Goal: Task Accomplishment & Management: Manage account settings

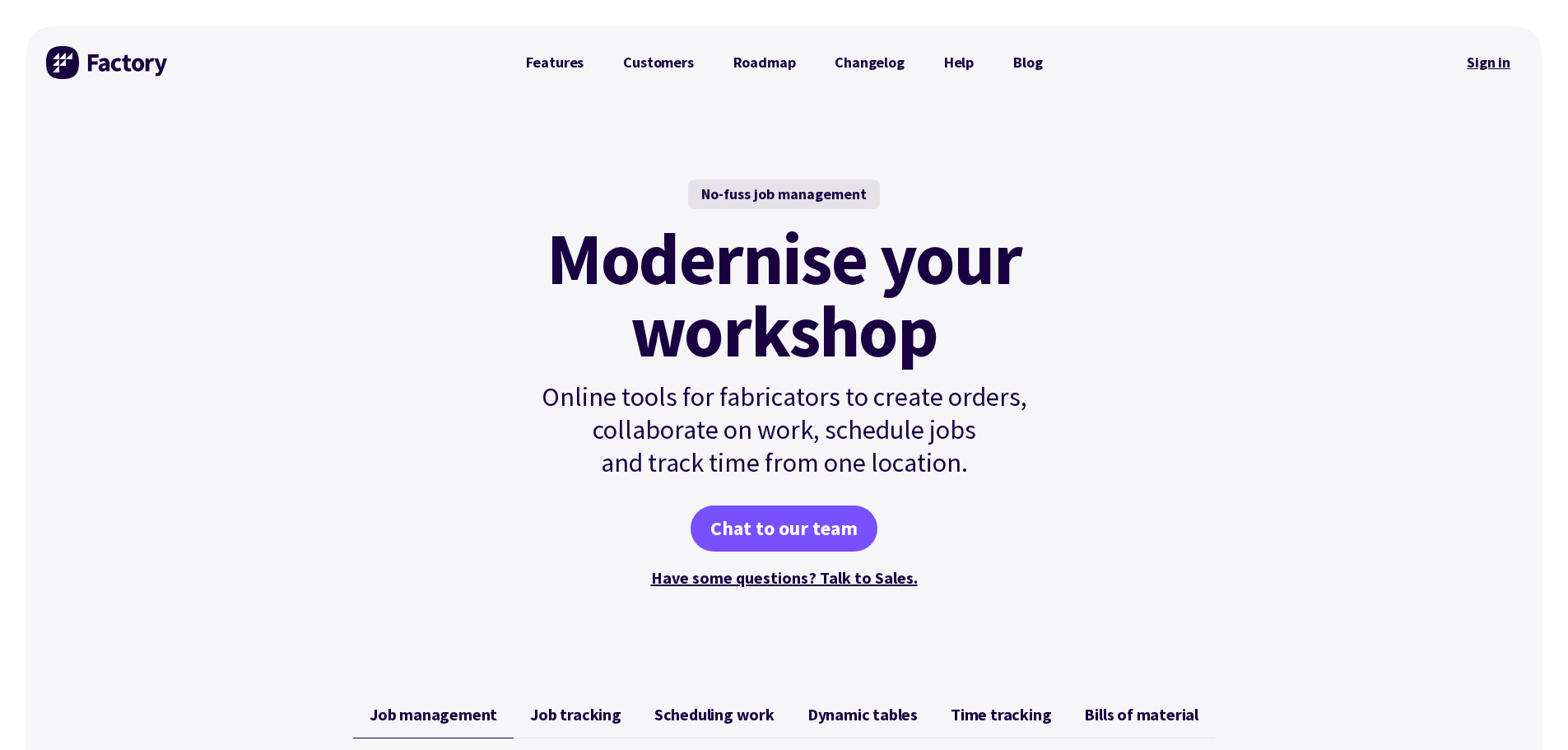
click at [1481, 64] on link "Sign in" at bounding box center [1489, 63] width 67 height 38
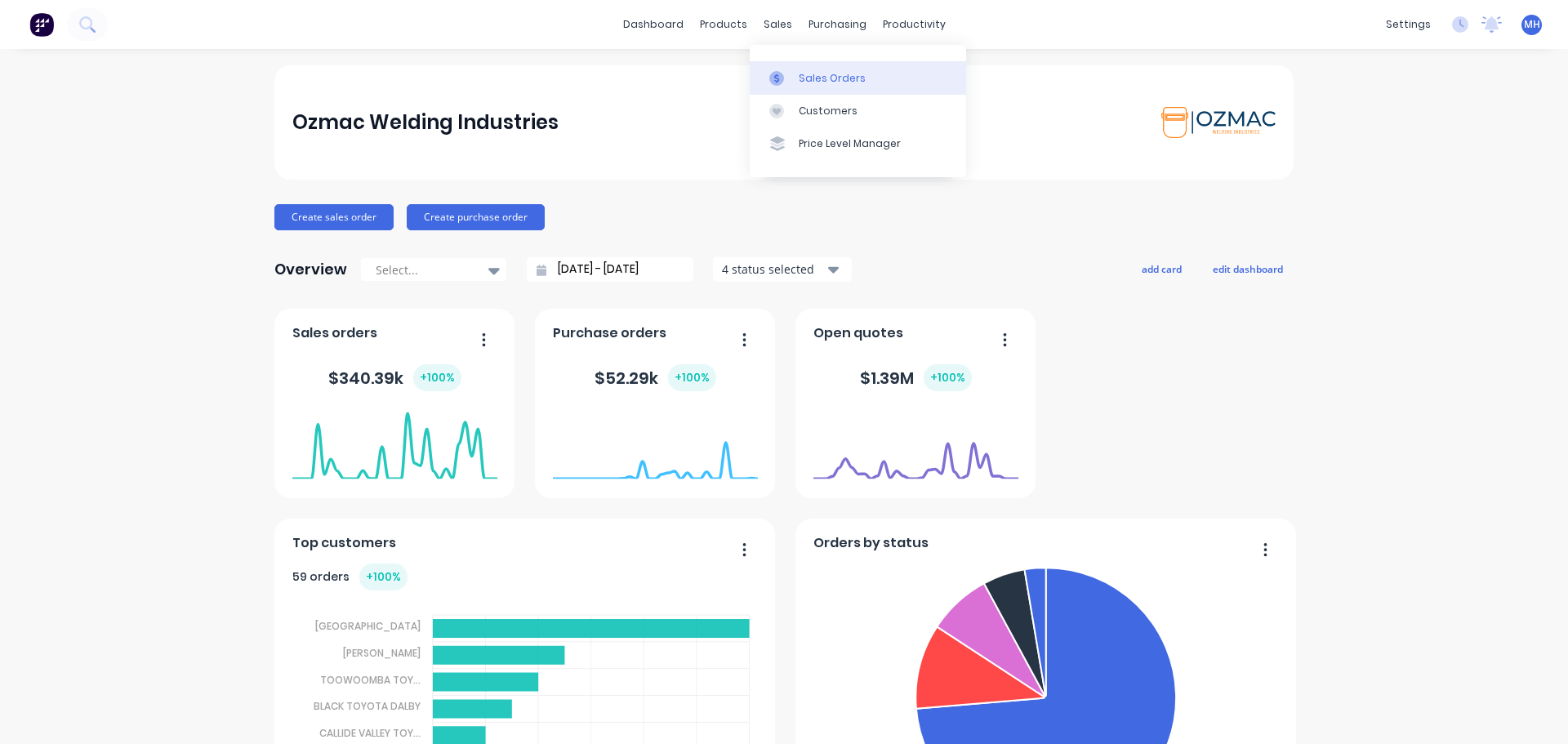
click at [805, 79] on div "Sales Orders" at bounding box center [832, 78] width 67 height 15
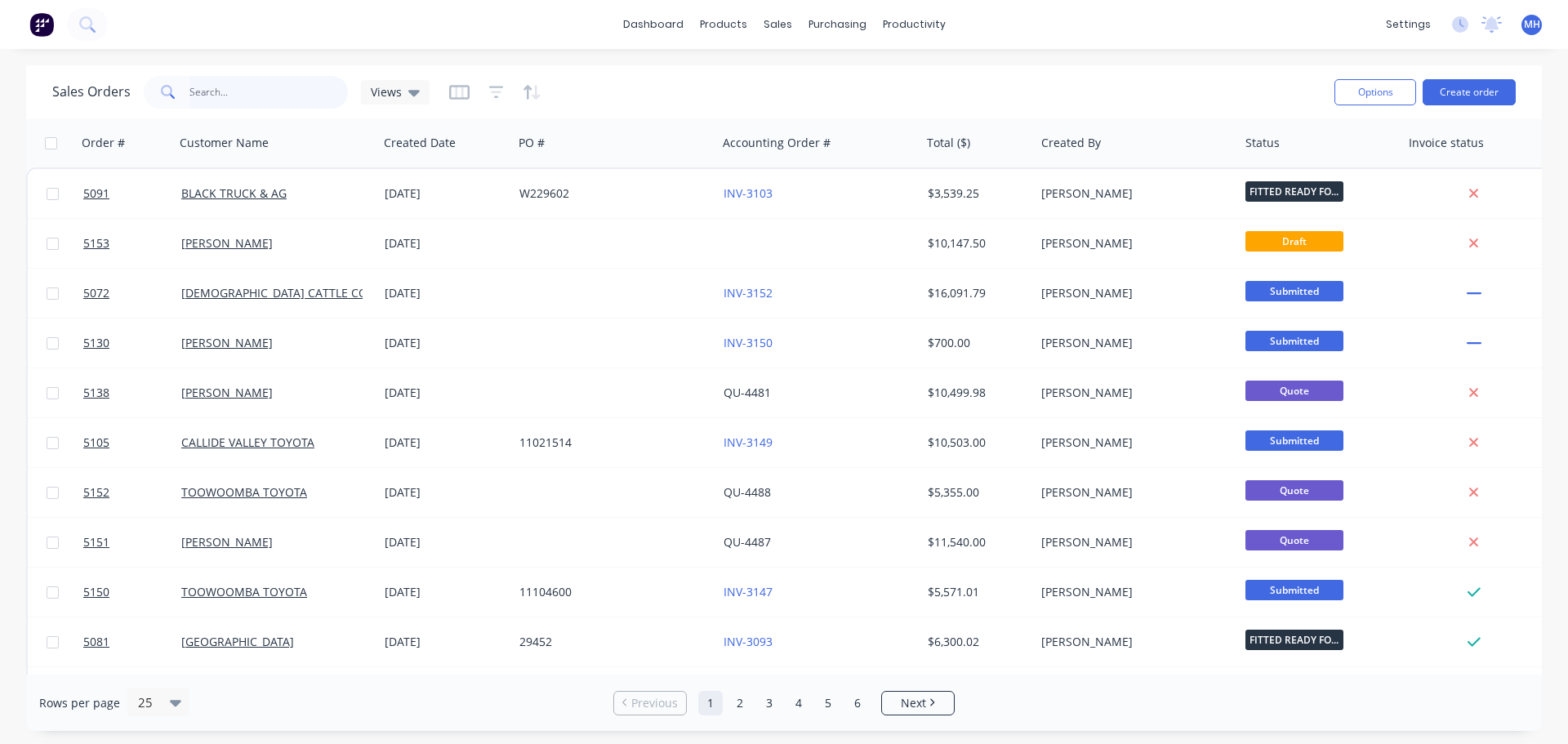
click at [200, 91] on input "text" at bounding box center [269, 92] width 159 height 33
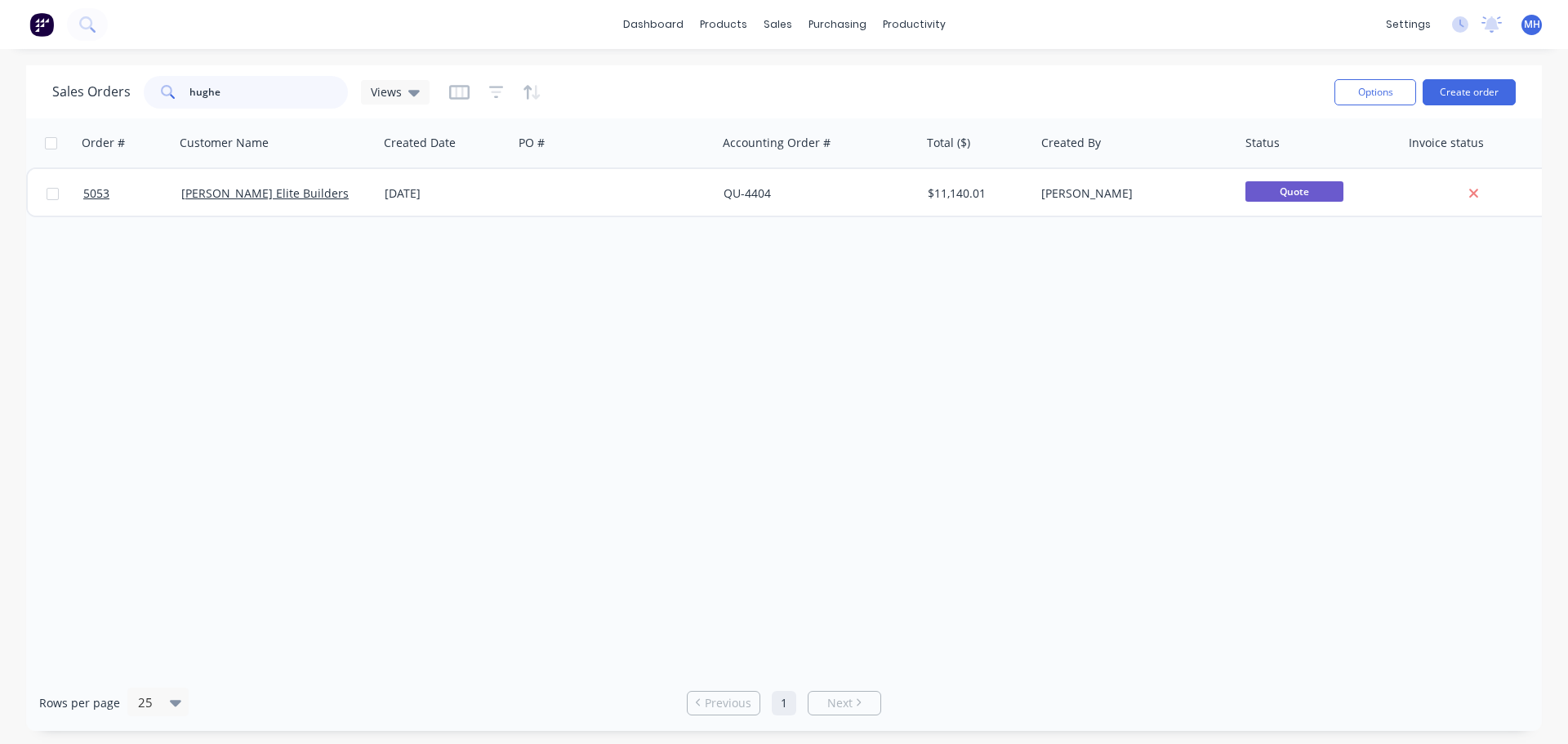
type input "hughe"
drag, startPoint x: 266, startPoint y: 88, endPoint x: 122, endPoint y: 79, distance: 144.3
click at [137, 87] on div "Sales Orders hughe Views" at bounding box center [240, 92] width 377 height 33
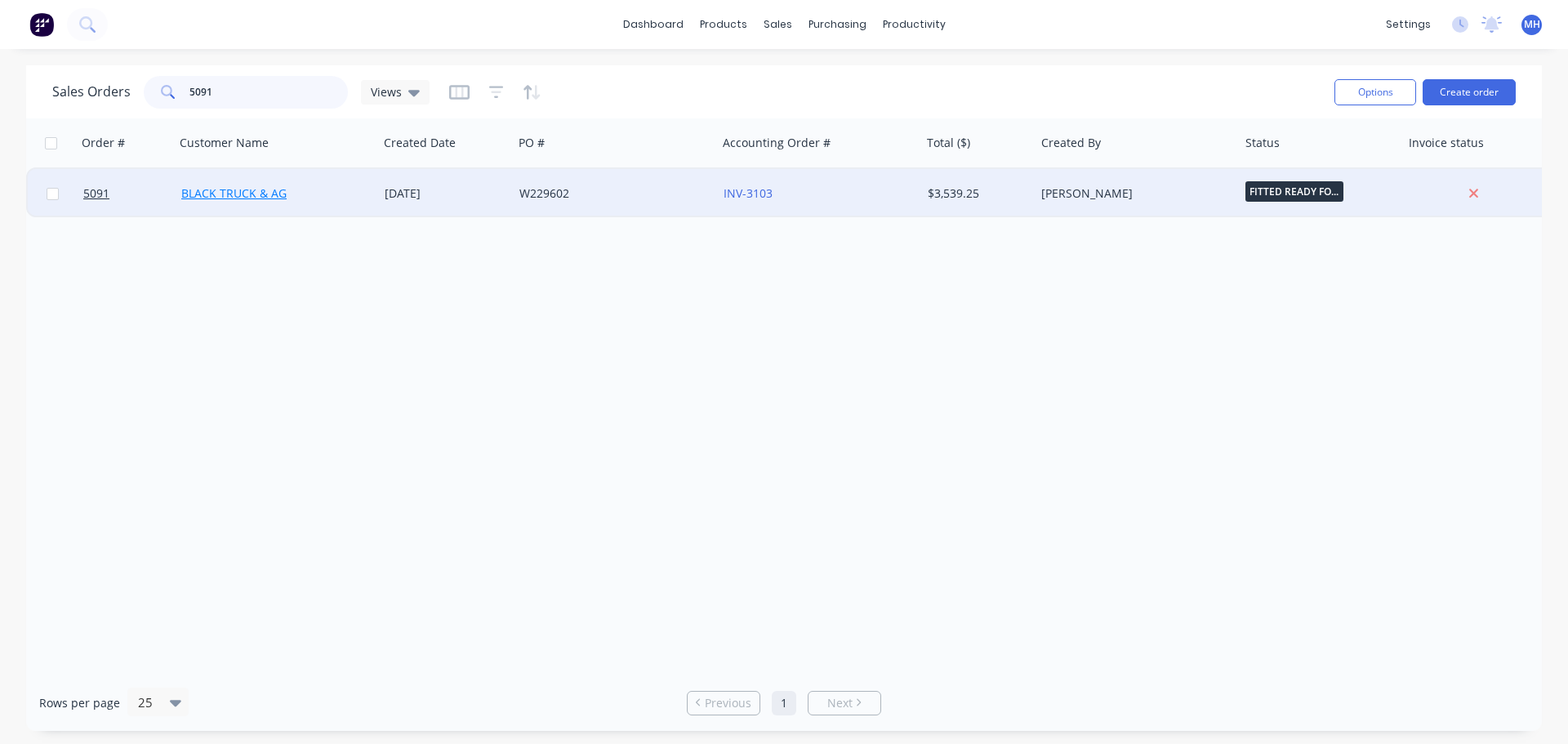
type input "5091"
click at [249, 194] on link "BLACK TRUCK & AG" at bounding box center [234, 193] width 105 height 15
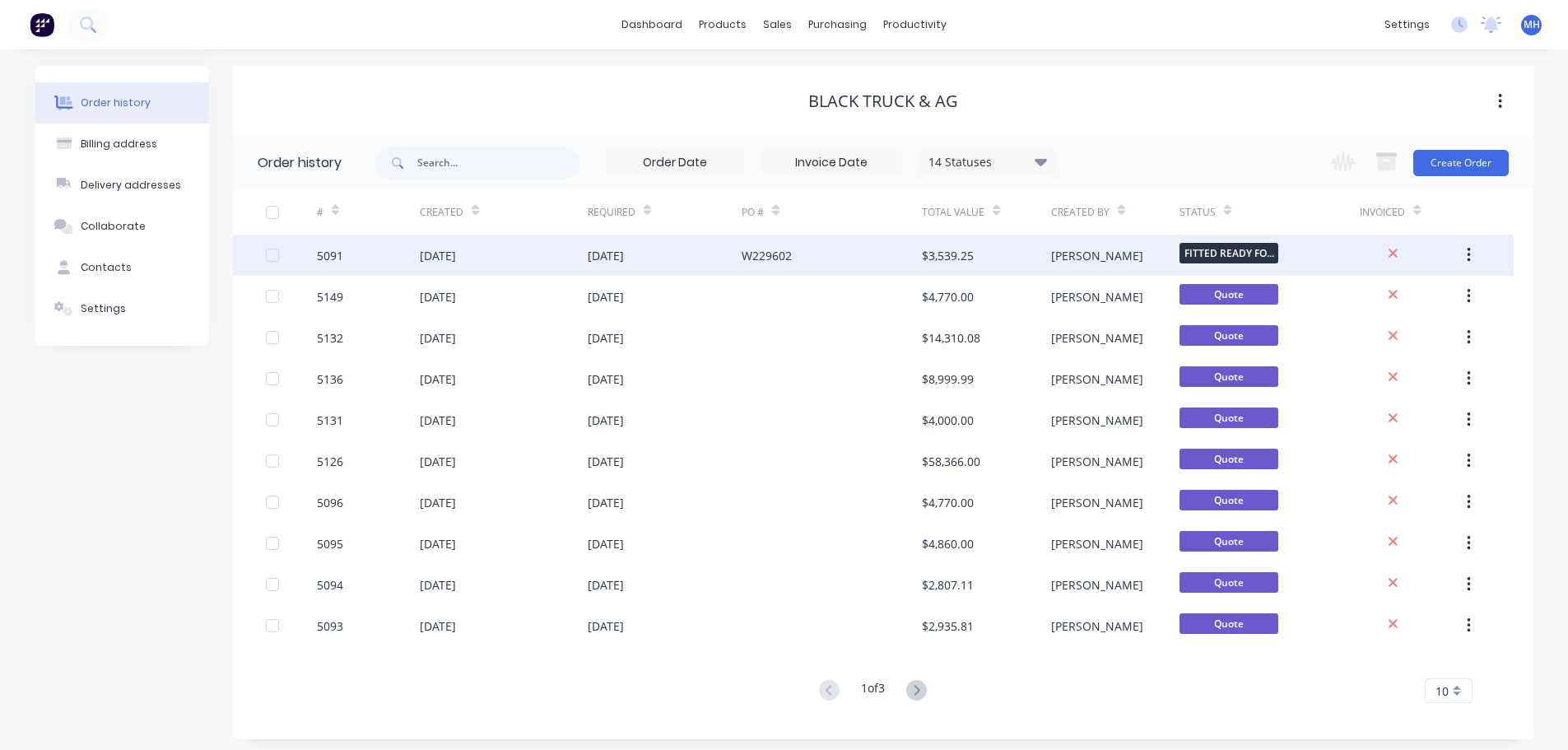
click at [520, 257] on div "[DATE]" at bounding box center [502, 254] width 167 height 41
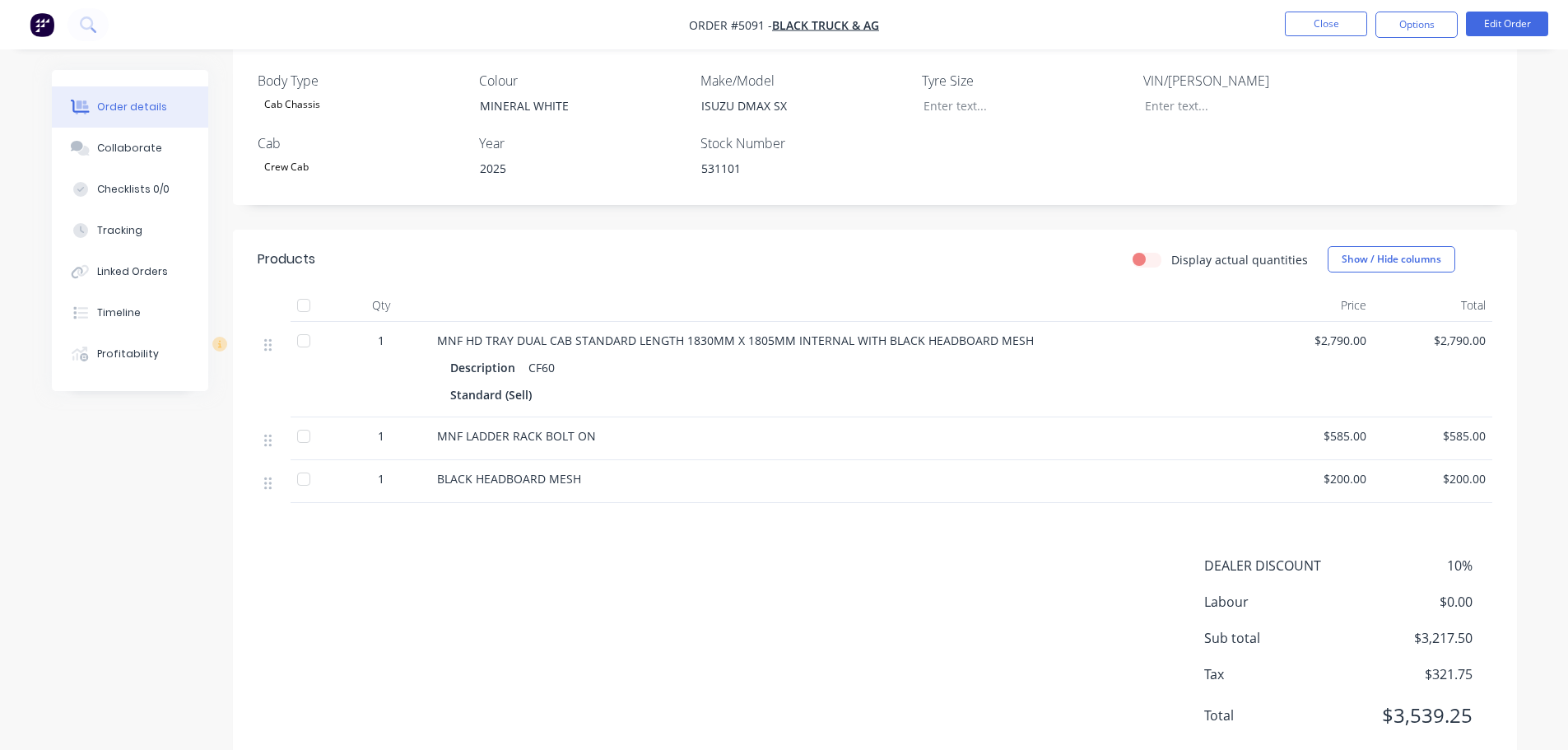
scroll to position [457, 0]
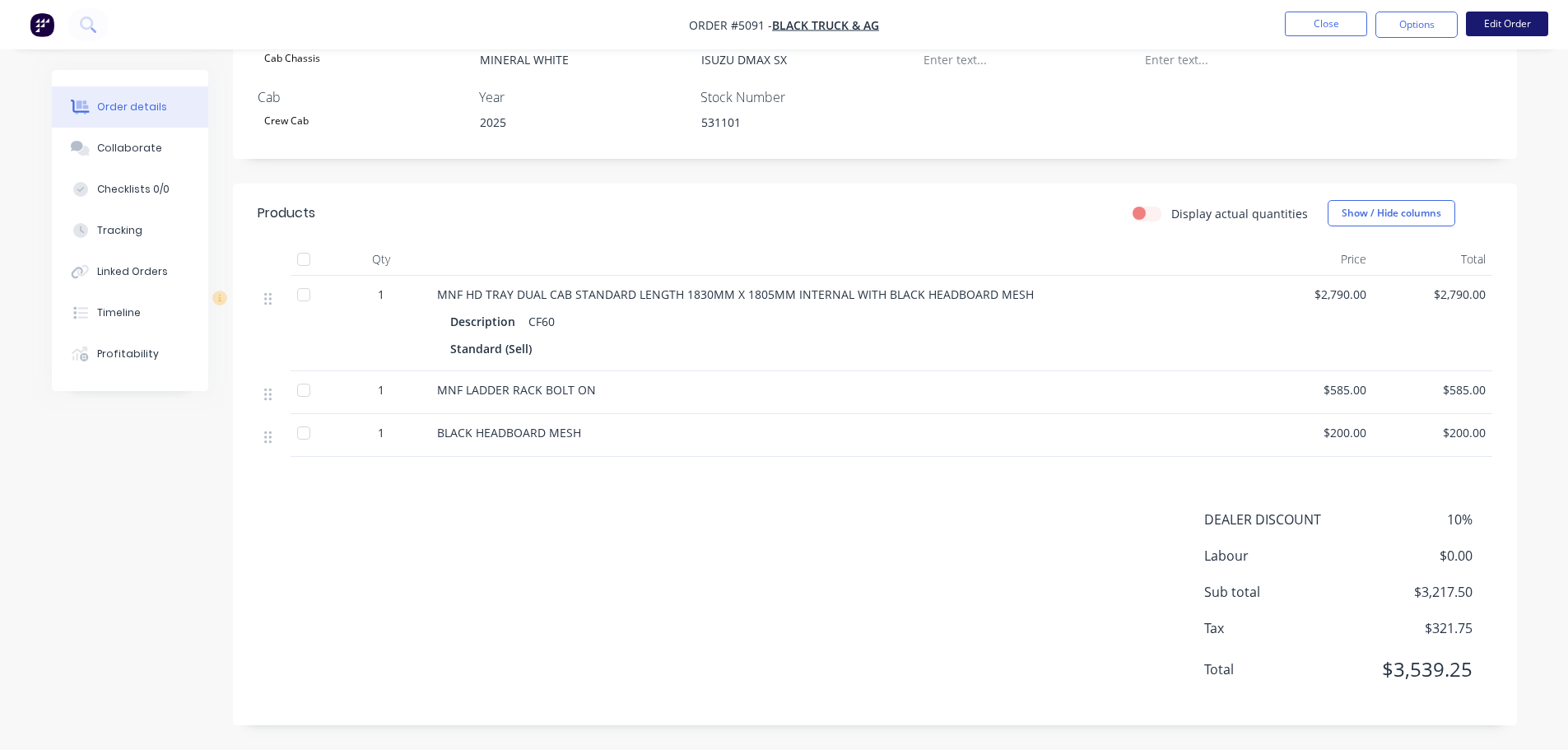
click at [1494, 30] on button "Edit Order" at bounding box center [1507, 24] width 82 height 25
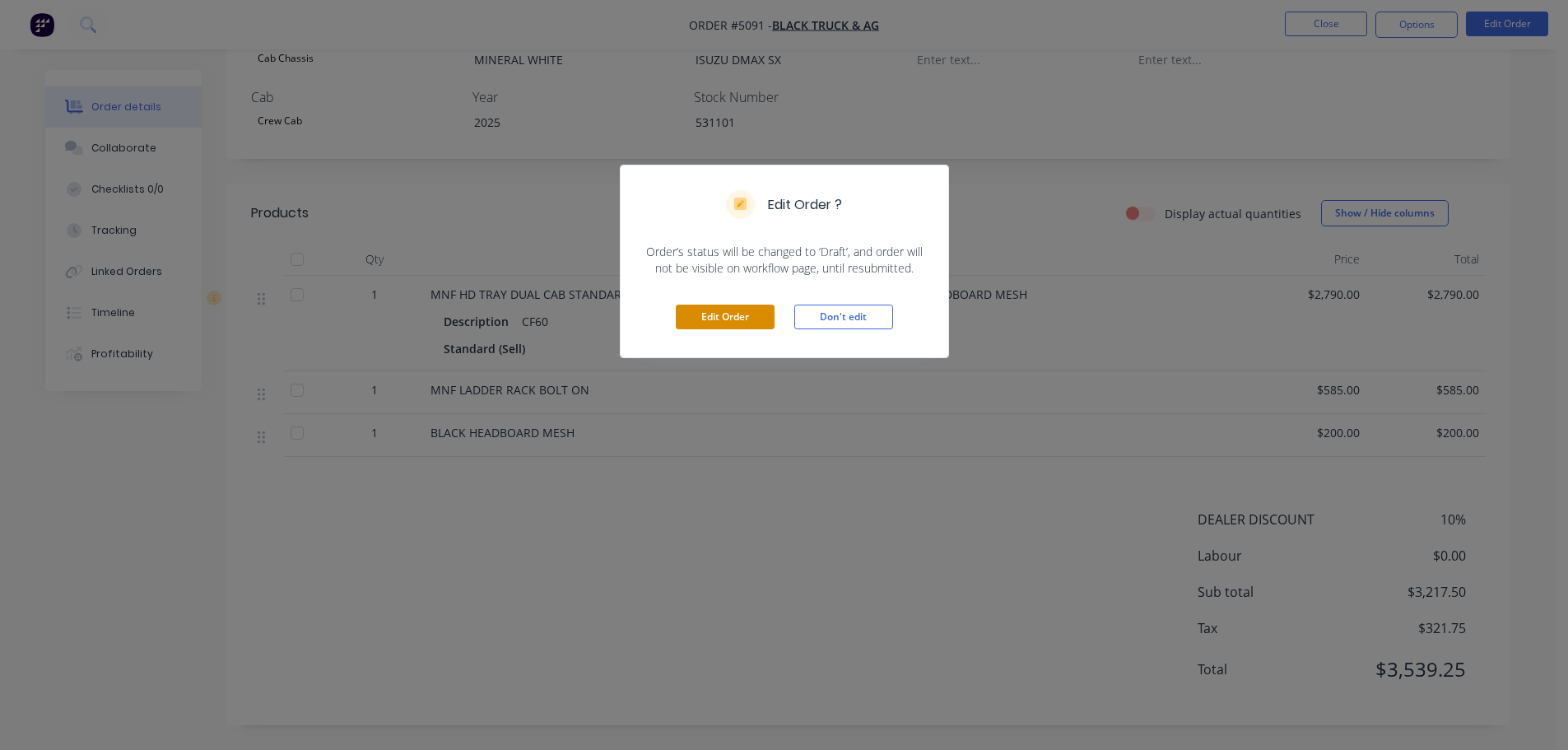
click at [720, 316] on button "Edit Order" at bounding box center [725, 317] width 99 height 25
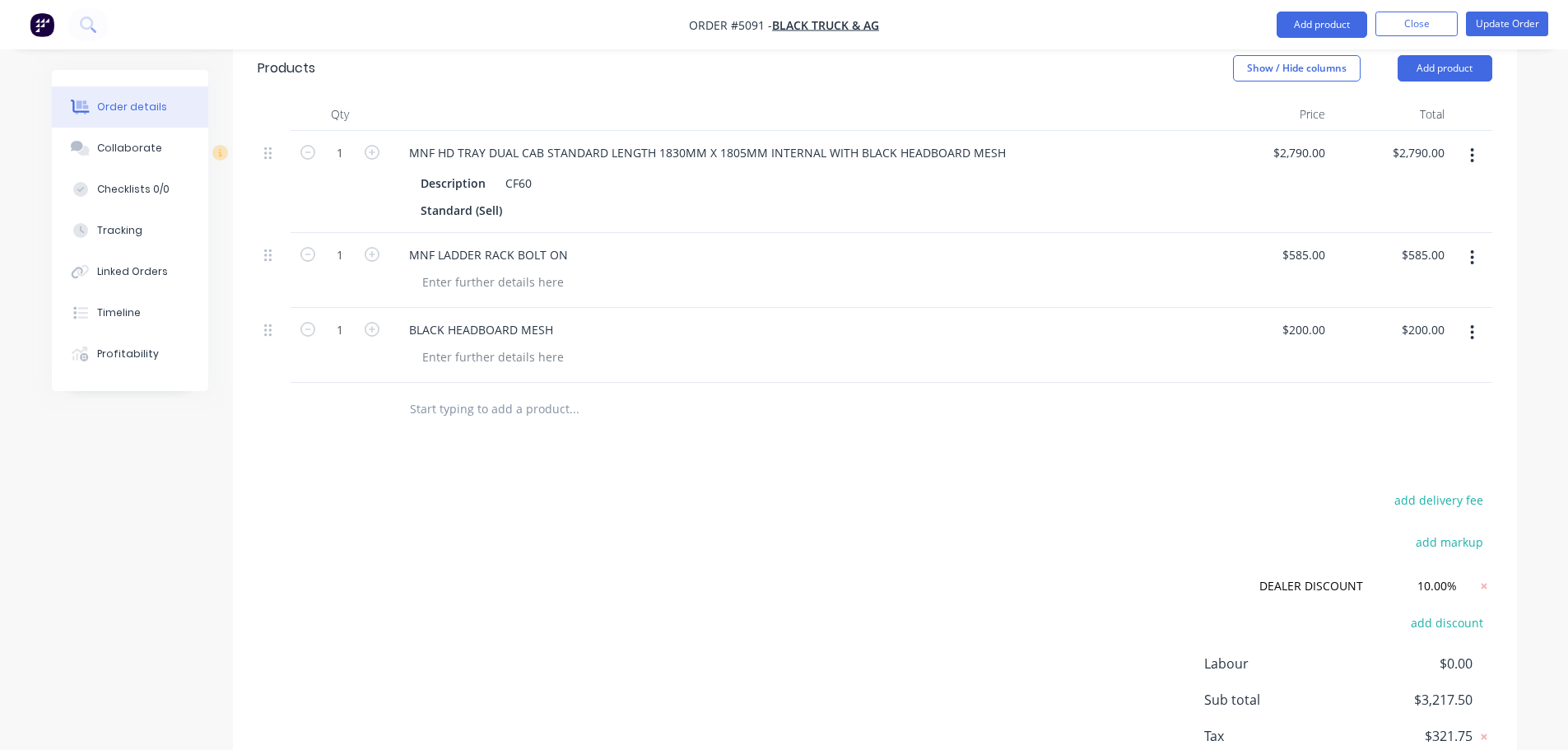
scroll to position [659, 0]
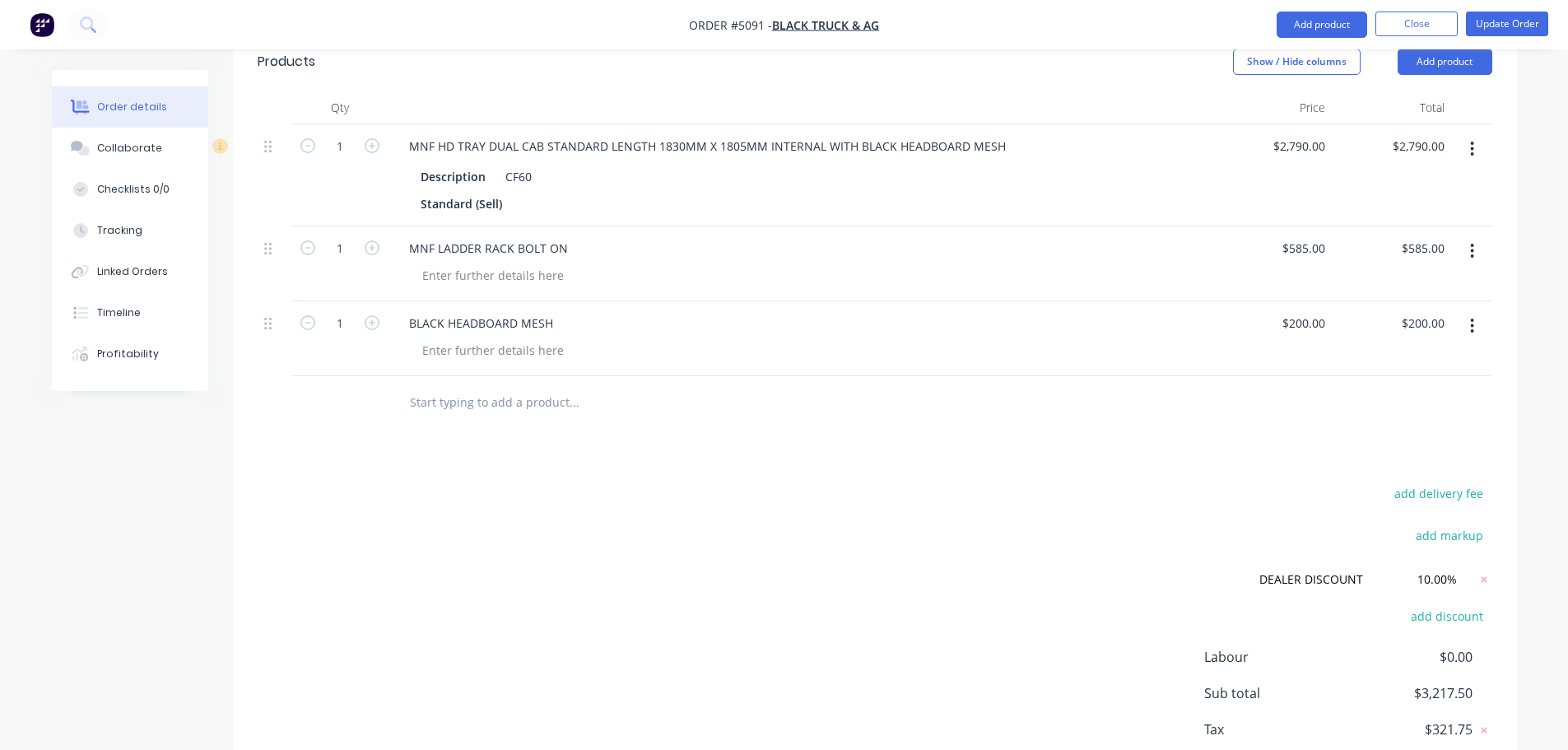
click at [479, 386] on input "text" at bounding box center [573, 402] width 329 height 33
drag, startPoint x: 479, startPoint y: 362, endPoint x: 363, endPoint y: 364, distance: 116.0
click at [363, 376] on div "FREIGHT Add FREIGHT to order No results found" at bounding box center [874, 403] width 1234 height 53
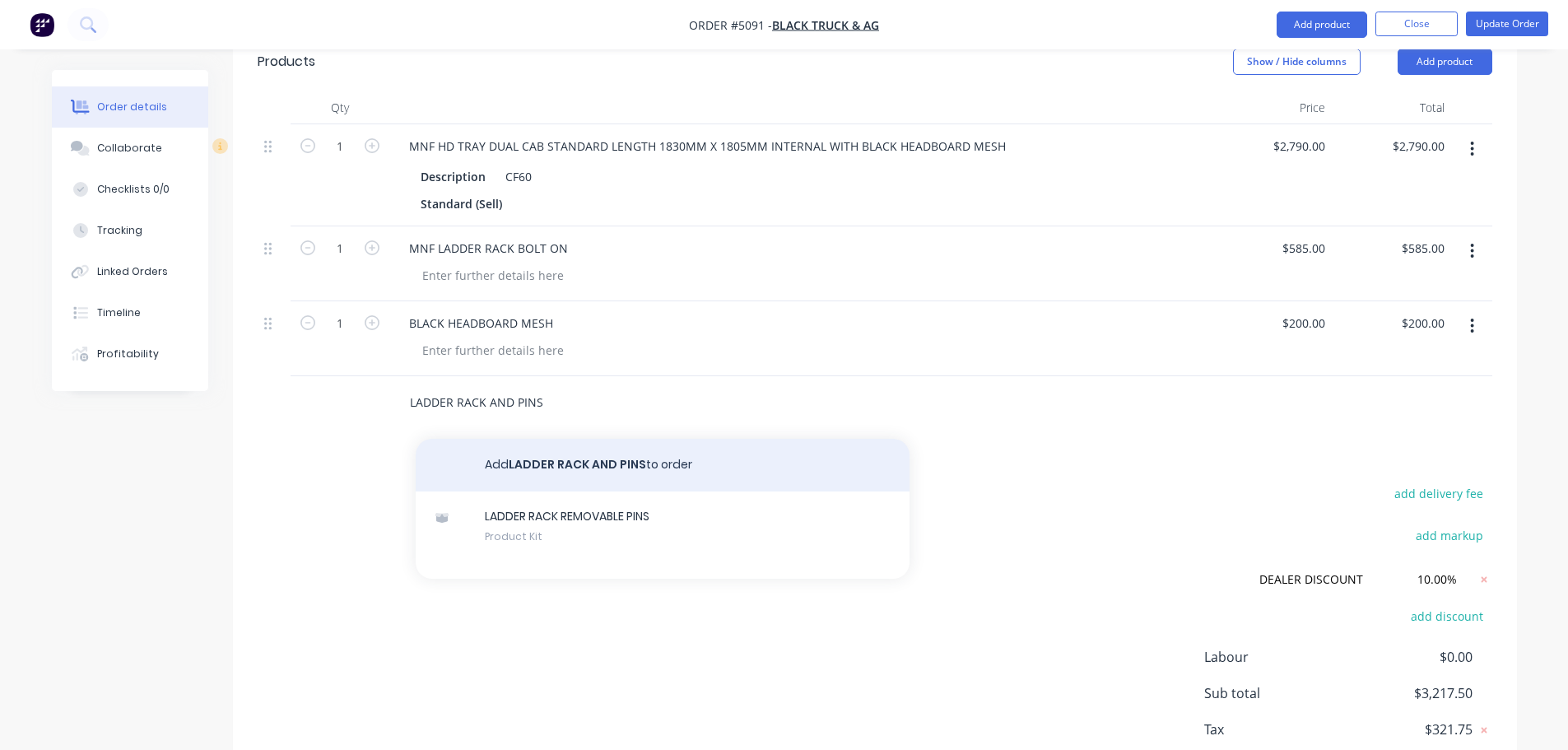
type input "LADDER RACK AND PINS"
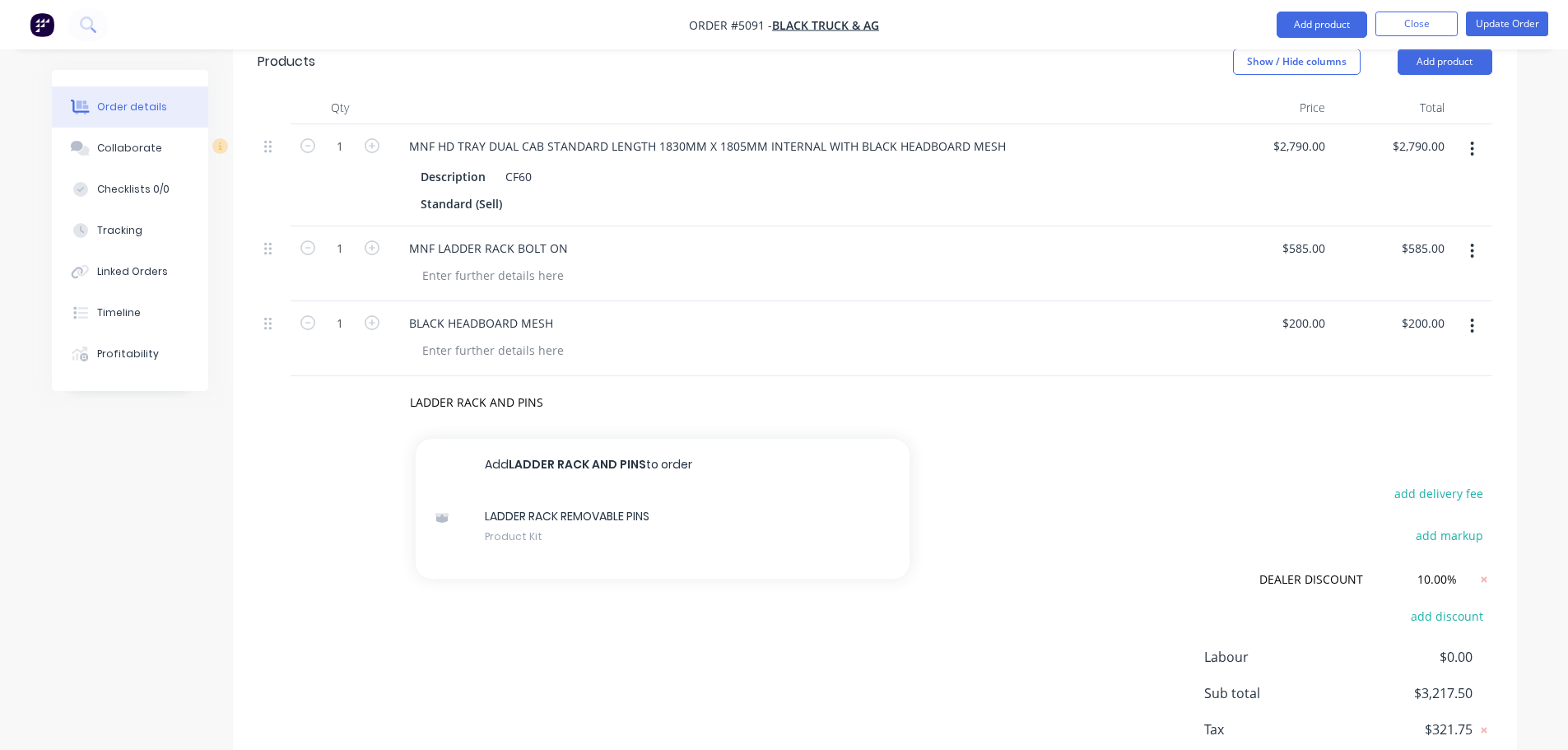
click at [560, 438] on button "Add LADDER RACK AND PINS to order" at bounding box center [662, 464] width 494 height 52
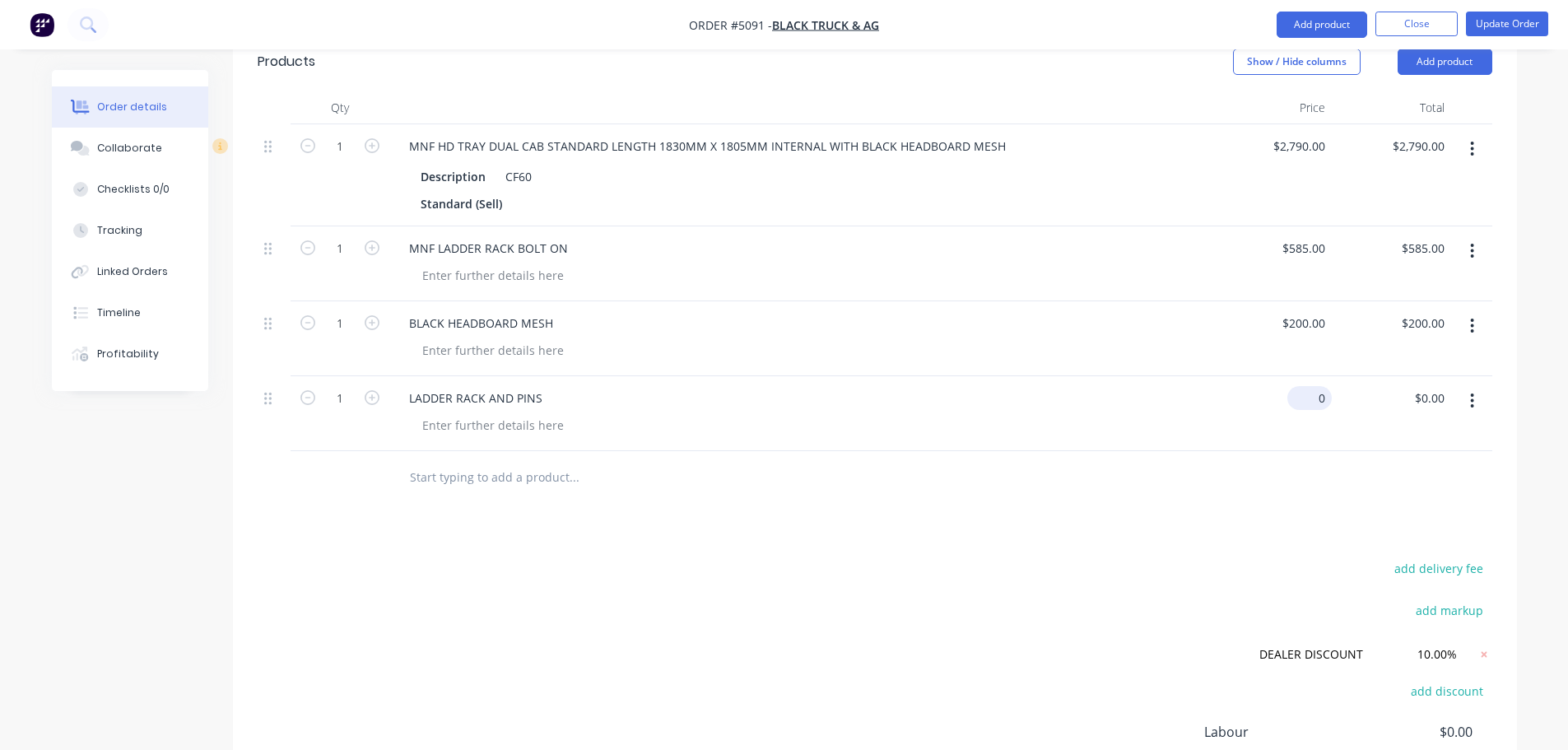
click at [1300, 376] on div "0 $0.00" at bounding box center [1272, 414] width 119 height 75
type input "$585.00"
type input "585.00"
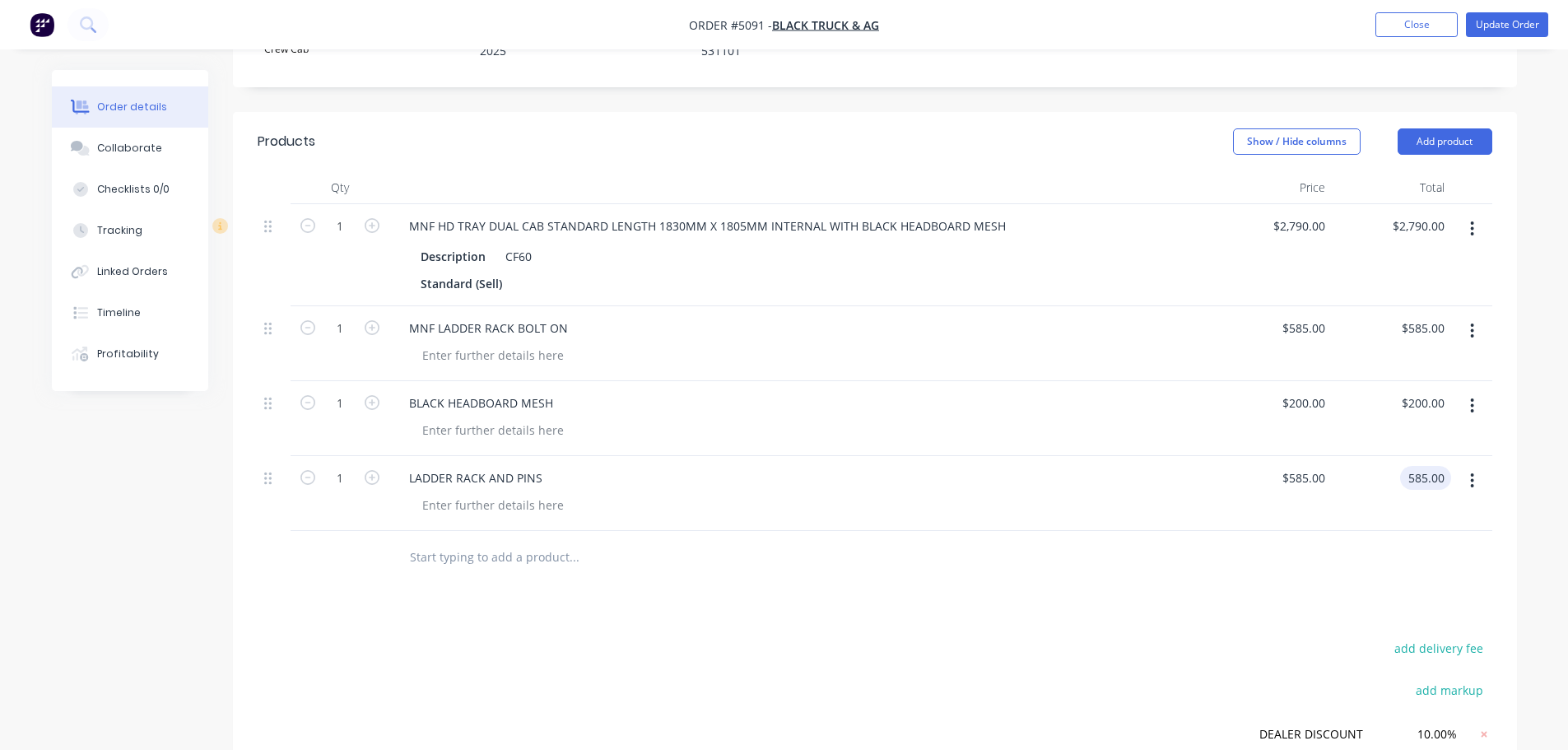
scroll to position [541, 0]
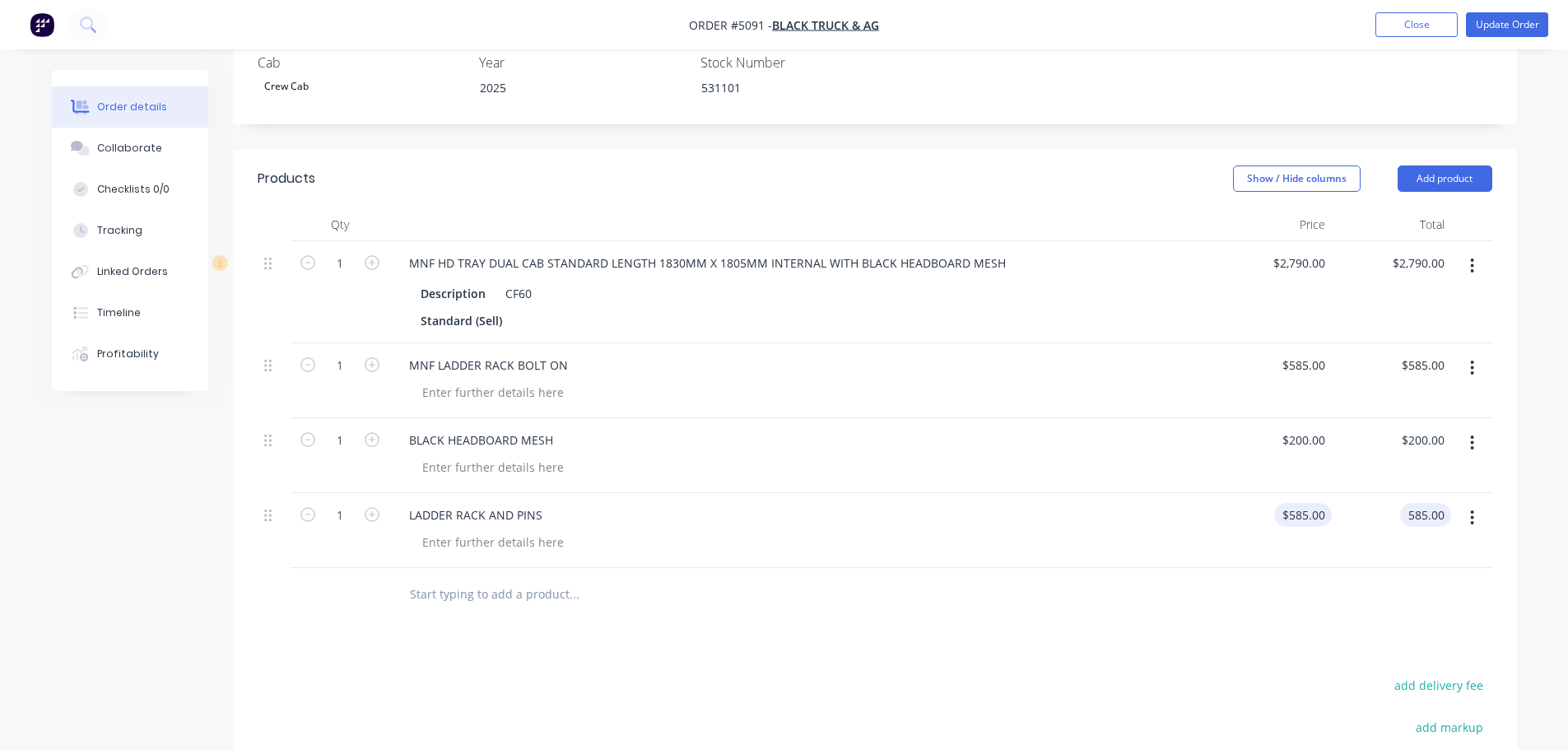
type input "585"
type input "$585.00"
click at [1283, 493] on div "585 585" at bounding box center [1272, 530] width 119 height 75
type input "$0.00"
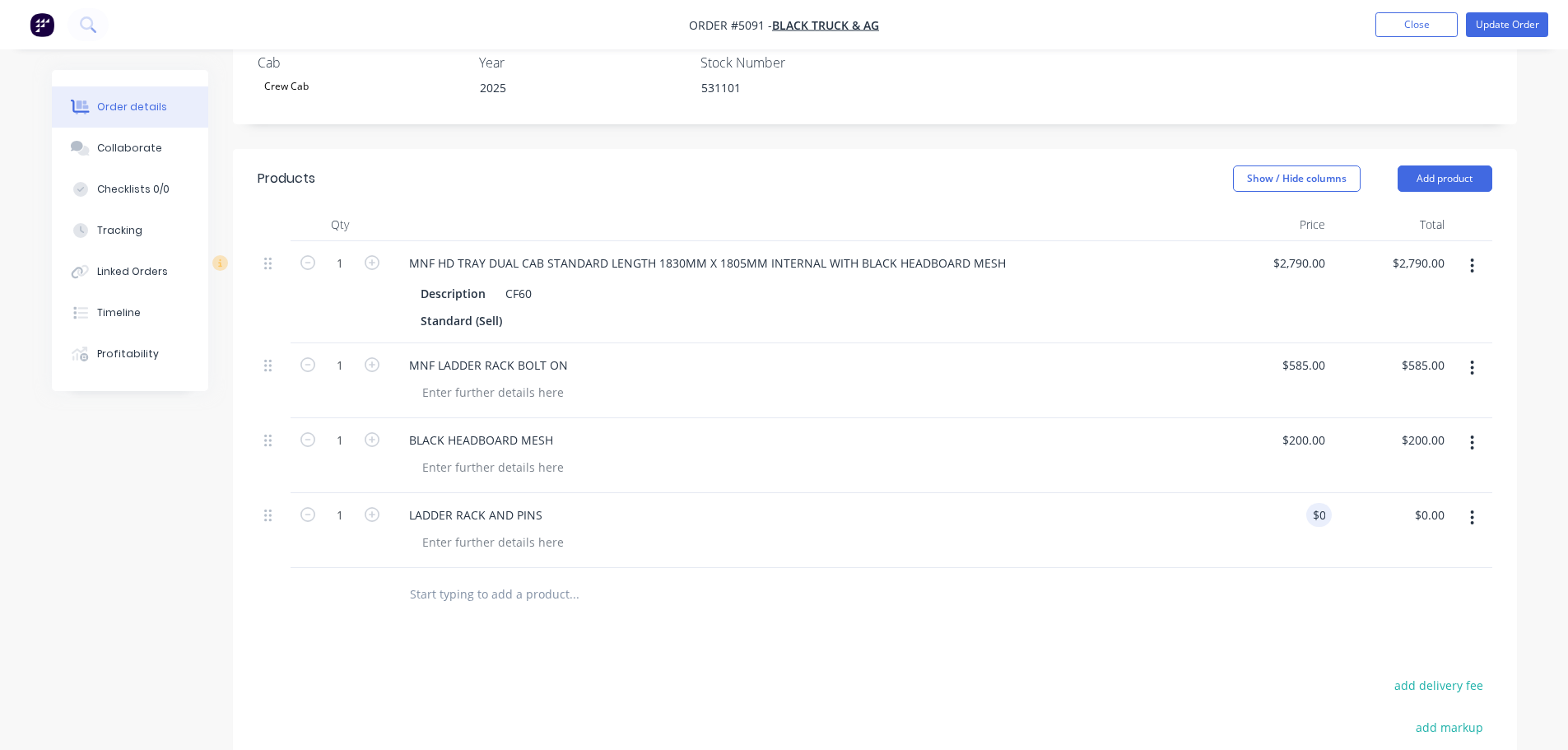
click at [1473, 510] on icon "button" at bounding box center [1472, 517] width 3 height 15
click at [1387, 648] on div "Delete" at bounding box center [1414, 659] width 127 height 24
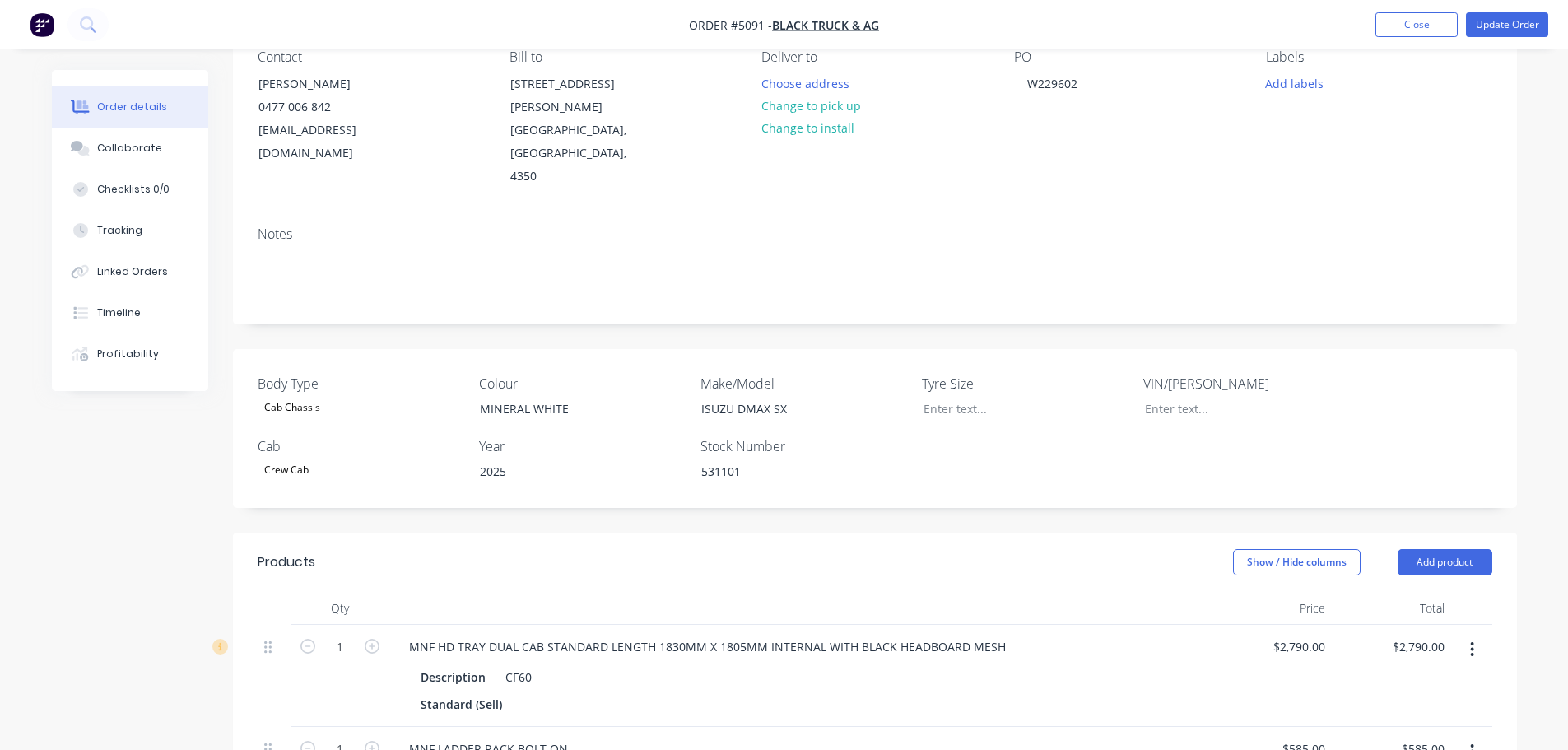
scroll to position [0, 0]
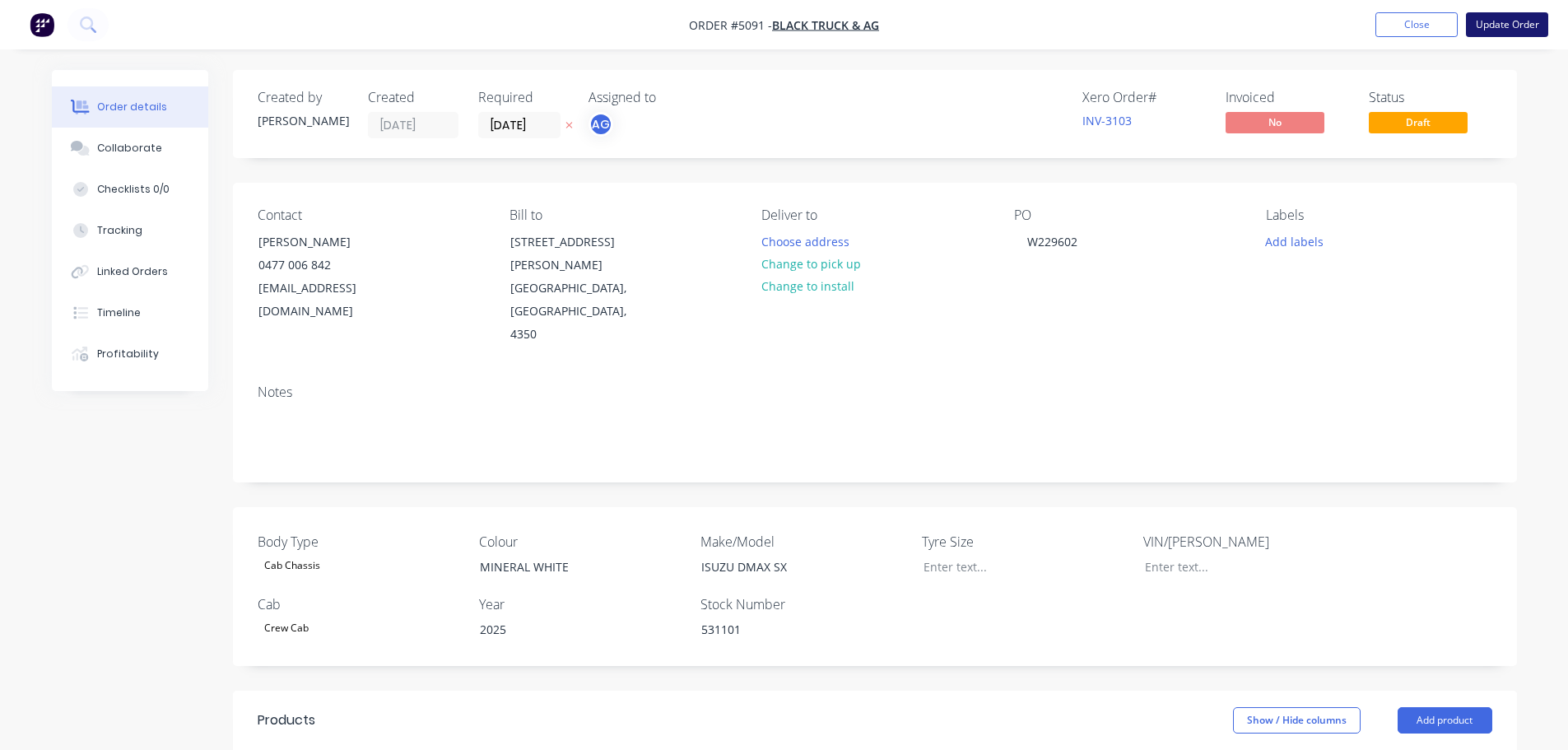
click at [1499, 27] on button "Update Order" at bounding box center [1507, 25] width 82 height 25
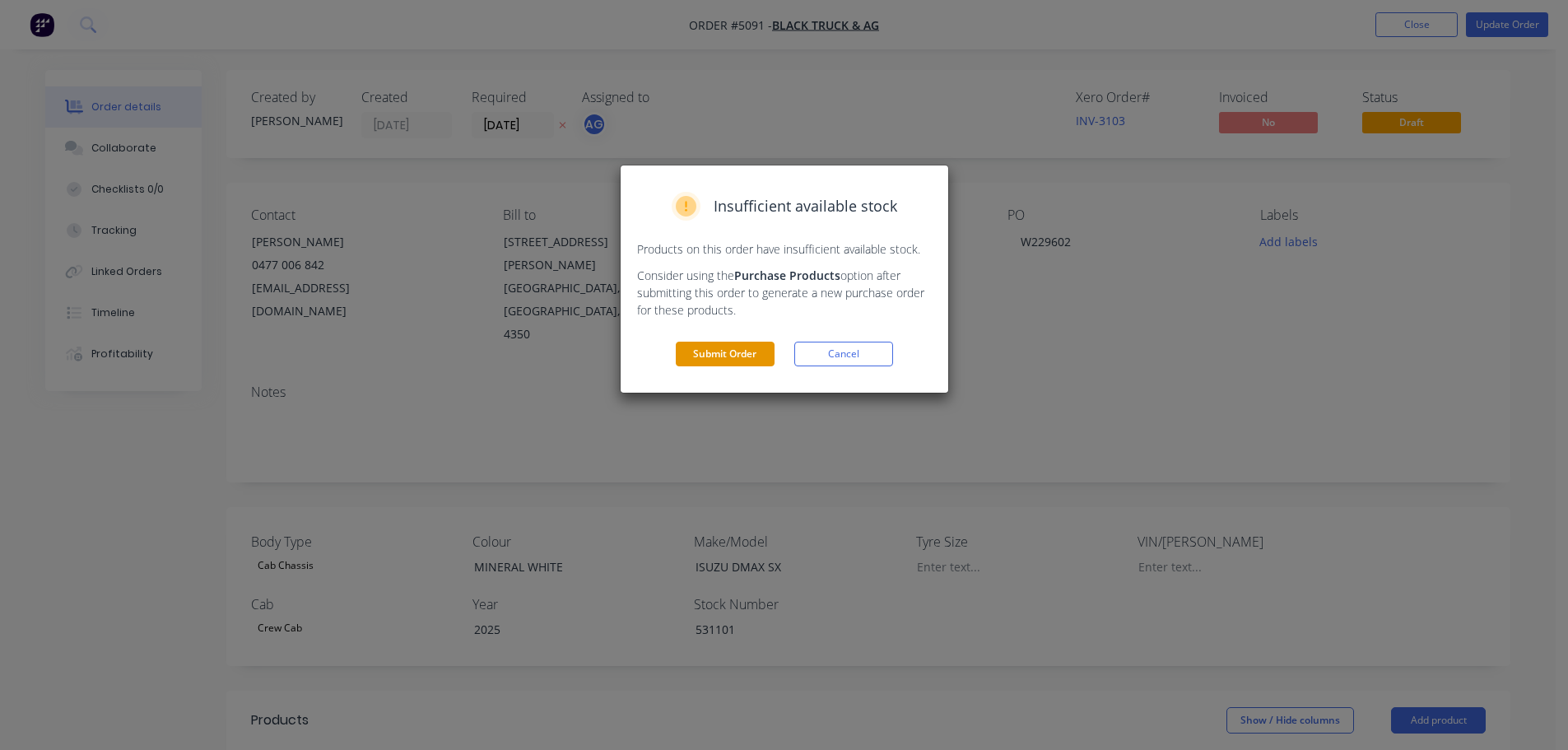
click at [729, 355] on button "Submit Order" at bounding box center [725, 354] width 99 height 25
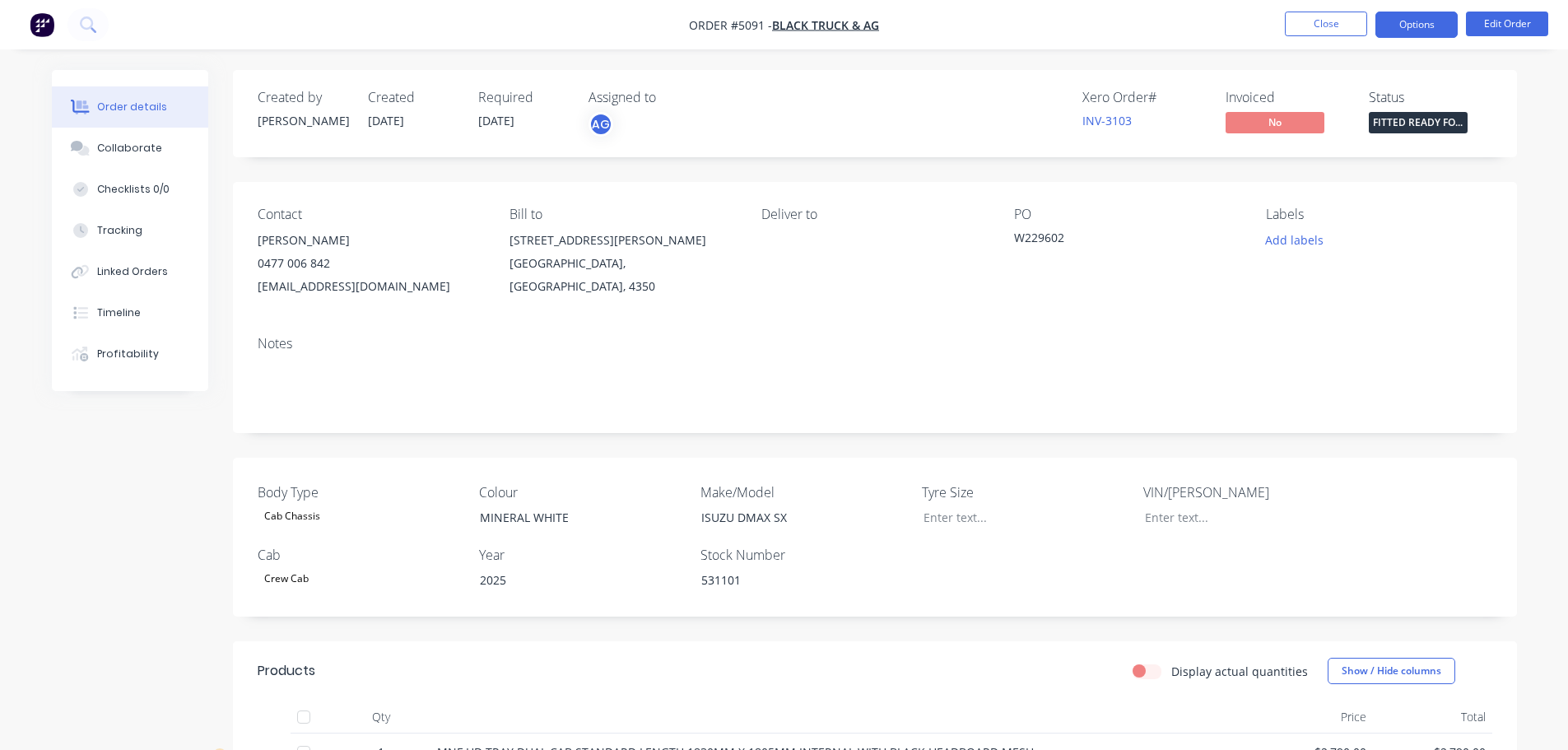
click at [1420, 30] on button "Options" at bounding box center [1416, 25] width 82 height 27
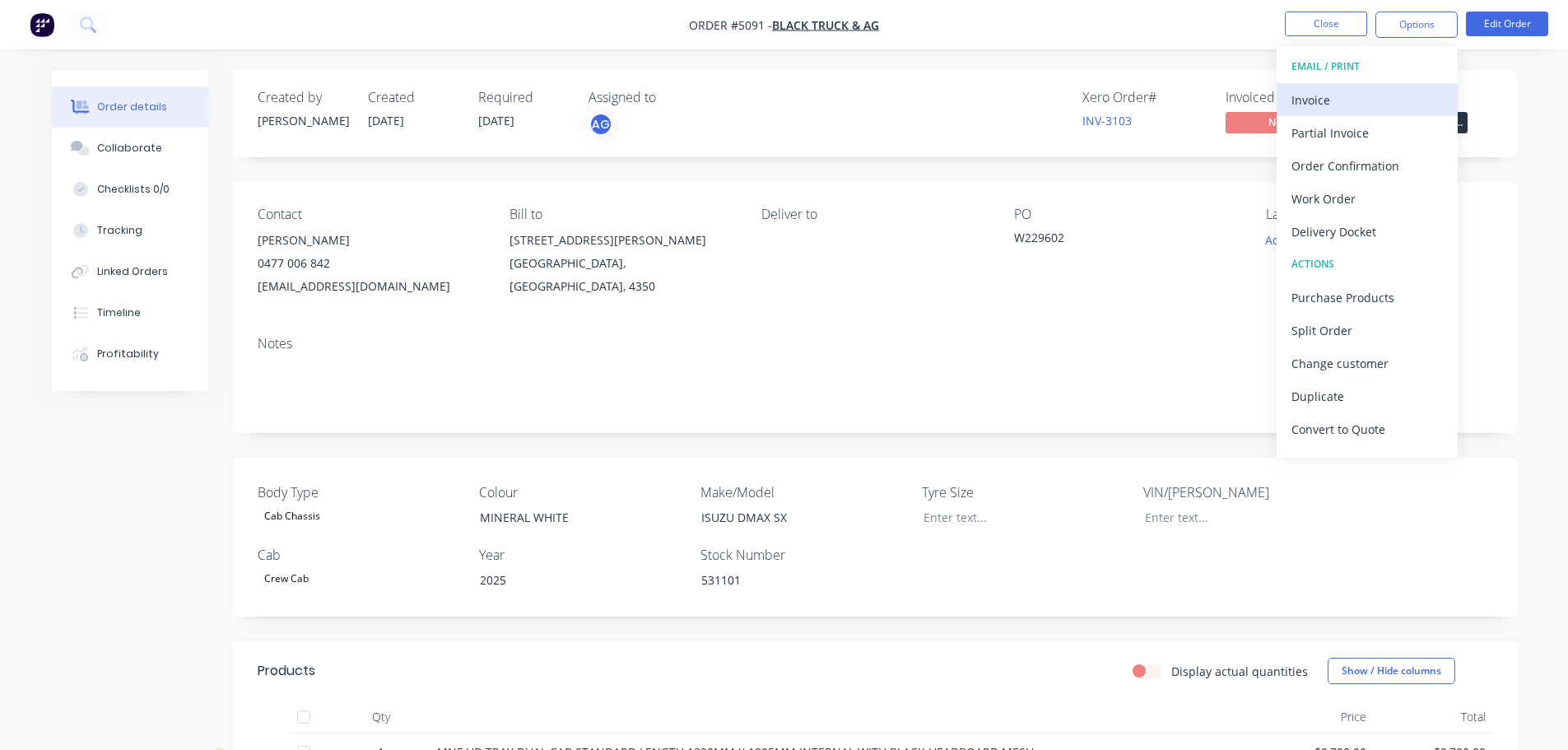
click at [1348, 100] on div "Invoice" at bounding box center [1367, 99] width 152 height 24
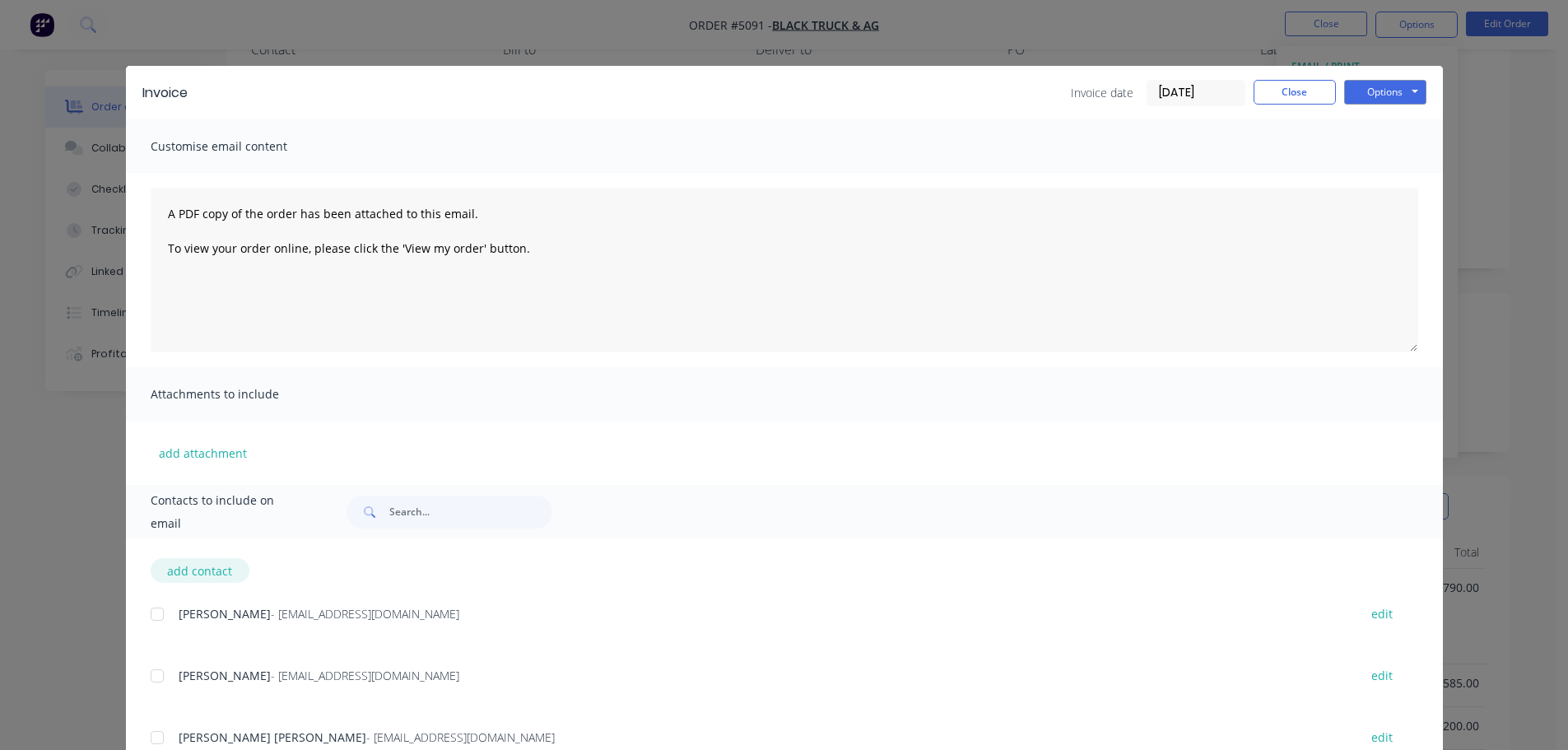
click at [192, 564] on button "add contact" at bounding box center [200, 570] width 99 height 25
select select "AU"
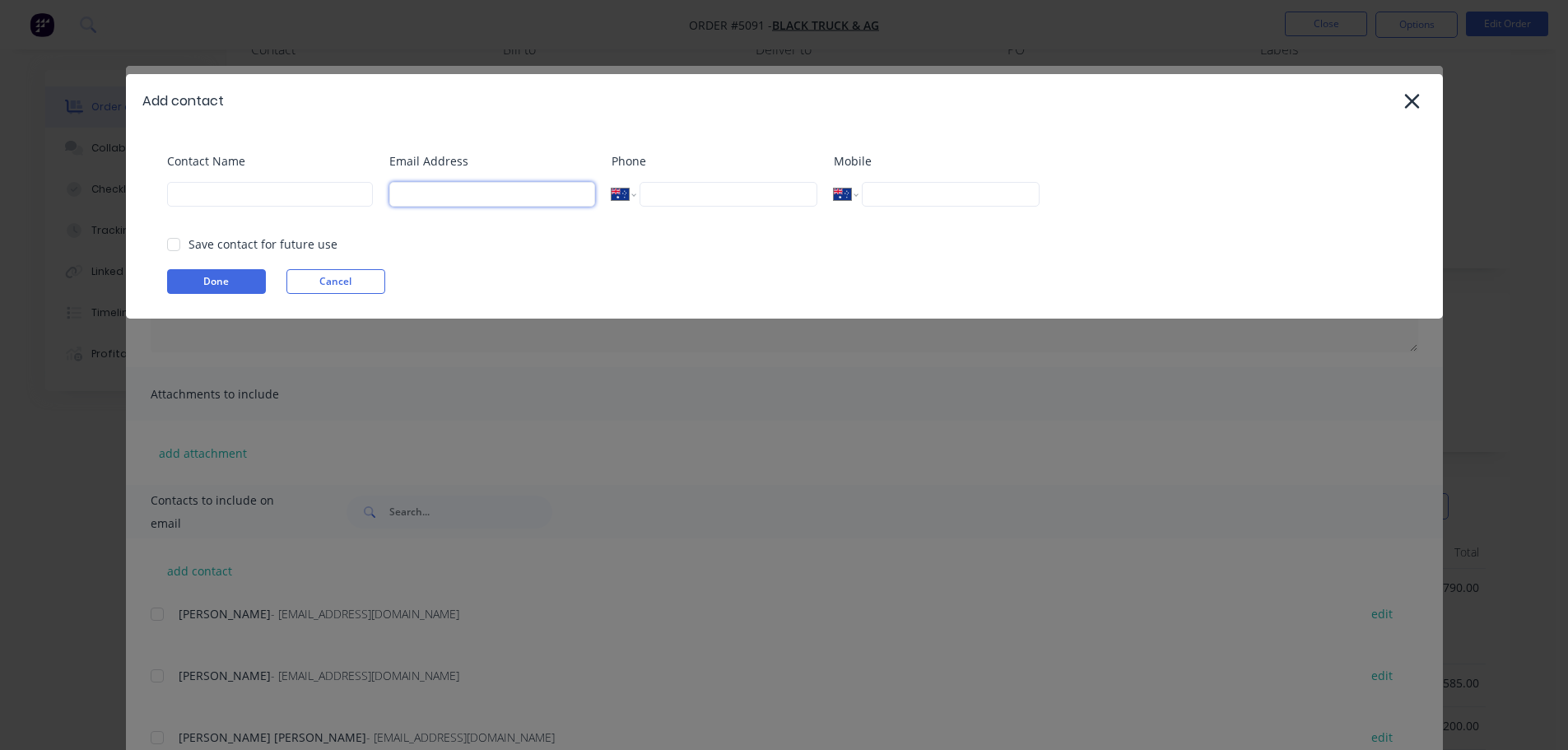
click at [432, 192] on input at bounding box center [492, 194] width 206 height 25
paste input "accountspayable@blacktrucksales.com.au"
type input "accountspayable@blacktrucksales.com.au"
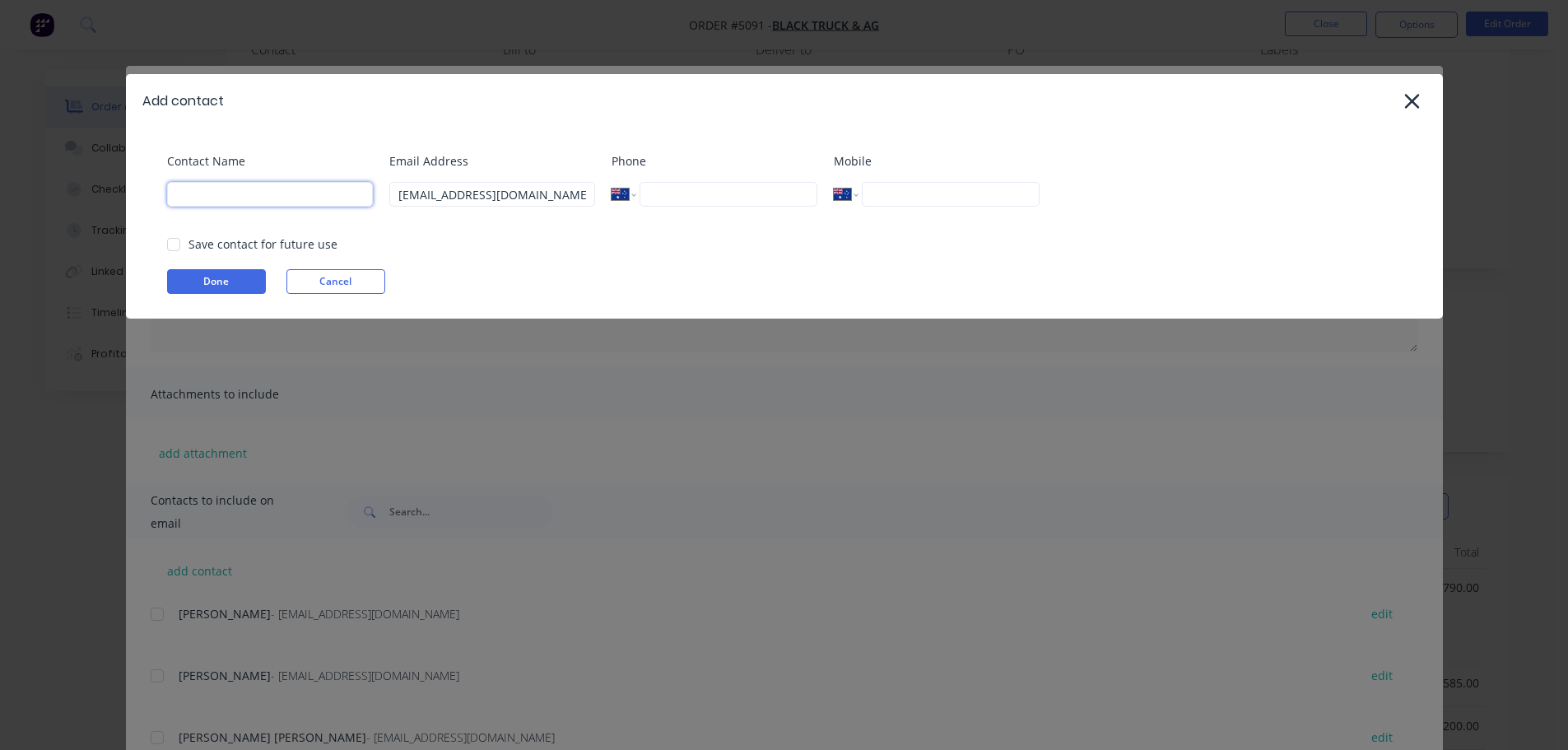
click at [293, 196] on input at bounding box center [270, 194] width 206 height 25
type input "a"
type input "Black Truck & Ag Accounts"
click at [759, 198] on input "tel" at bounding box center [728, 194] width 177 height 25
click at [907, 193] on input "tel" at bounding box center [950, 194] width 177 height 25
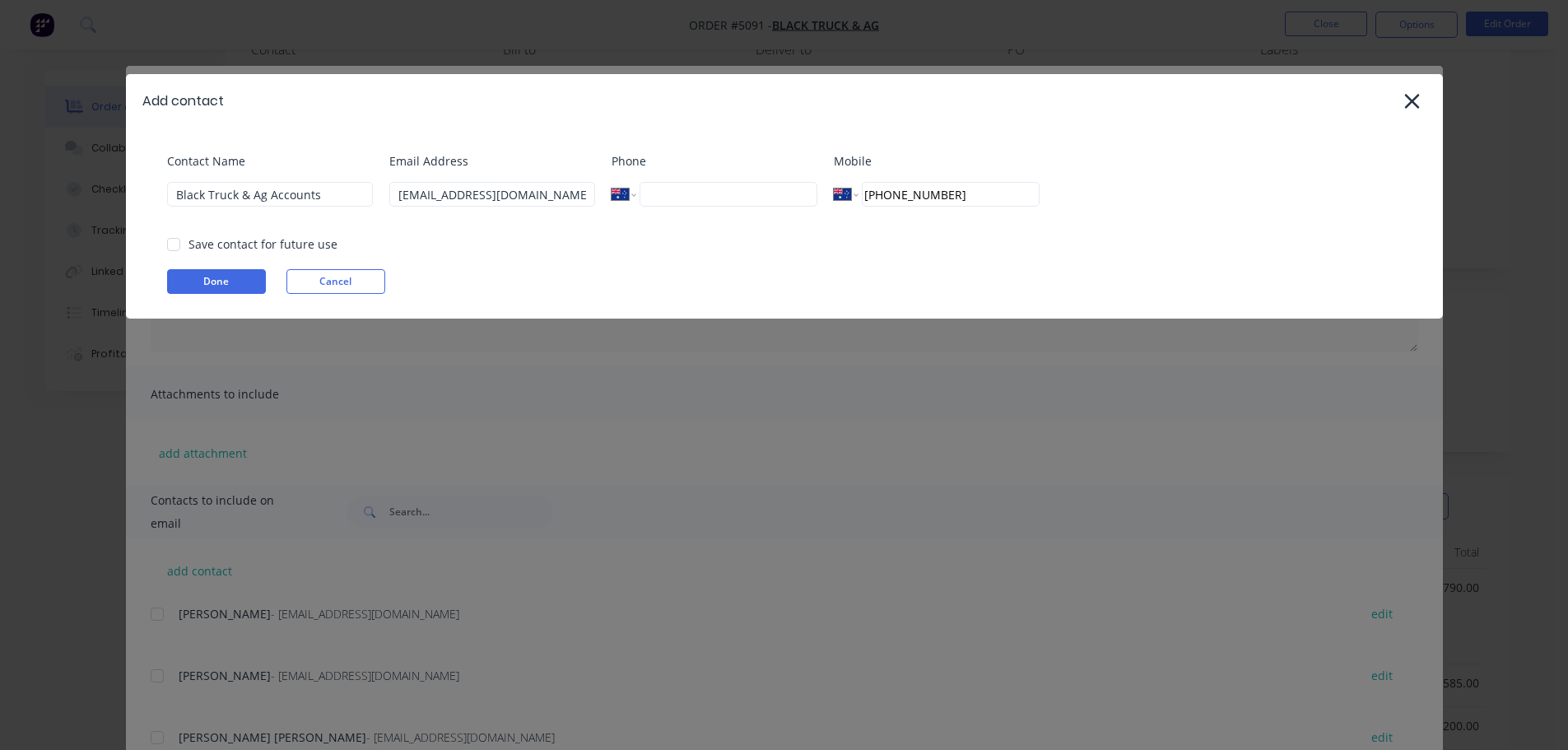
click at [173, 244] on div at bounding box center [173, 244] width 33 height 33
type input "(07) 4631 4225"
click at [238, 283] on button "Done" at bounding box center [216, 281] width 99 height 25
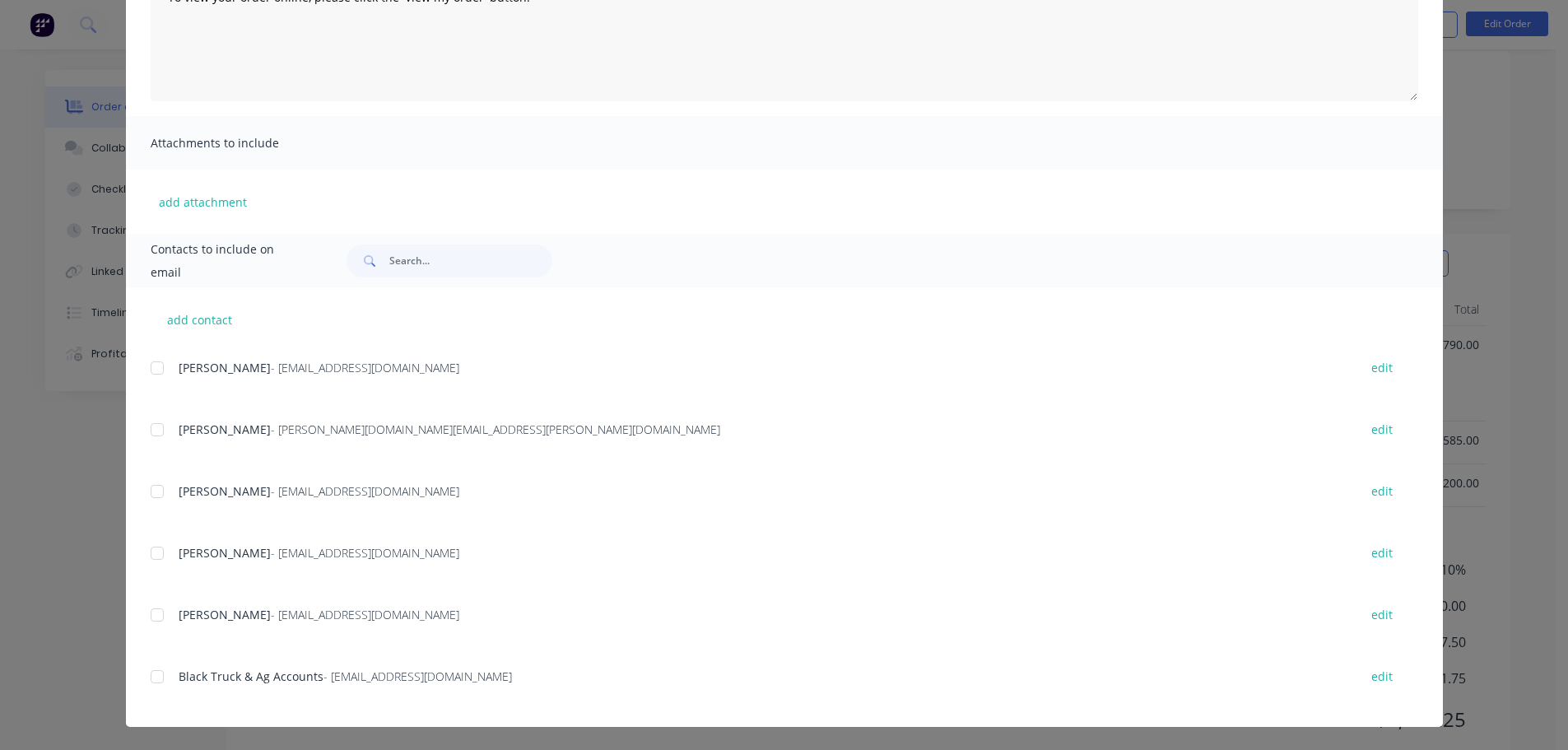
scroll to position [412, 0]
click at [149, 678] on div at bounding box center [157, 677] width 33 height 33
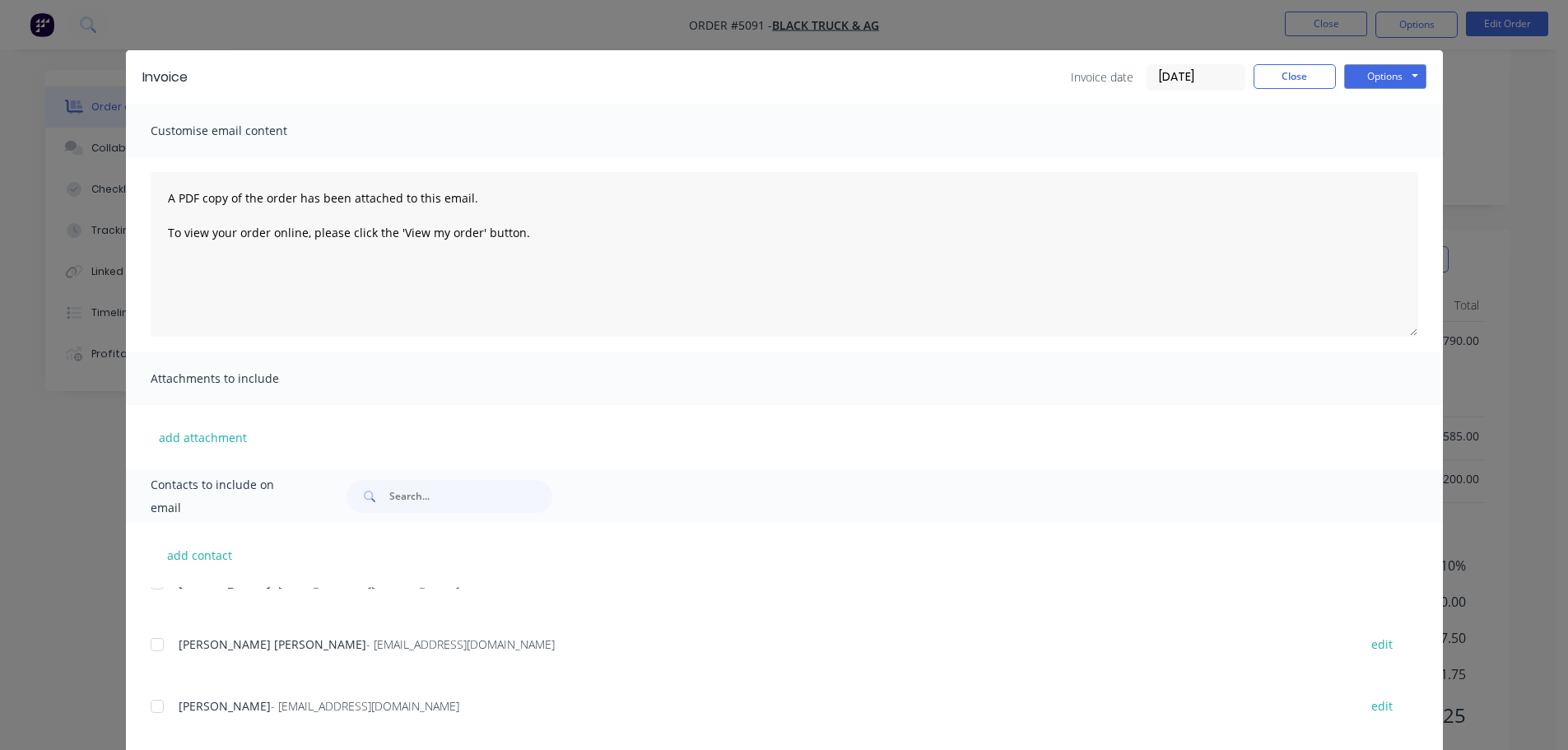
scroll to position [0, 0]
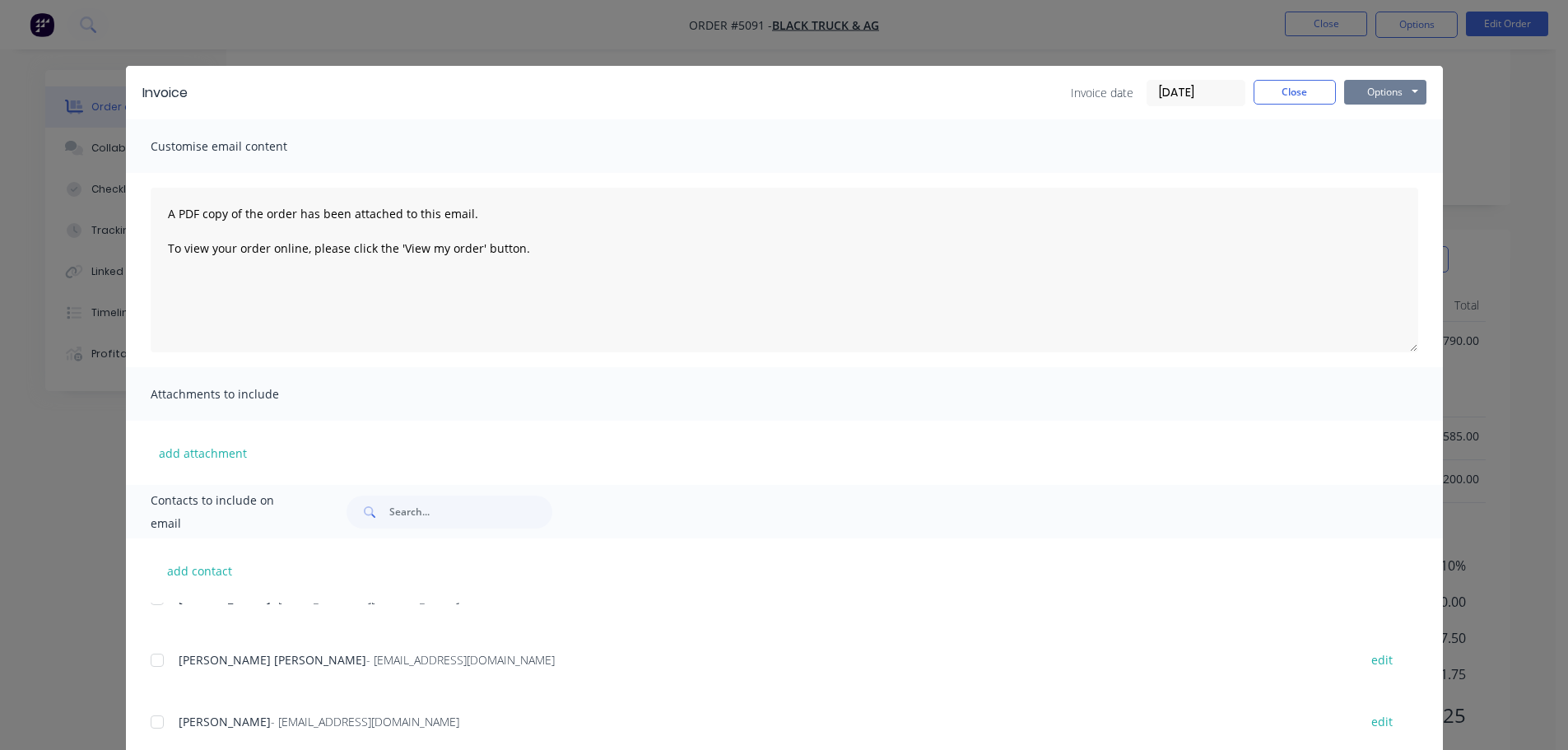
click at [1382, 94] on button "Options" at bounding box center [1385, 92] width 82 height 25
click at [1379, 172] on button "Email" at bounding box center [1396, 175] width 106 height 27
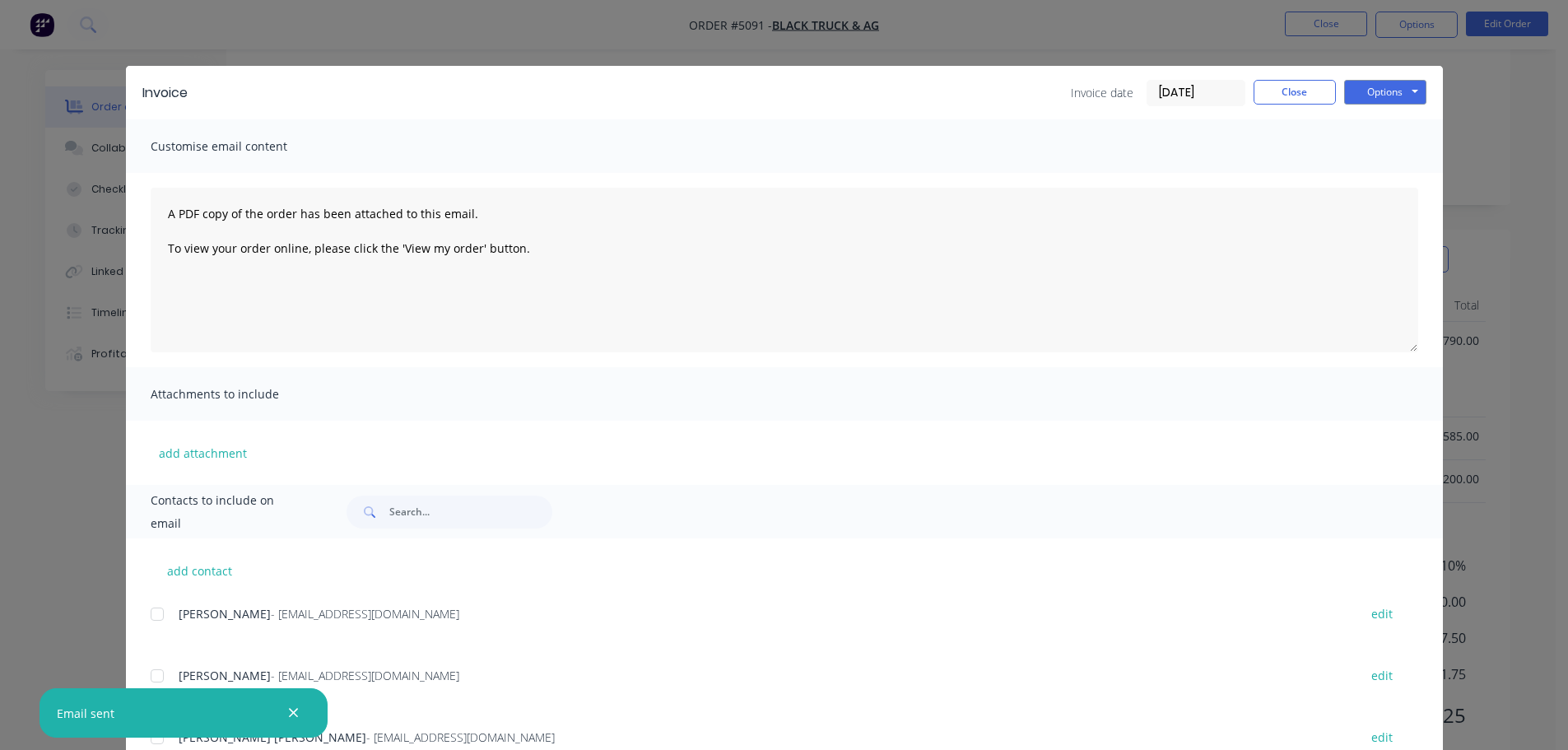
scroll to position [77, 0]
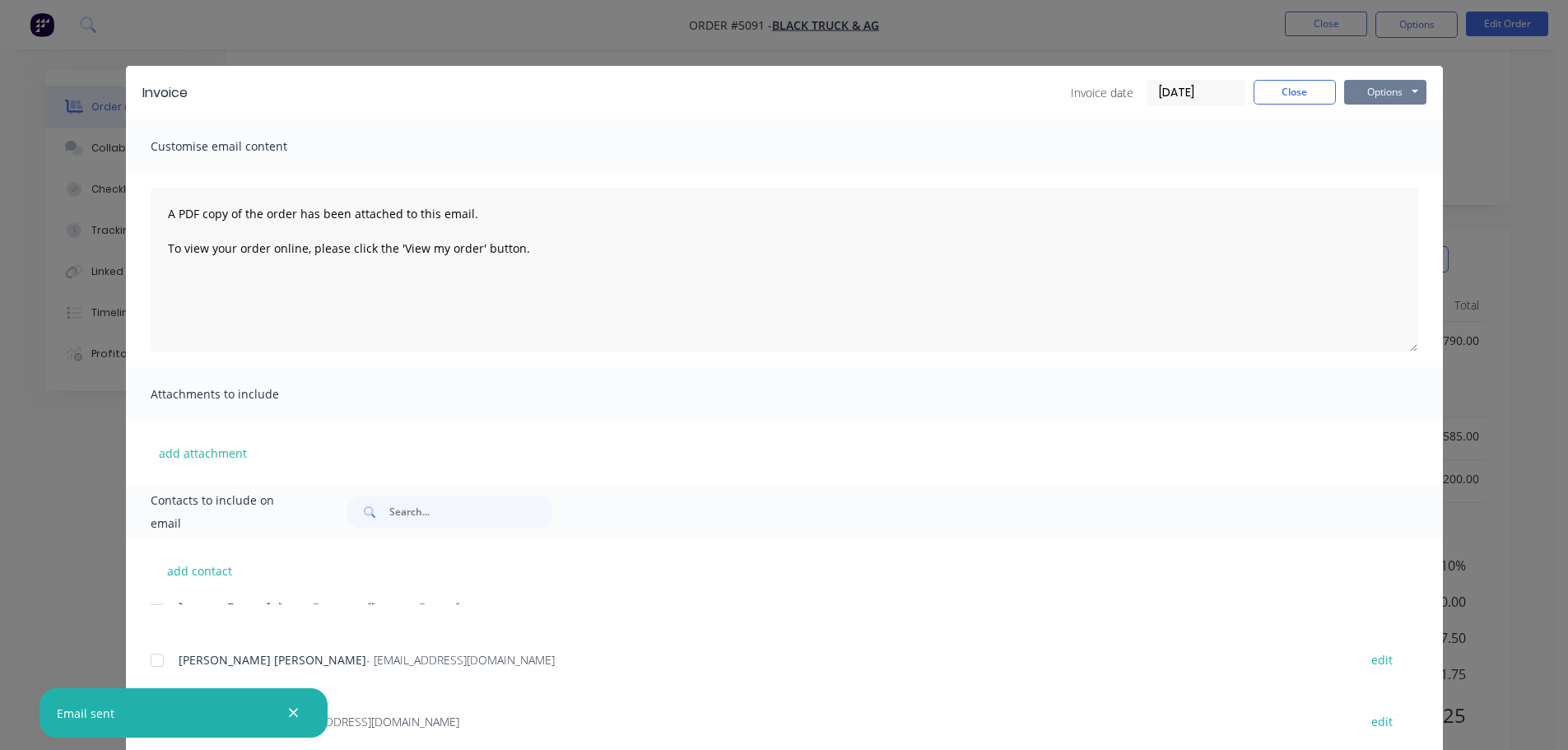
click at [1372, 95] on button "Options" at bounding box center [1385, 92] width 82 height 25
click at [1379, 126] on button "Preview" at bounding box center [1396, 121] width 106 height 27
click at [1308, 91] on button "Close" at bounding box center [1294, 92] width 82 height 25
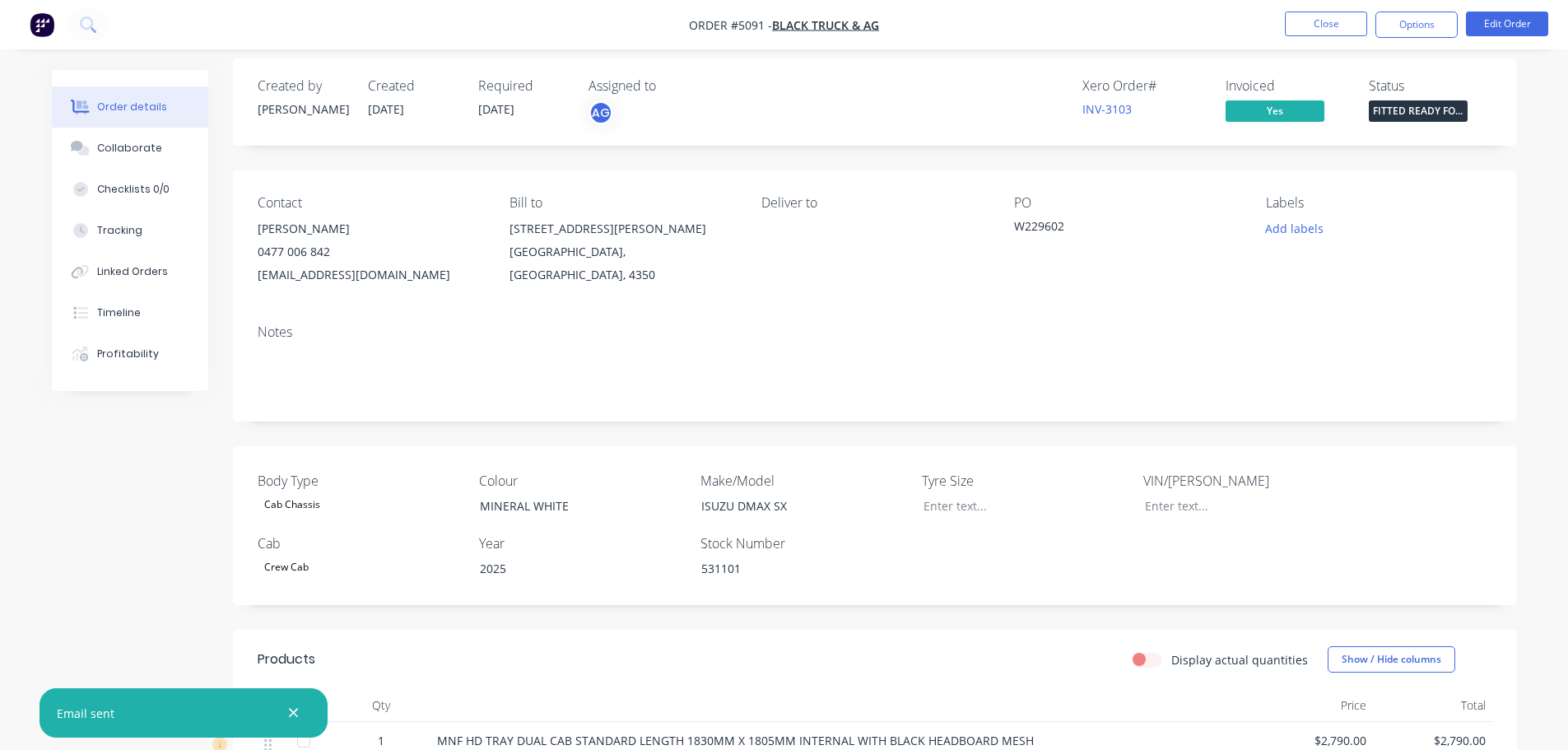
scroll to position [0, 0]
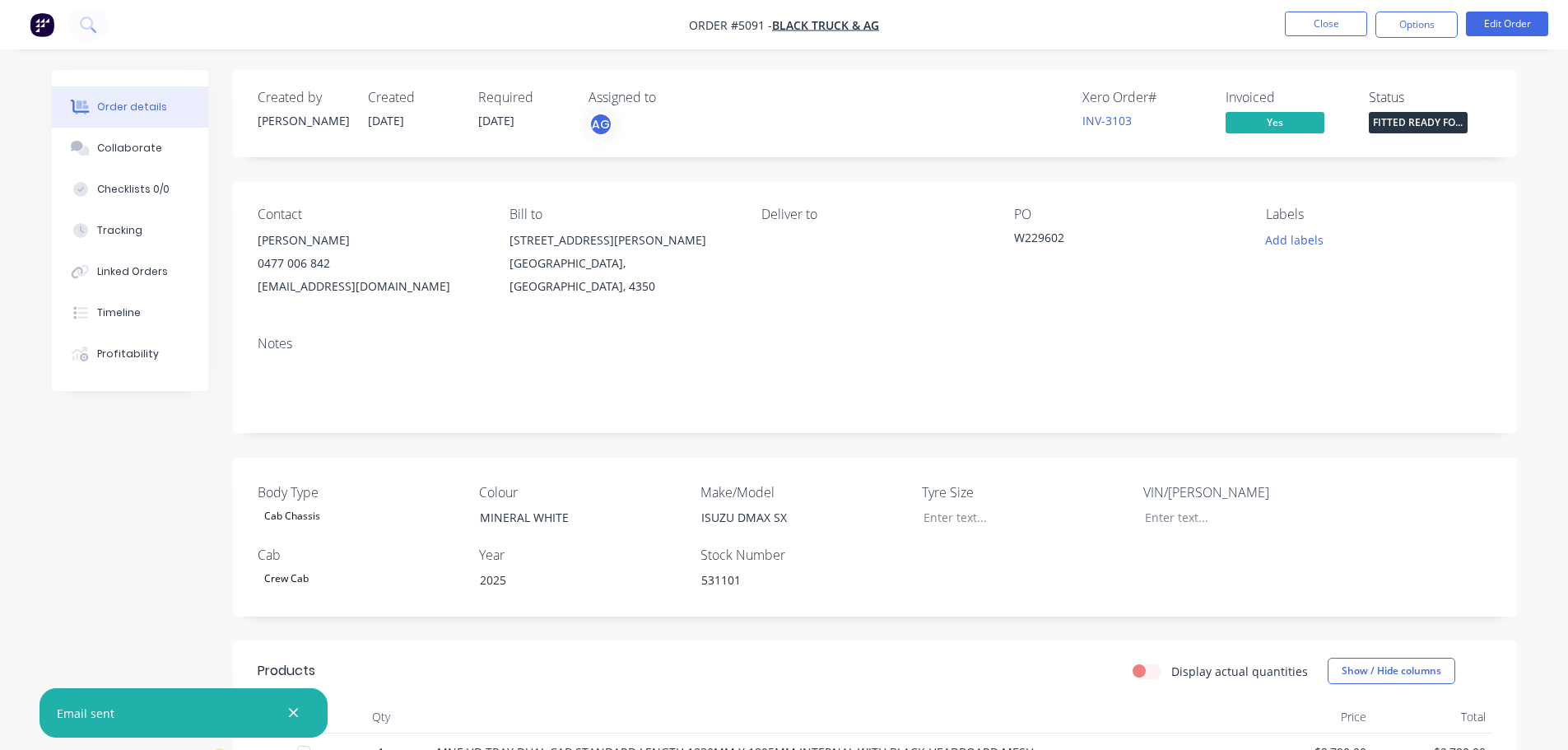
click at [287, 713] on button "button" at bounding box center [294, 713] width 21 height 21
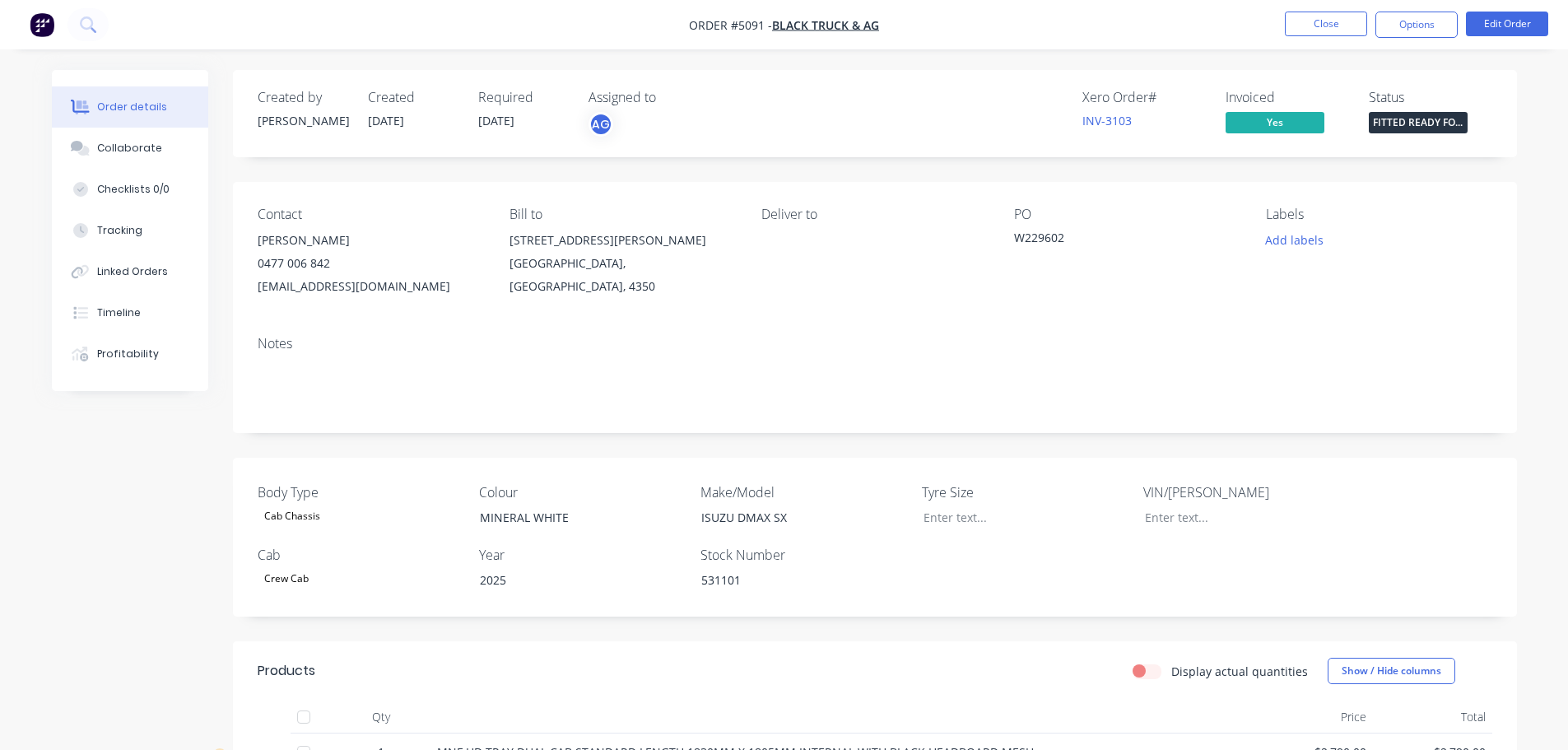
click at [131, 111] on div "Order details" at bounding box center [132, 107] width 70 height 15
click at [1338, 27] on button "Close" at bounding box center [1326, 24] width 82 height 25
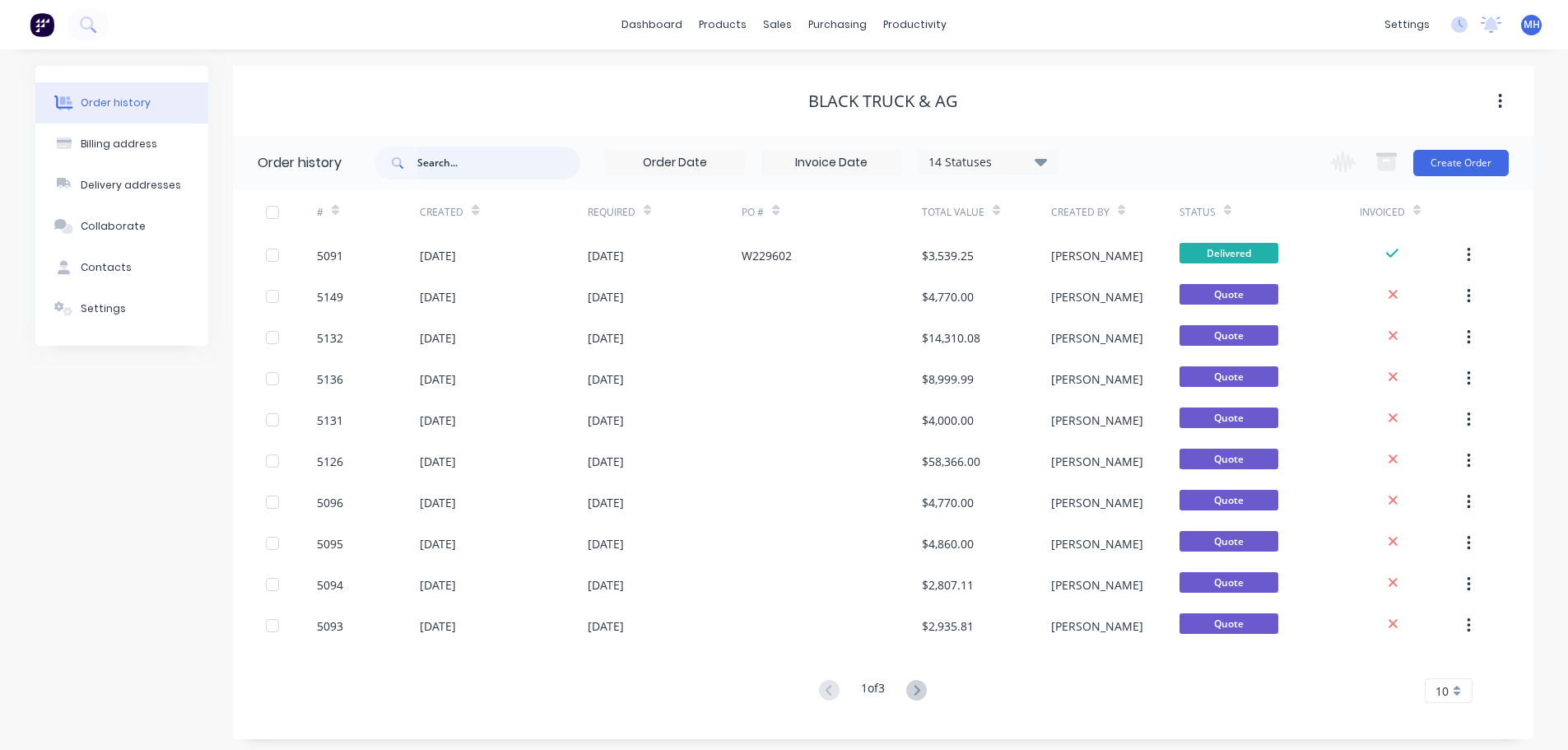
click at [468, 175] on input "text" at bounding box center [499, 163] width 163 height 33
type input "lind"
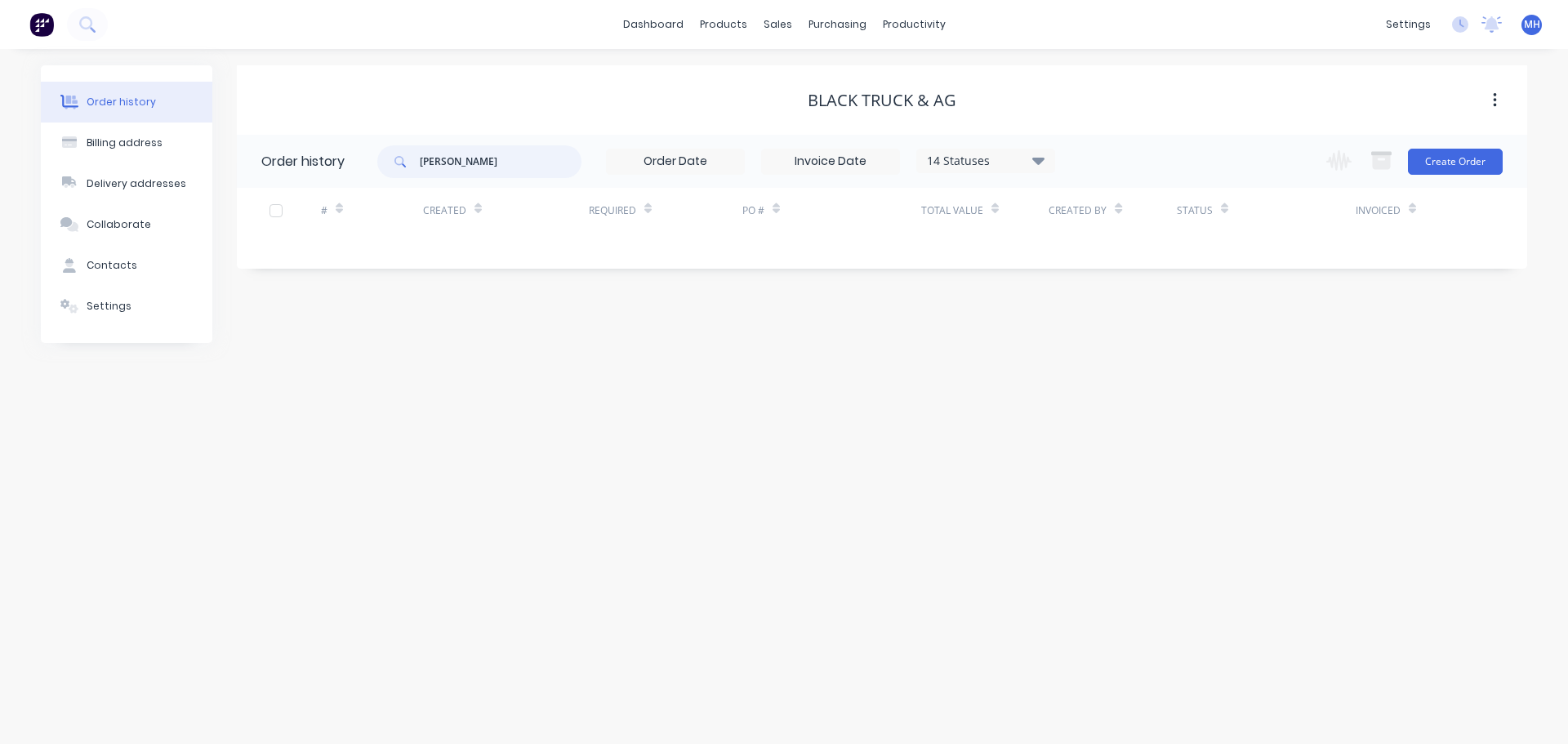
click at [475, 165] on input "lind" at bounding box center [500, 162] width 162 height 33
type input "lindenberg"
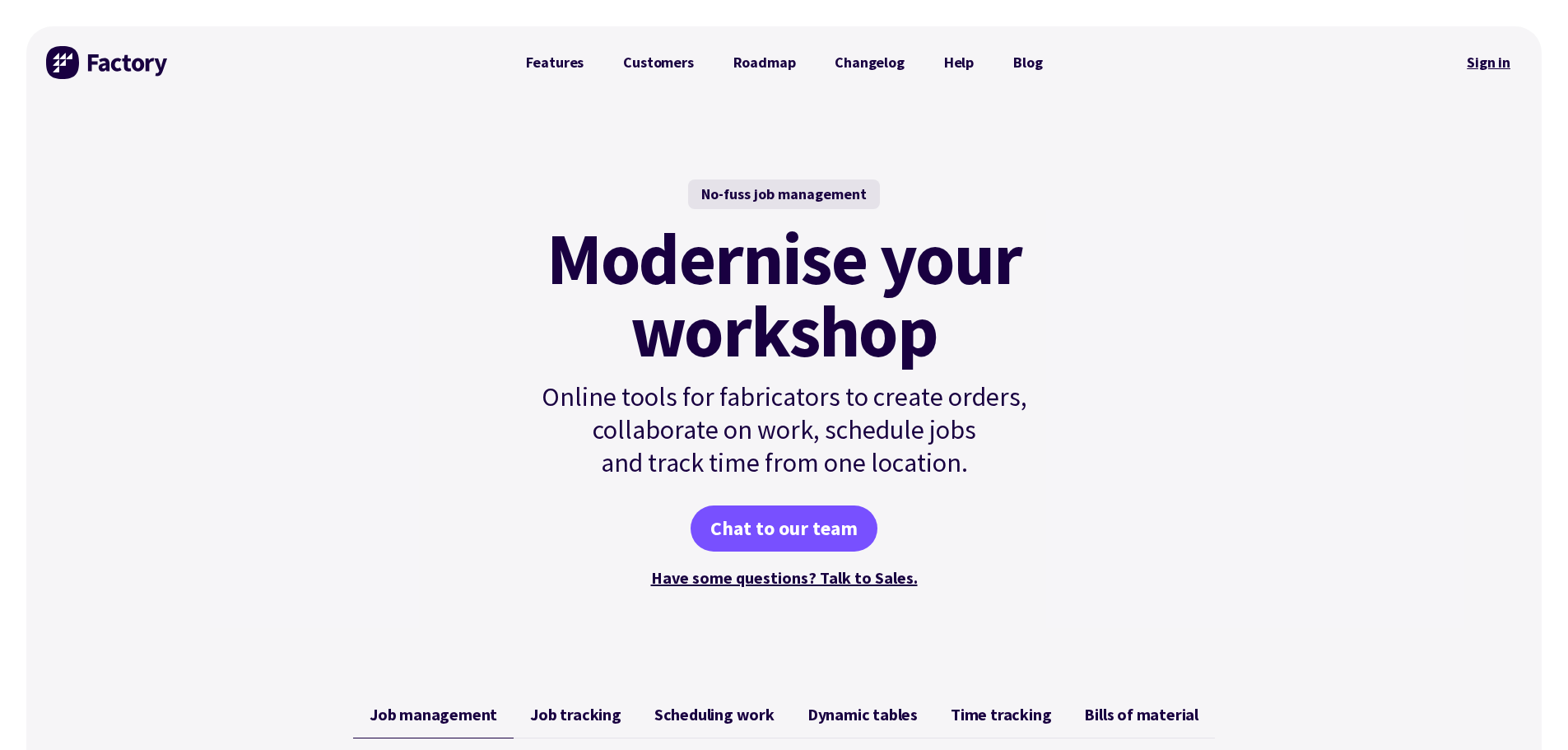
click at [1499, 64] on link "Sign in" at bounding box center [1489, 63] width 67 height 38
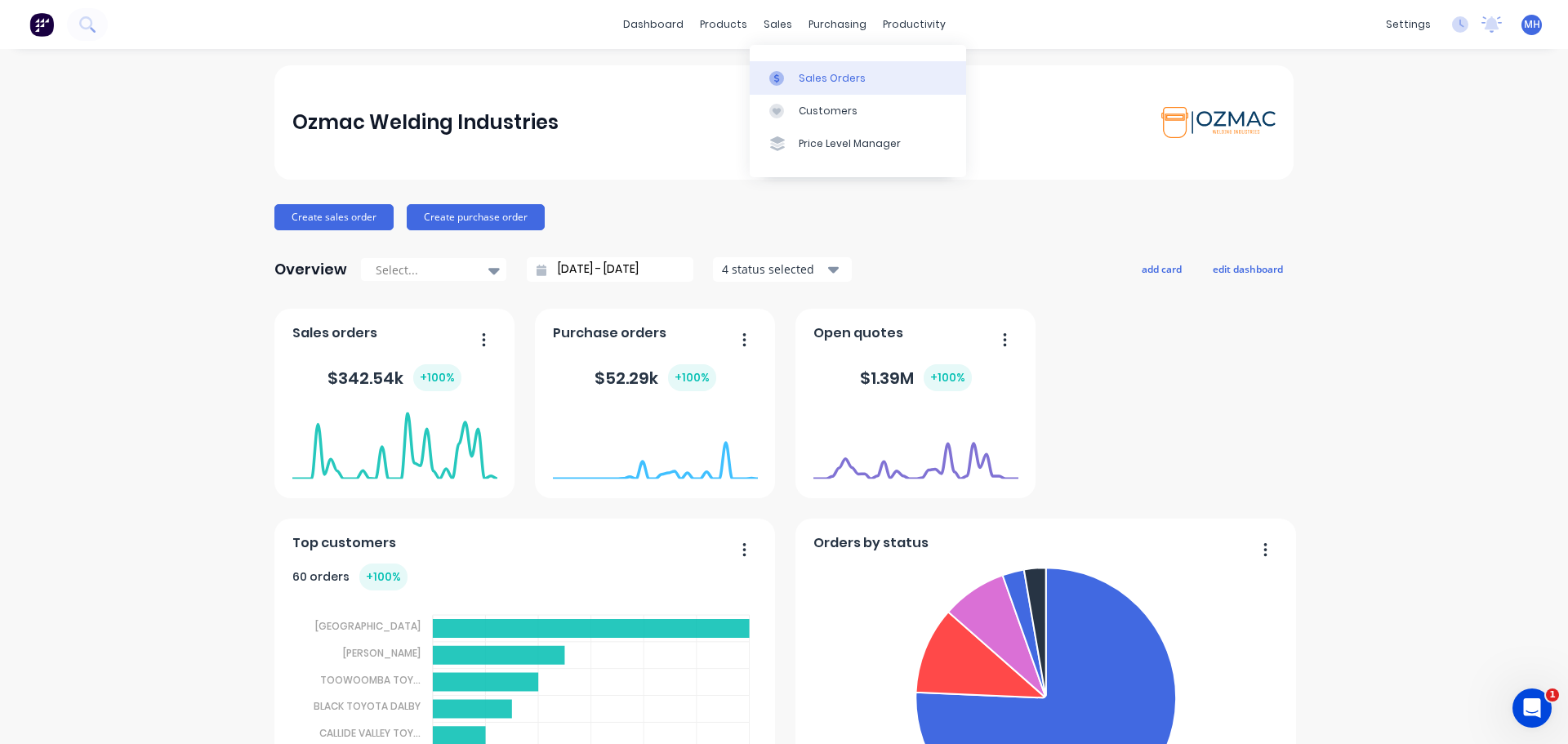
click at [810, 72] on div "Sales Orders" at bounding box center [832, 78] width 67 height 15
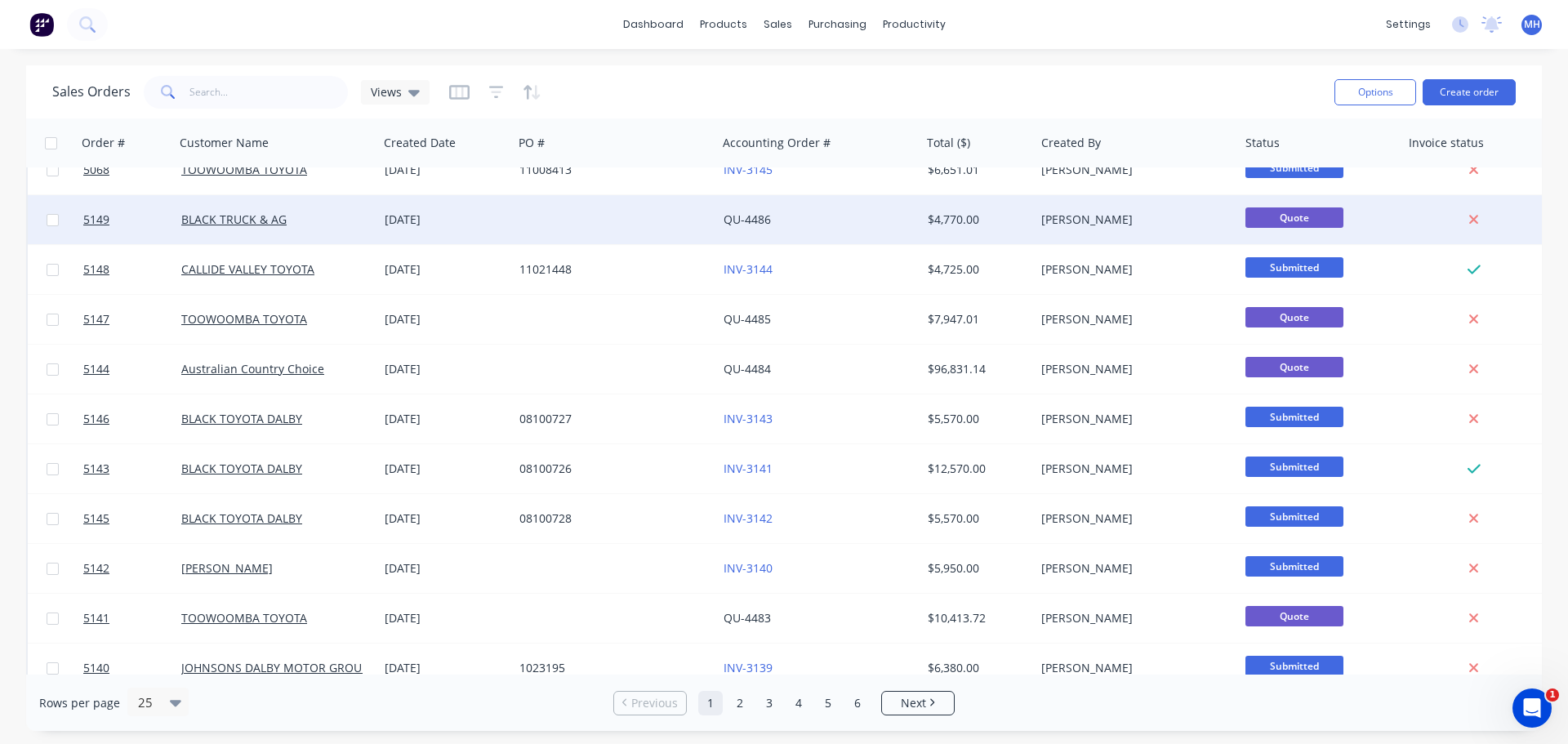
scroll to position [256, 0]
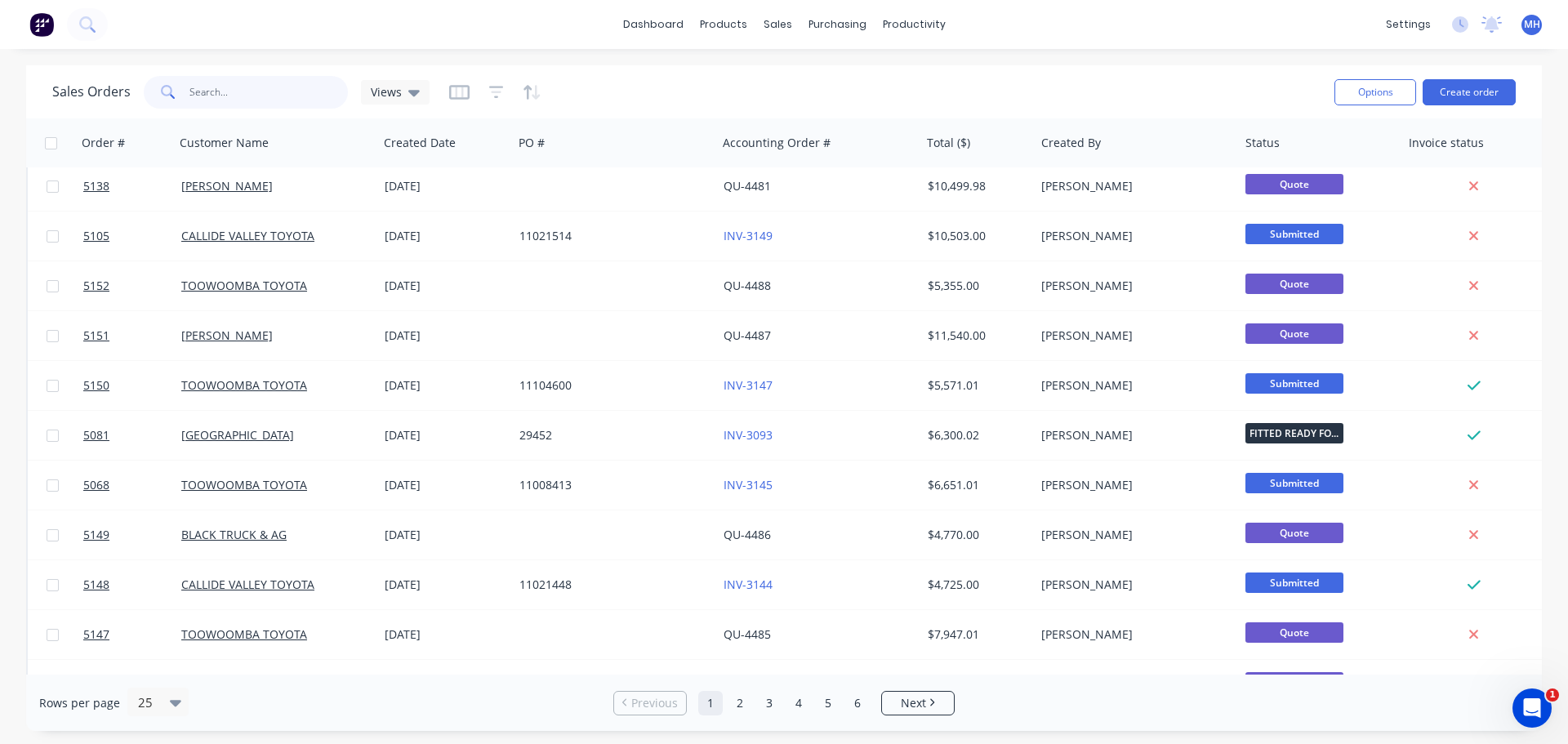
click at [297, 84] on input "text" at bounding box center [269, 92] width 159 height 33
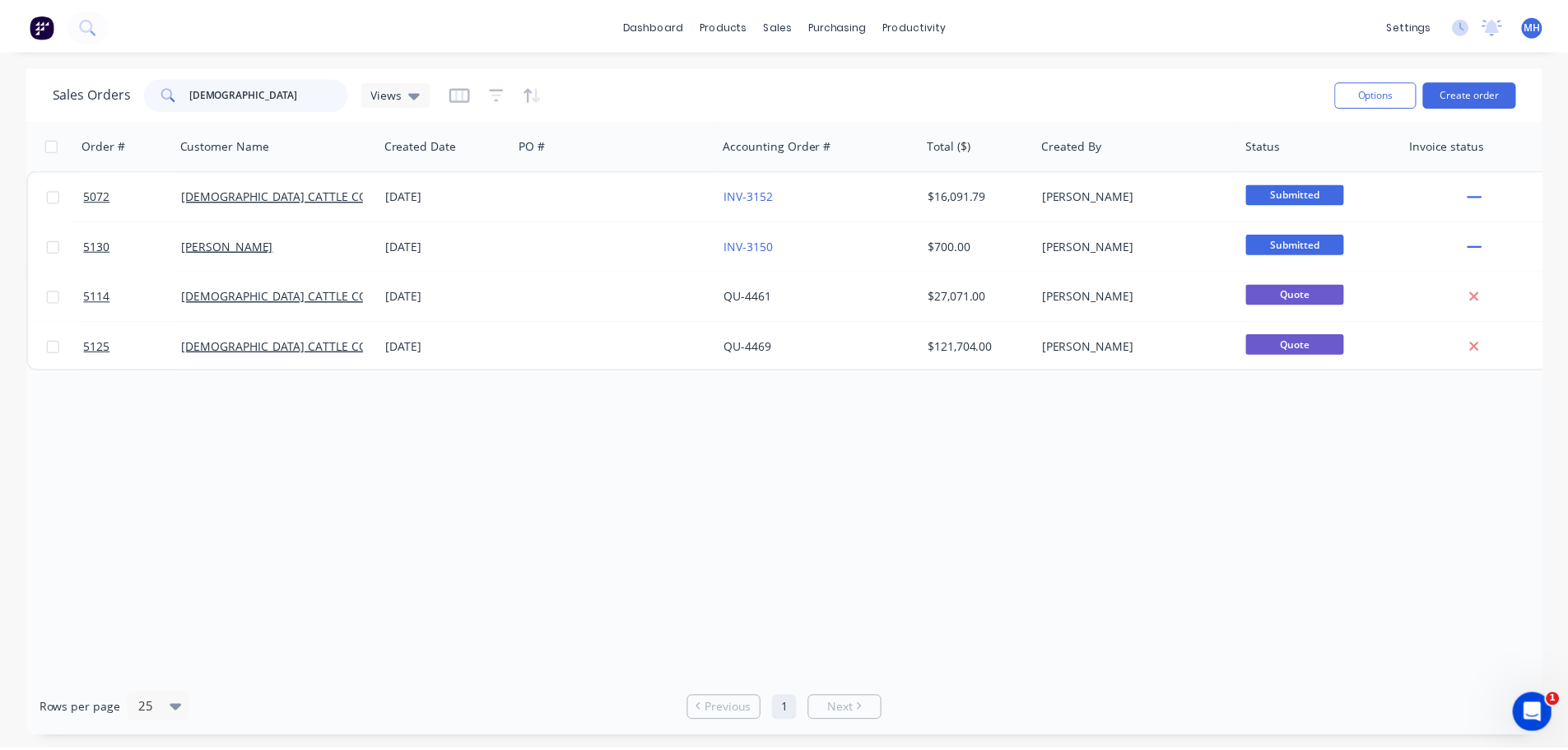
scroll to position [0, 0]
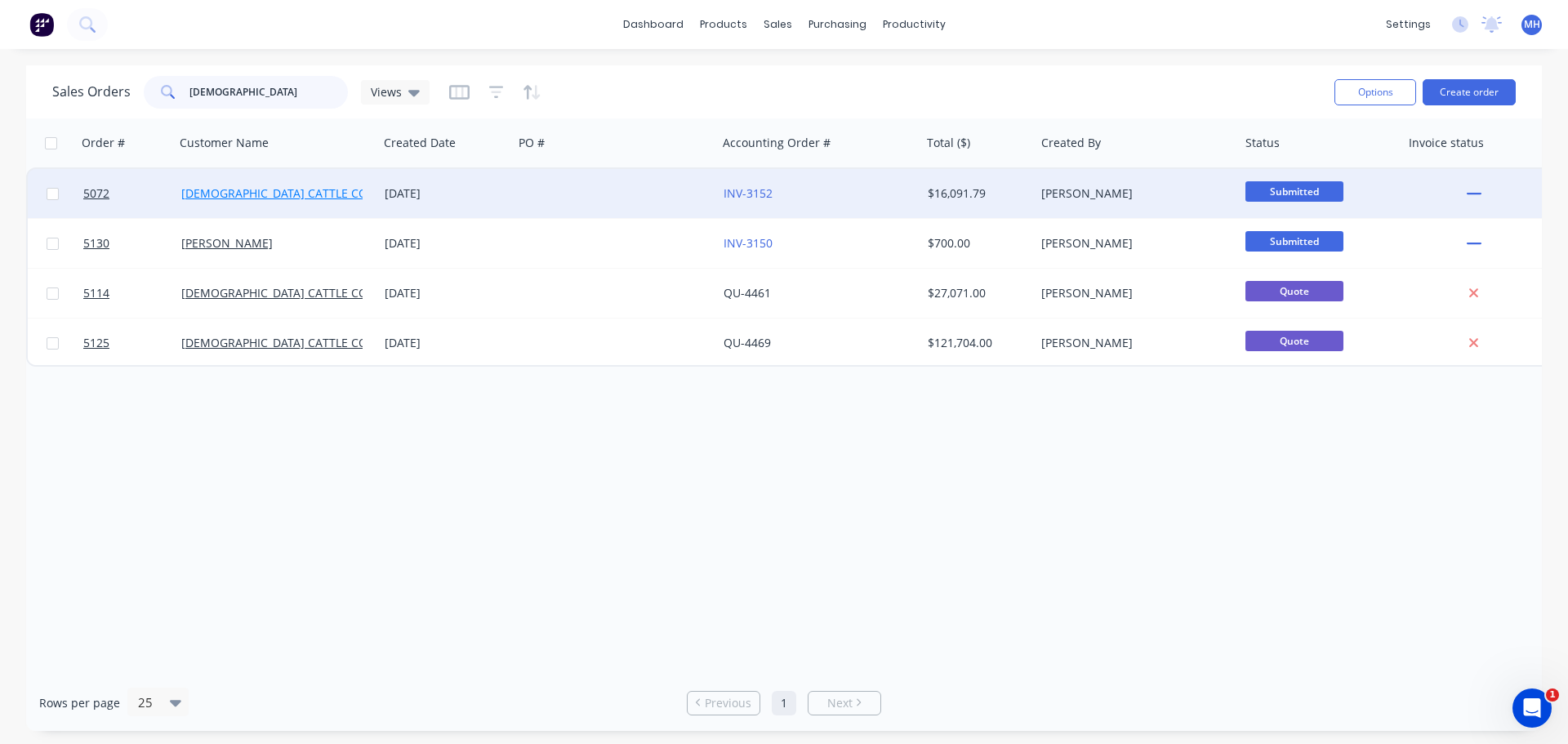
type input "christ"
click at [290, 188] on link "[DEMOGRAPHIC_DATA] CATTLE CO" at bounding box center [274, 193] width 186 height 15
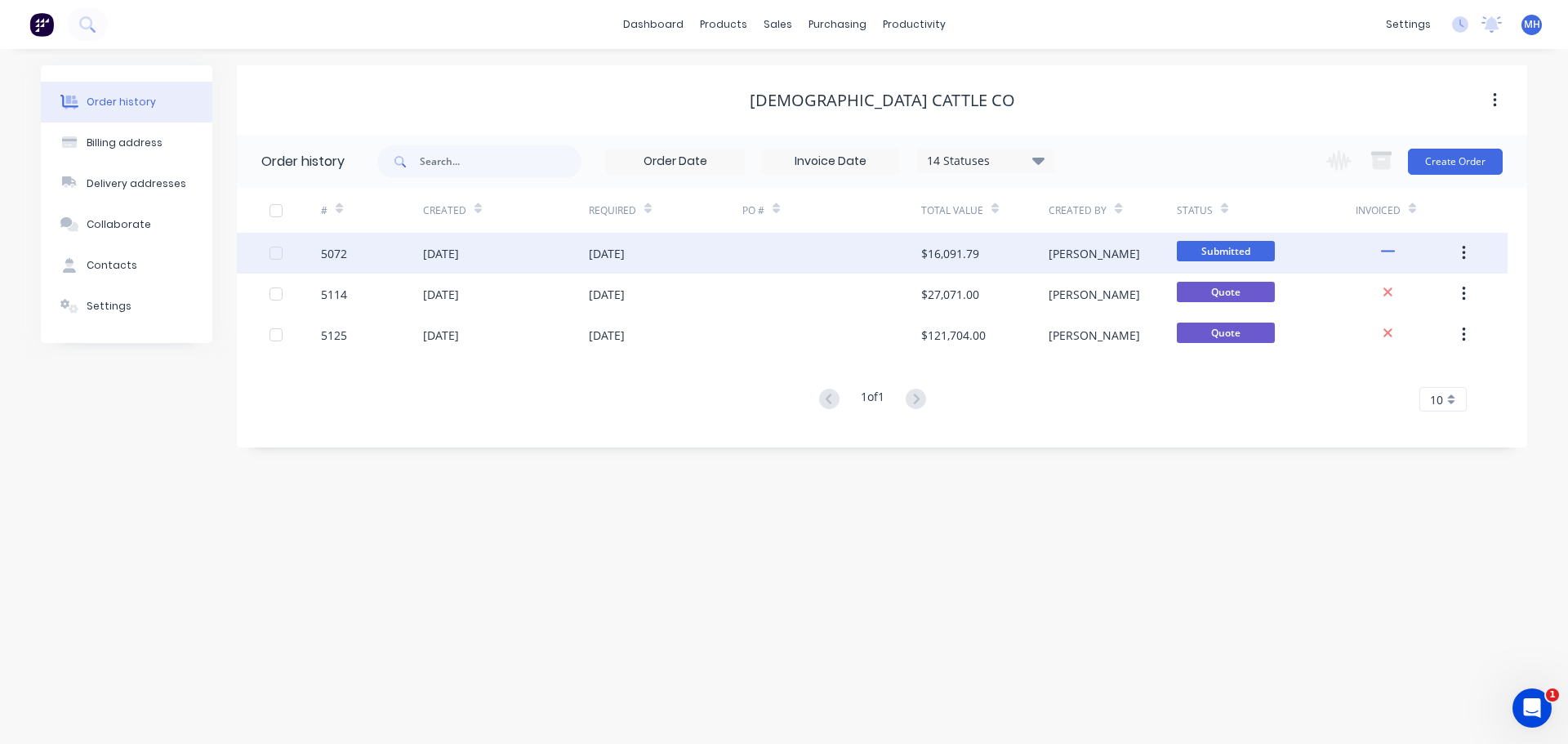
click at [459, 255] on div "05 Sep 2025" at bounding box center [441, 253] width 36 height 17
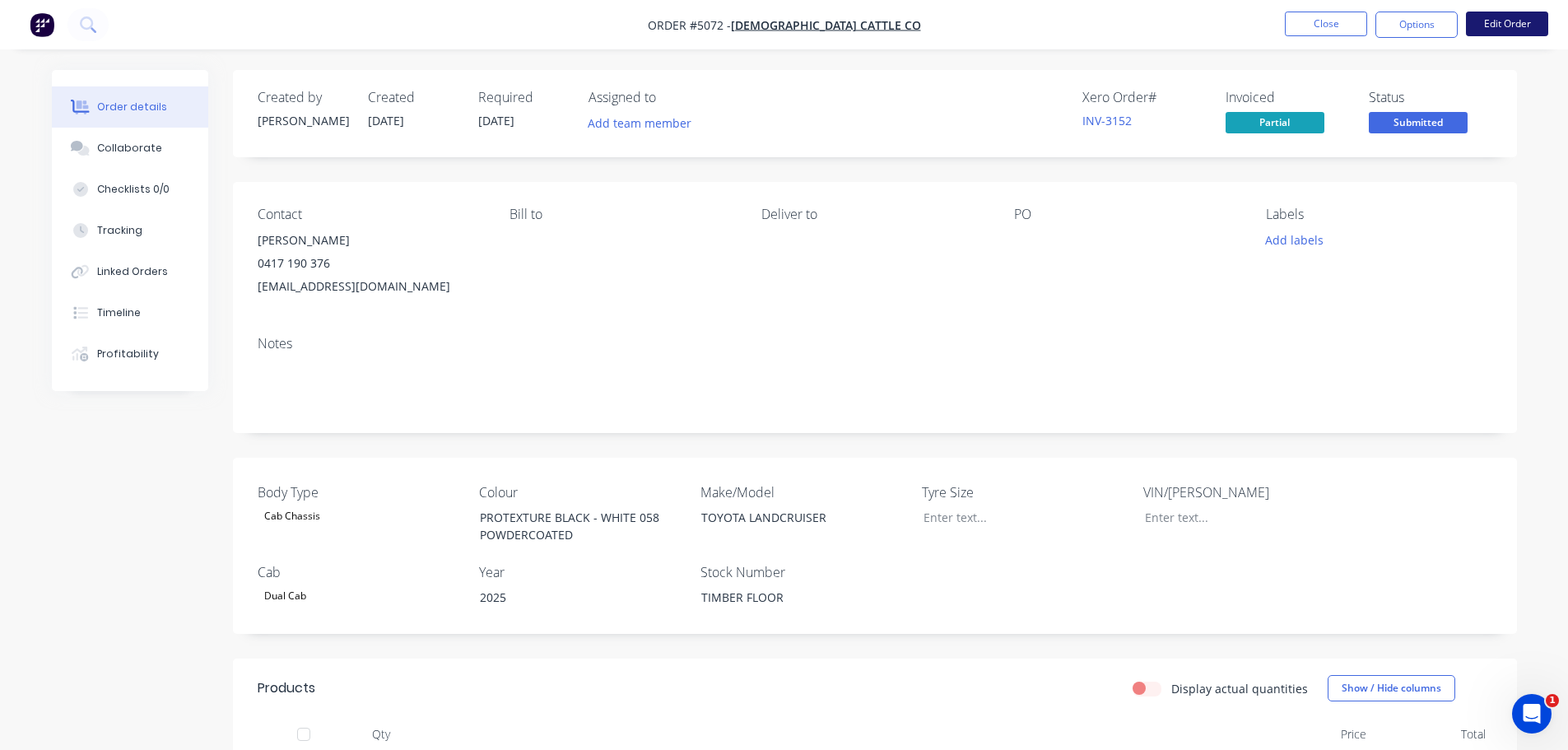
click at [1505, 24] on button "Edit Order" at bounding box center [1507, 24] width 82 height 25
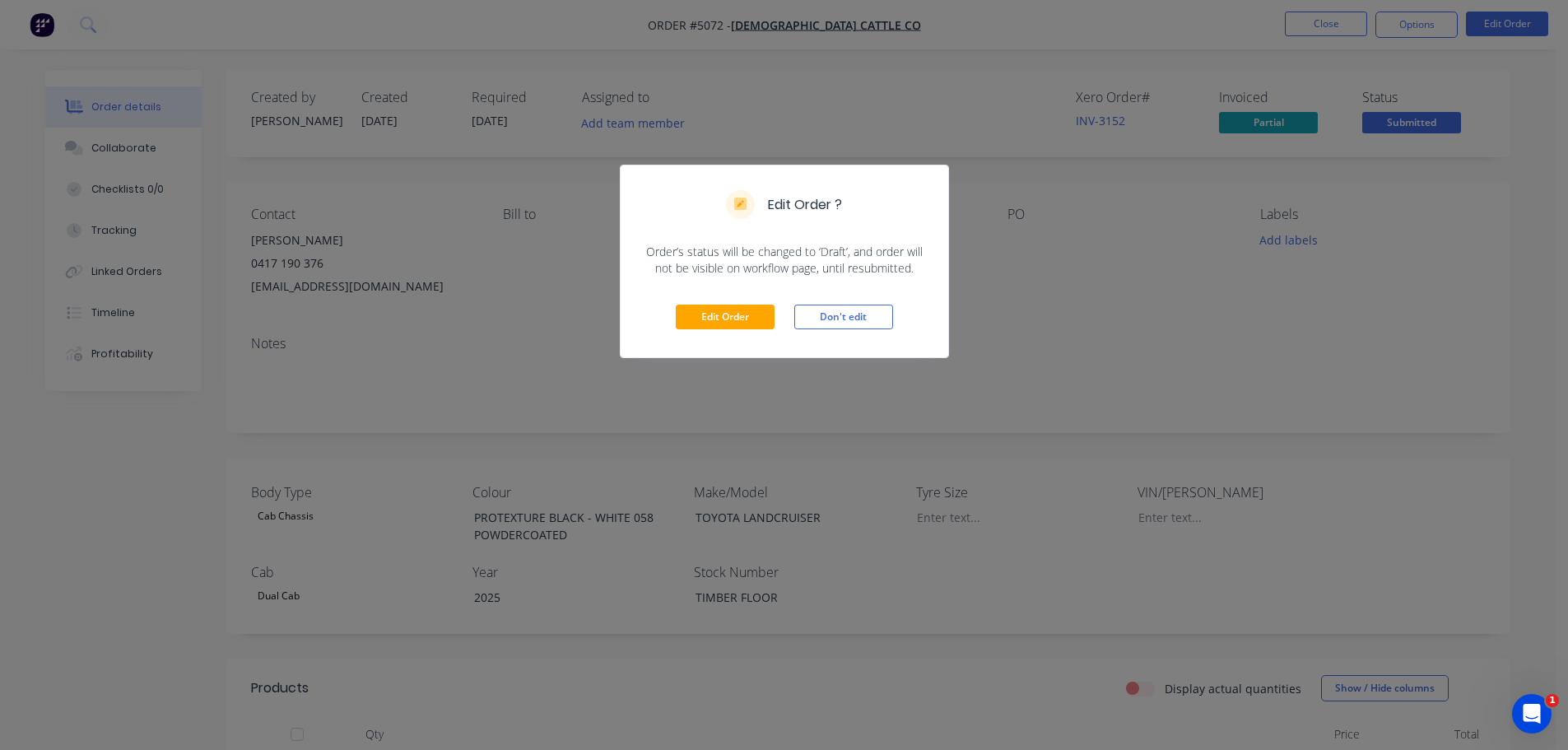
click at [551, 304] on div "Edit Order ? Order’s status will be changed to ‘Draft’, and order will not be v…" at bounding box center [784, 375] width 1568 height 750
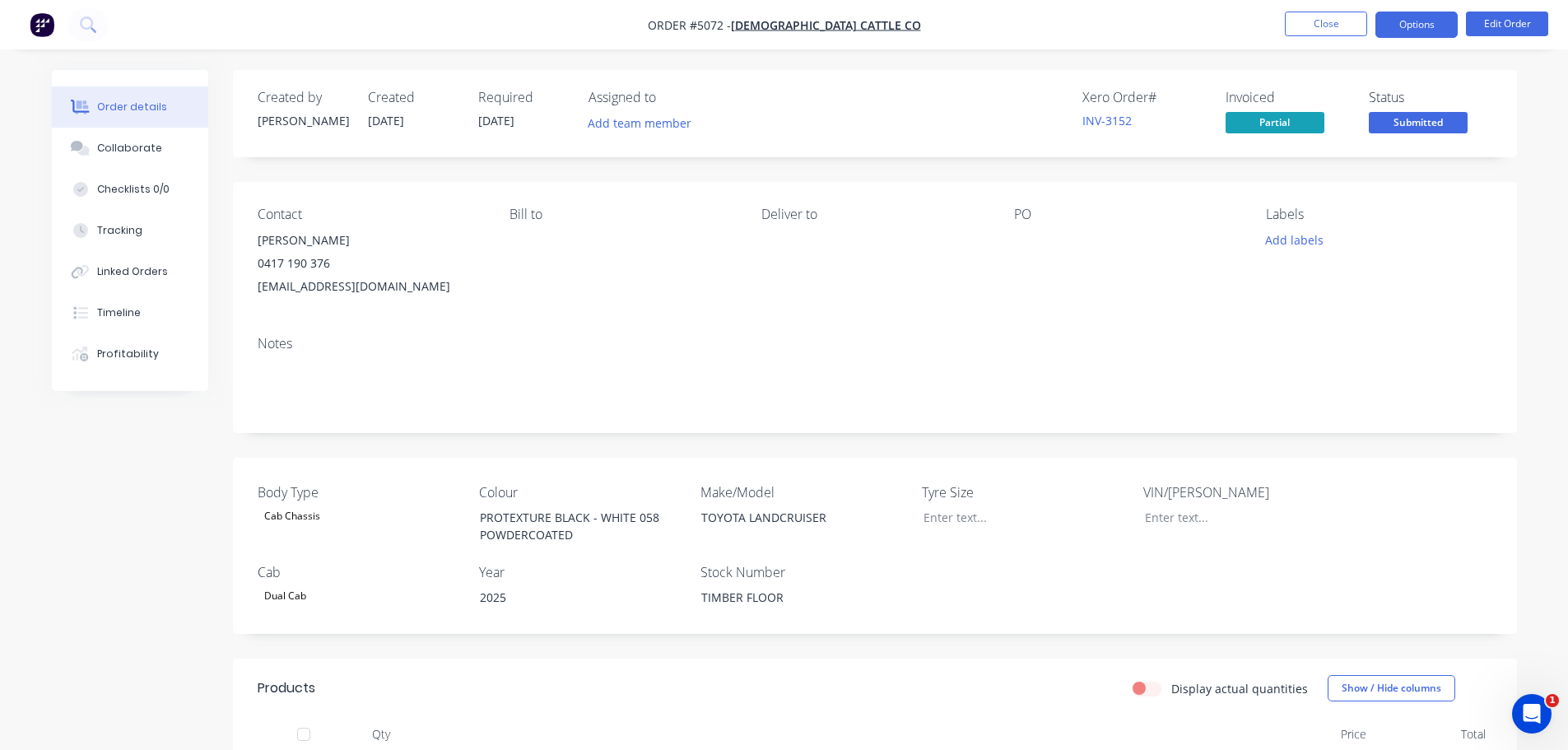
click at [1405, 11] on button "Options" at bounding box center [1416, 25] width 82 height 27
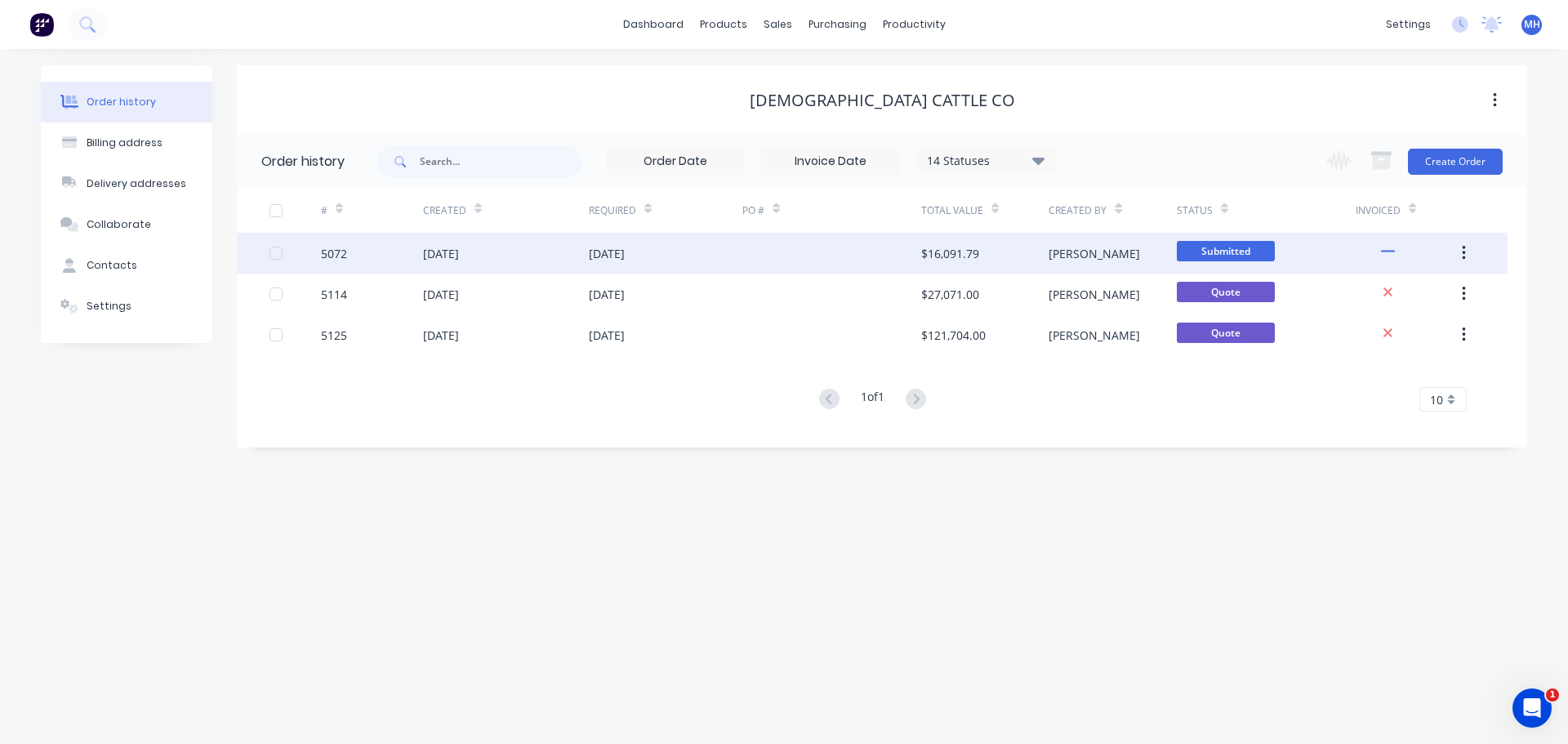
click at [444, 255] on div "05 Sep 2025" at bounding box center [441, 253] width 36 height 17
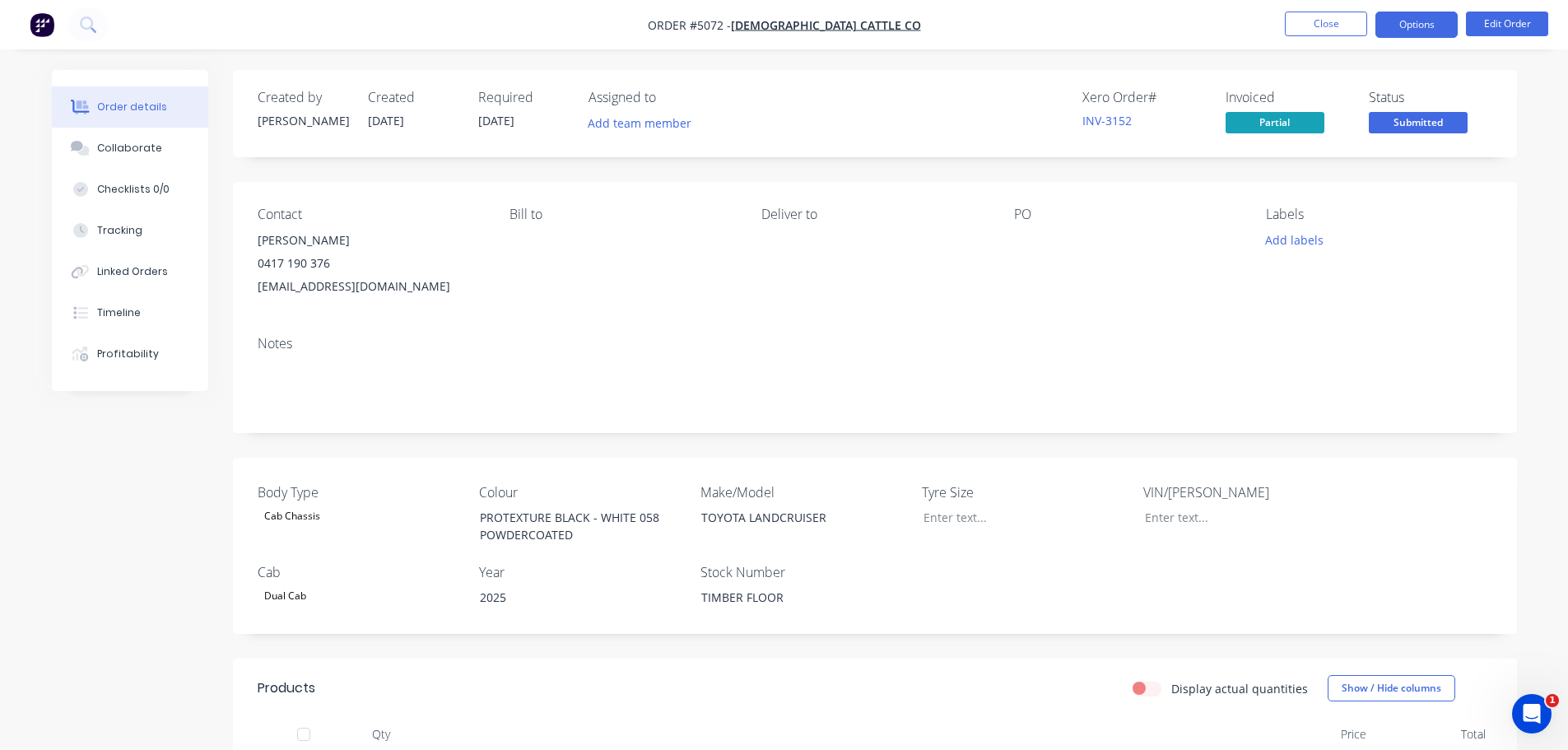
click at [1398, 28] on button "Options" at bounding box center [1416, 25] width 82 height 27
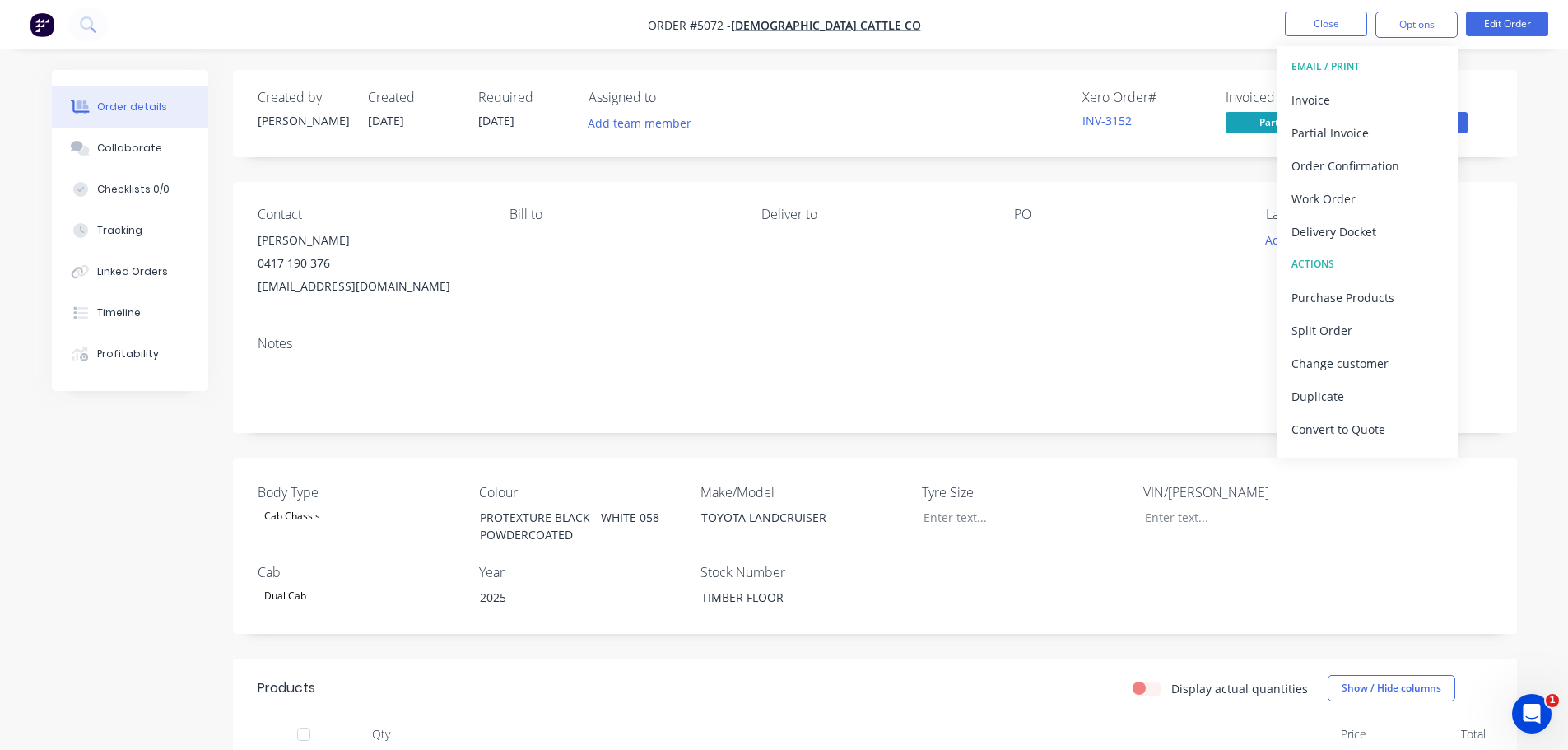
click at [1118, 253] on div "PO" at bounding box center [1127, 253] width 226 height 91
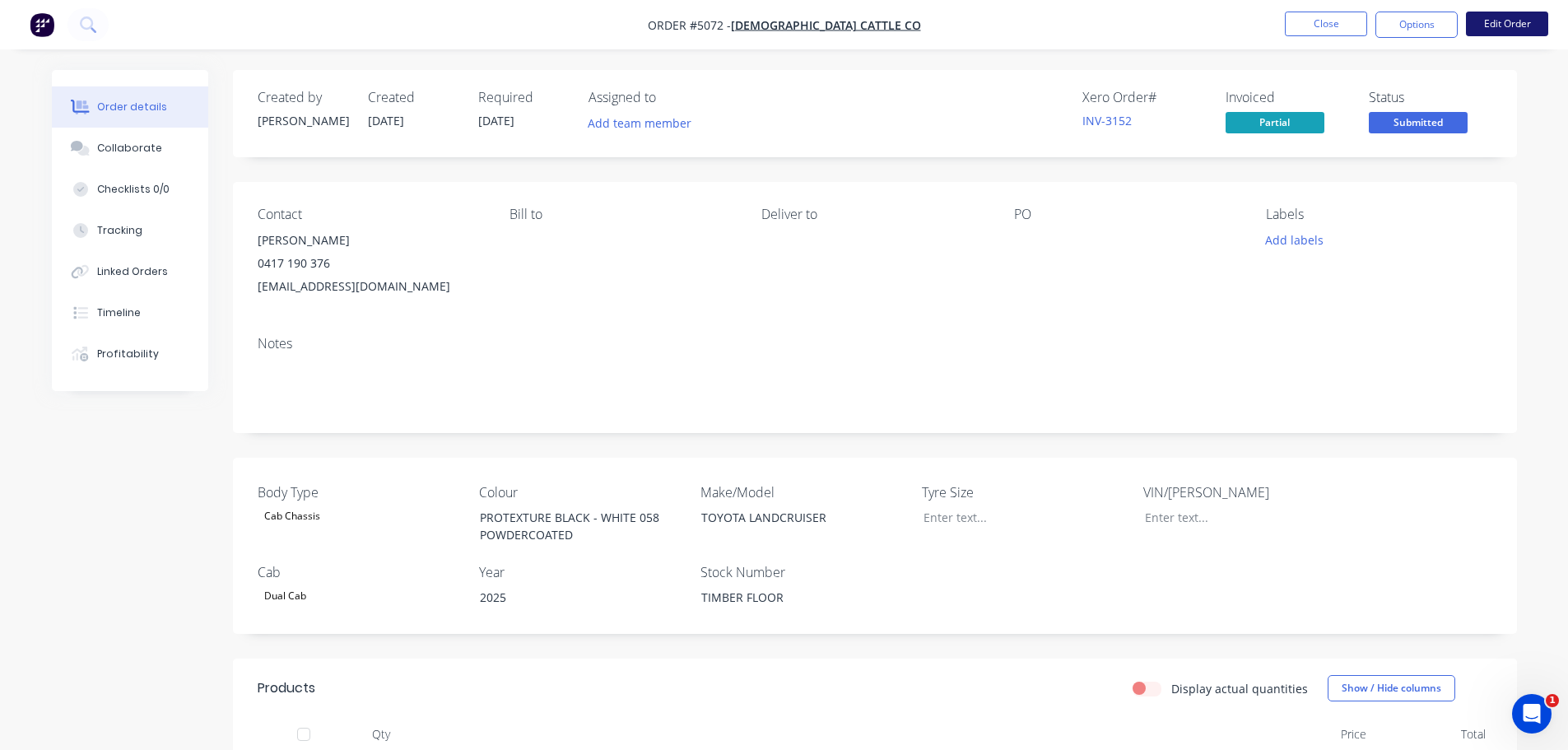
click at [1516, 27] on button "Edit Order" at bounding box center [1507, 24] width 82 height 25
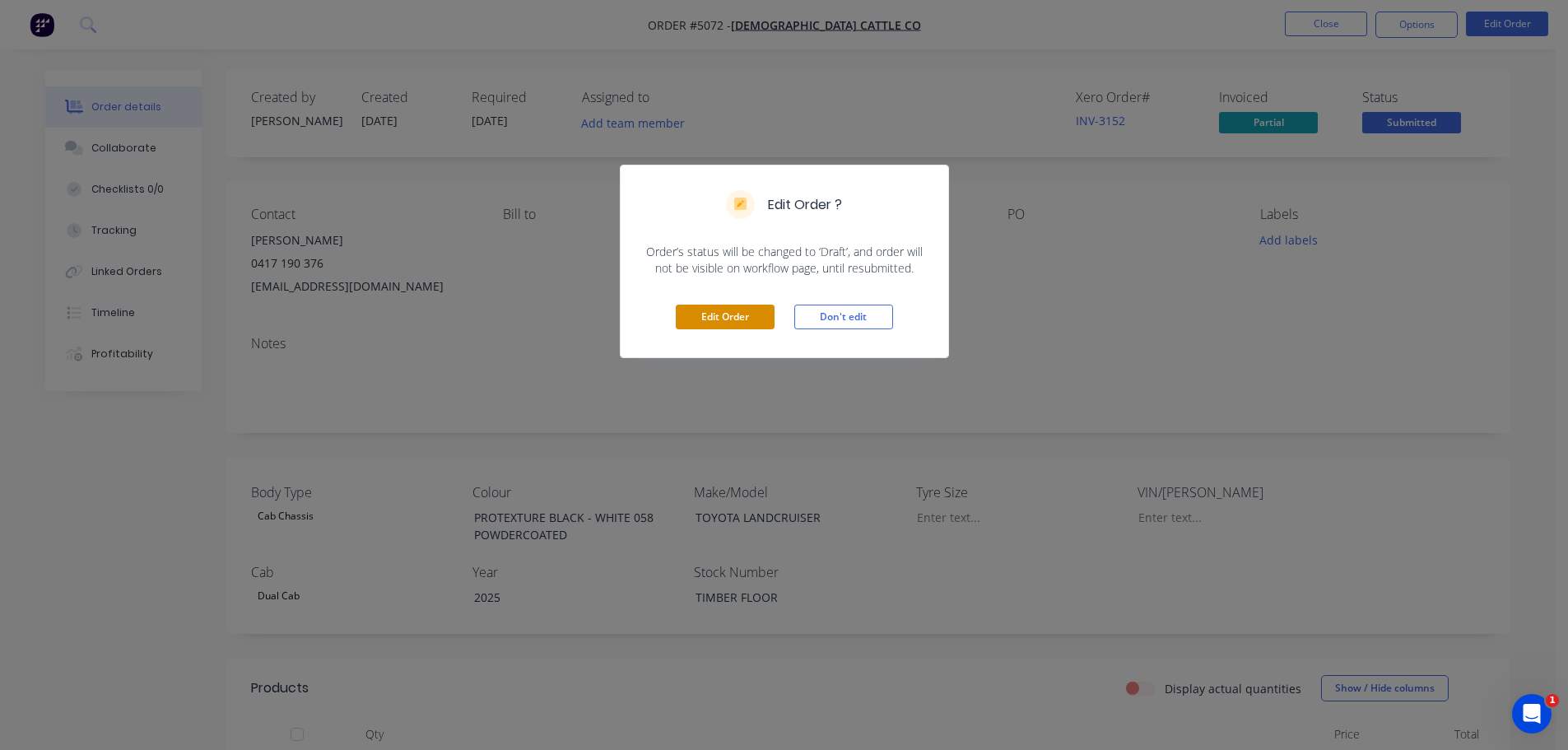
click at [715, 317] on button "Edit Order" at bounding box center [725, 317] width 99 height 25
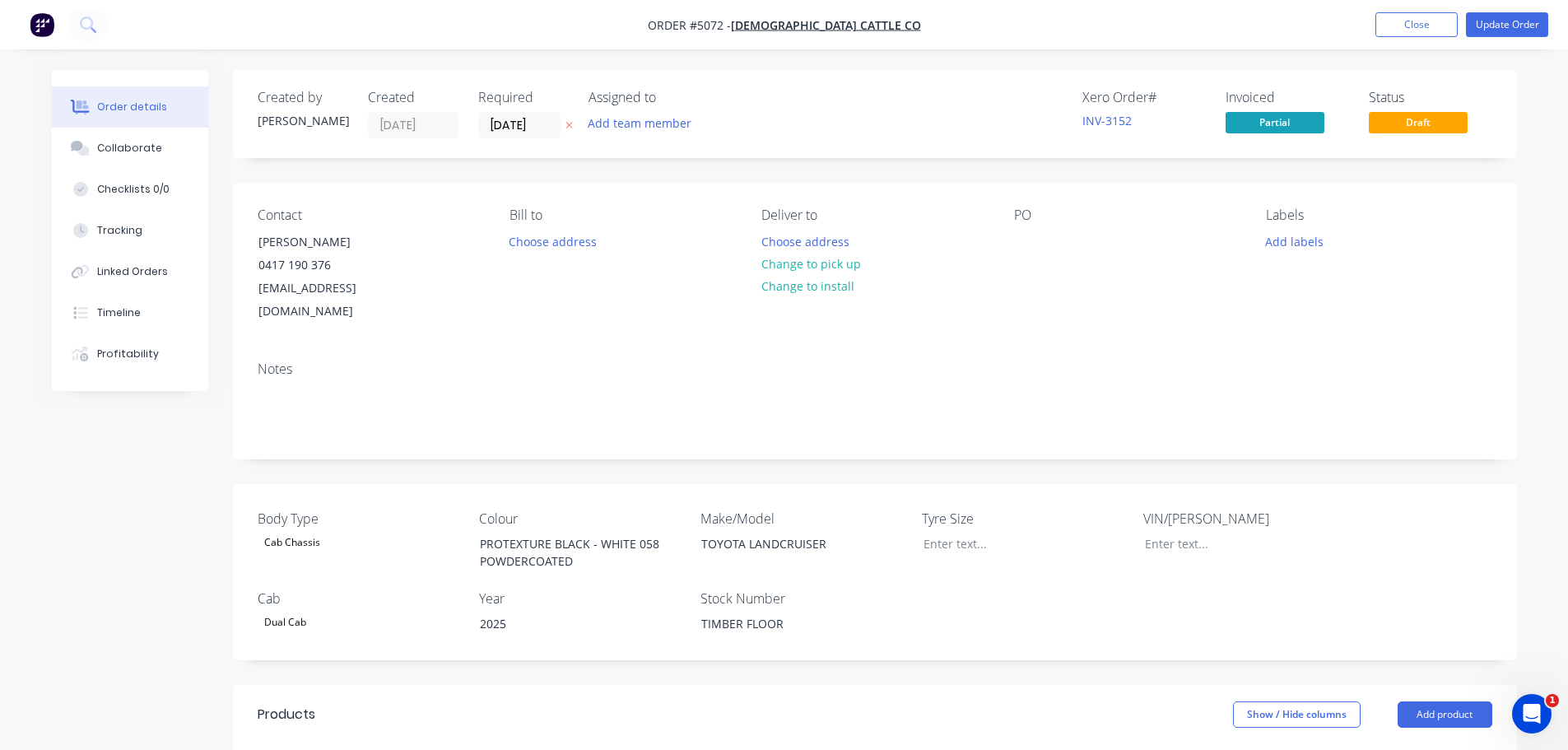
click at [1168, 361] on div "Notes" at bounding box center [874, 369] width 1234 height 15
click at [800, 261] on button "Change to pick up" at bounding box center [810, 263] width 117 height 22
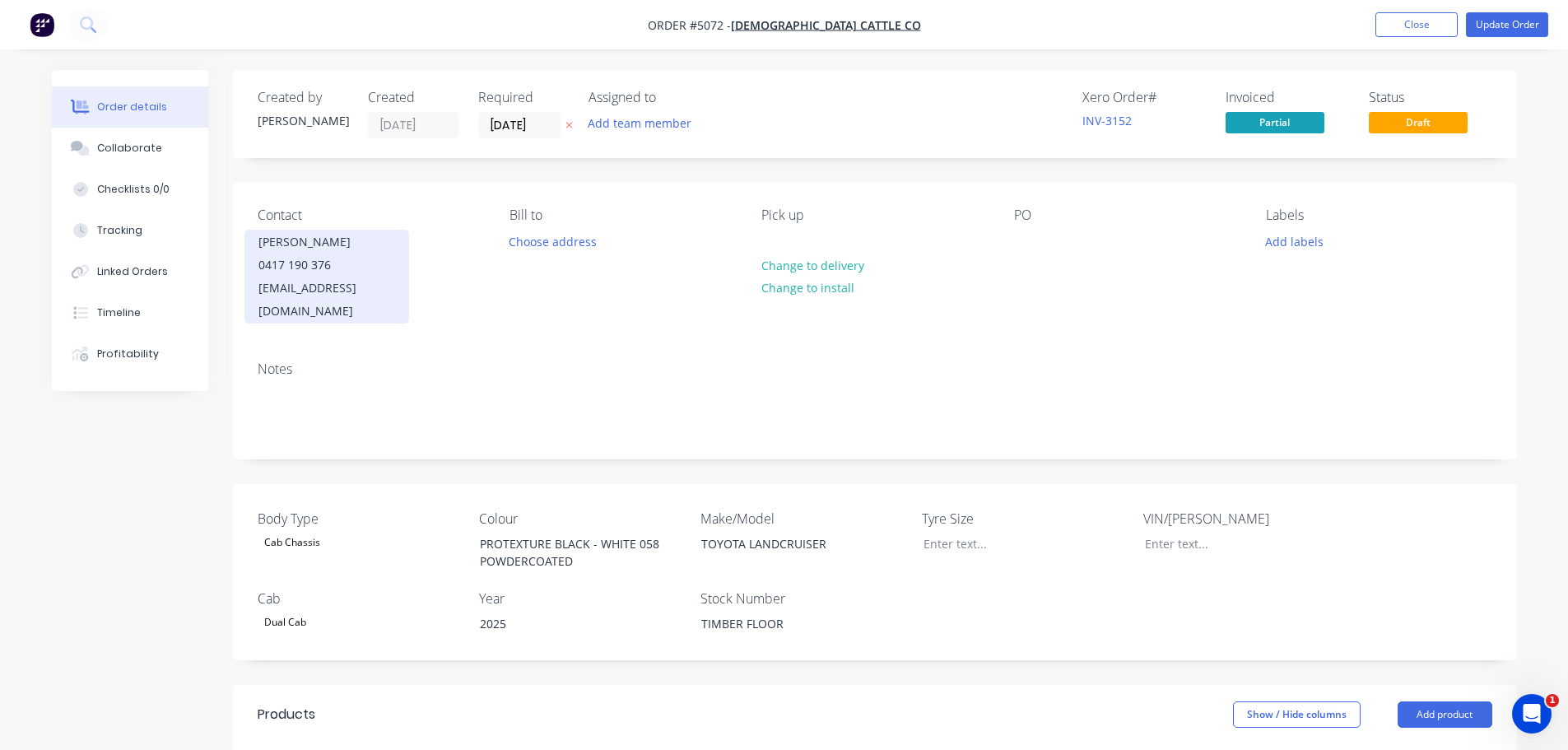
click at [359, 250] on div "Garth Christiansen" at bounding box center [326, 242] width 136 height 23
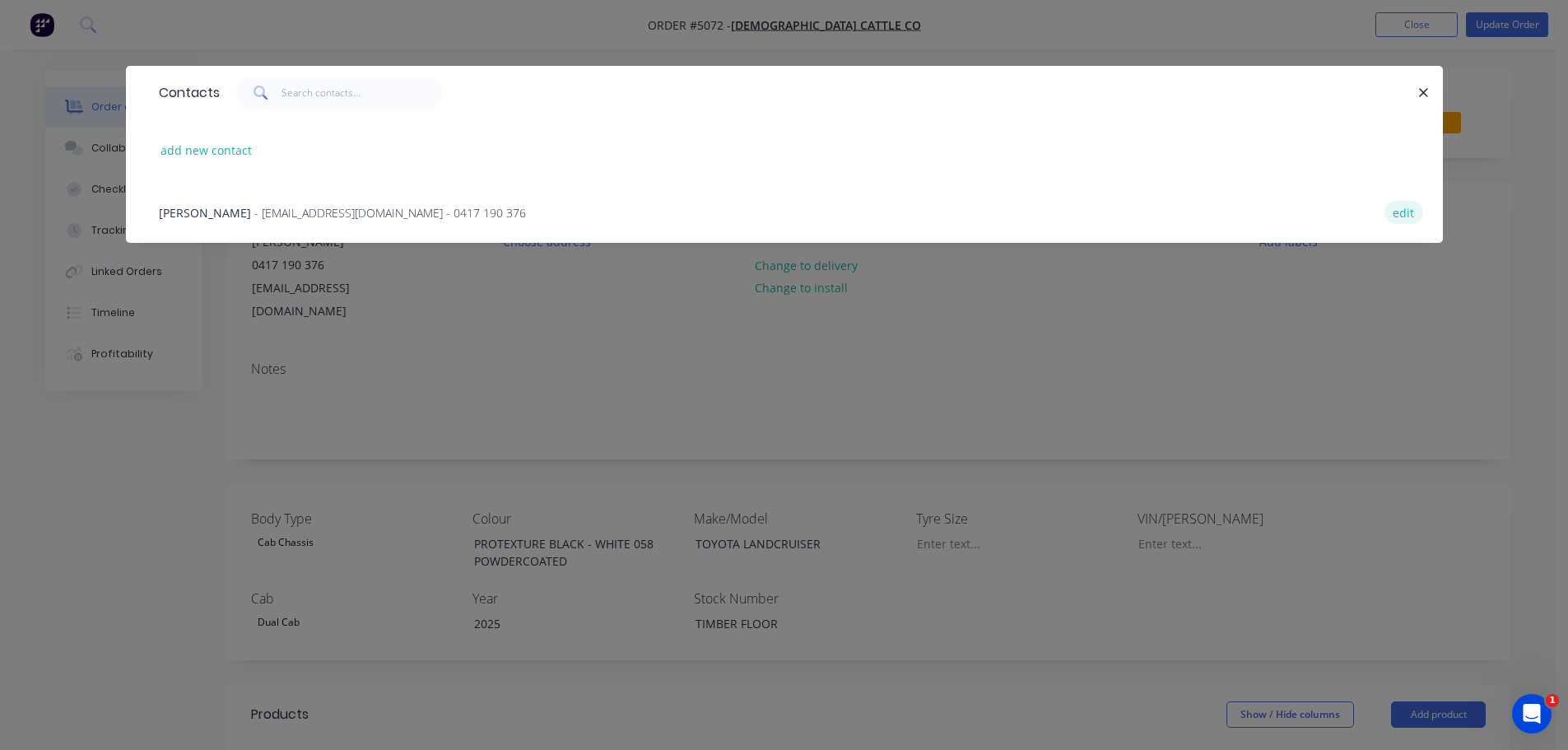
click at [1404, 215] on button "edit" at bounding box center [1403, 212] width 39 height 22
select select "AU"
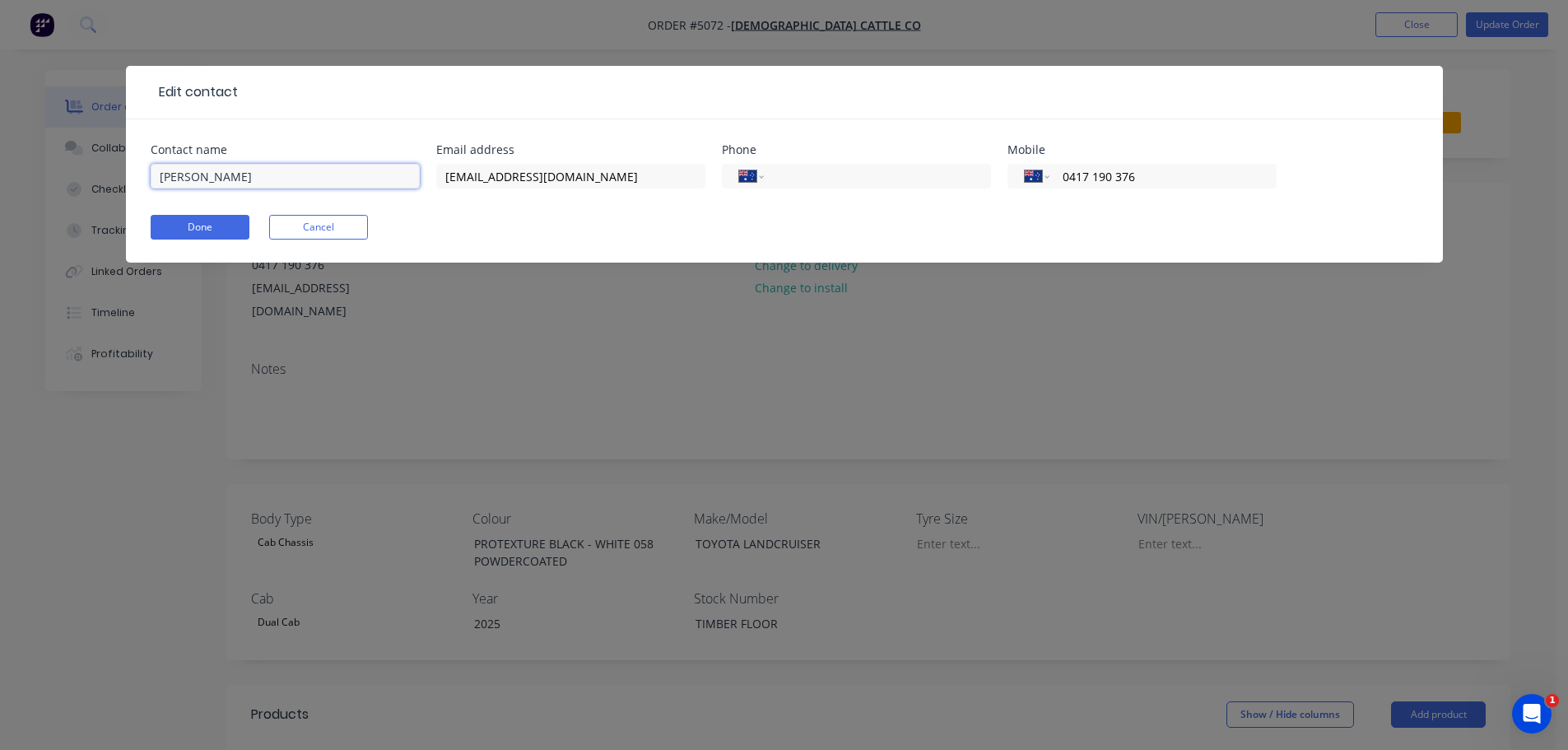
drag, startPoint x: 329, startPoint y: 180, endPoint x: 108, endPoint y: 190, distance: 221.2
click at [108, 190] on div "Edit contact Contact name Garth Christiansen Email address christiansencattle@g…" at bounding box center [784, 375] width 1568 height 750
type input "[DEMOGRAPHIC_DATA] CATTLE CO"
click at [182, 226] on button "Done" at bounding box center [200, 227] width 99 height 25
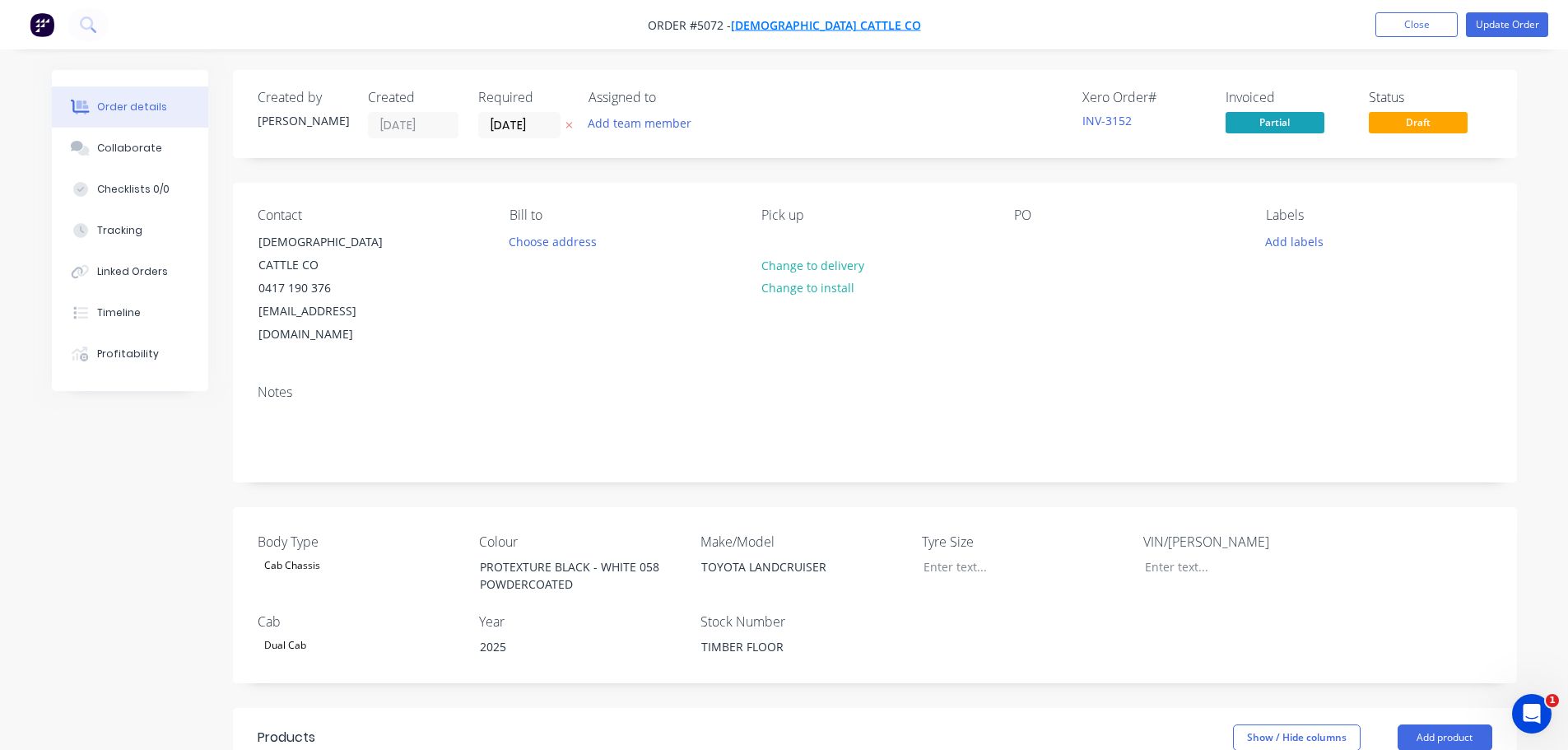
click at [789, 21] on span "[DEMOGRAPHIC_DATA] CATTLE CO" at bounding box center [825, 25] width 190 height 15
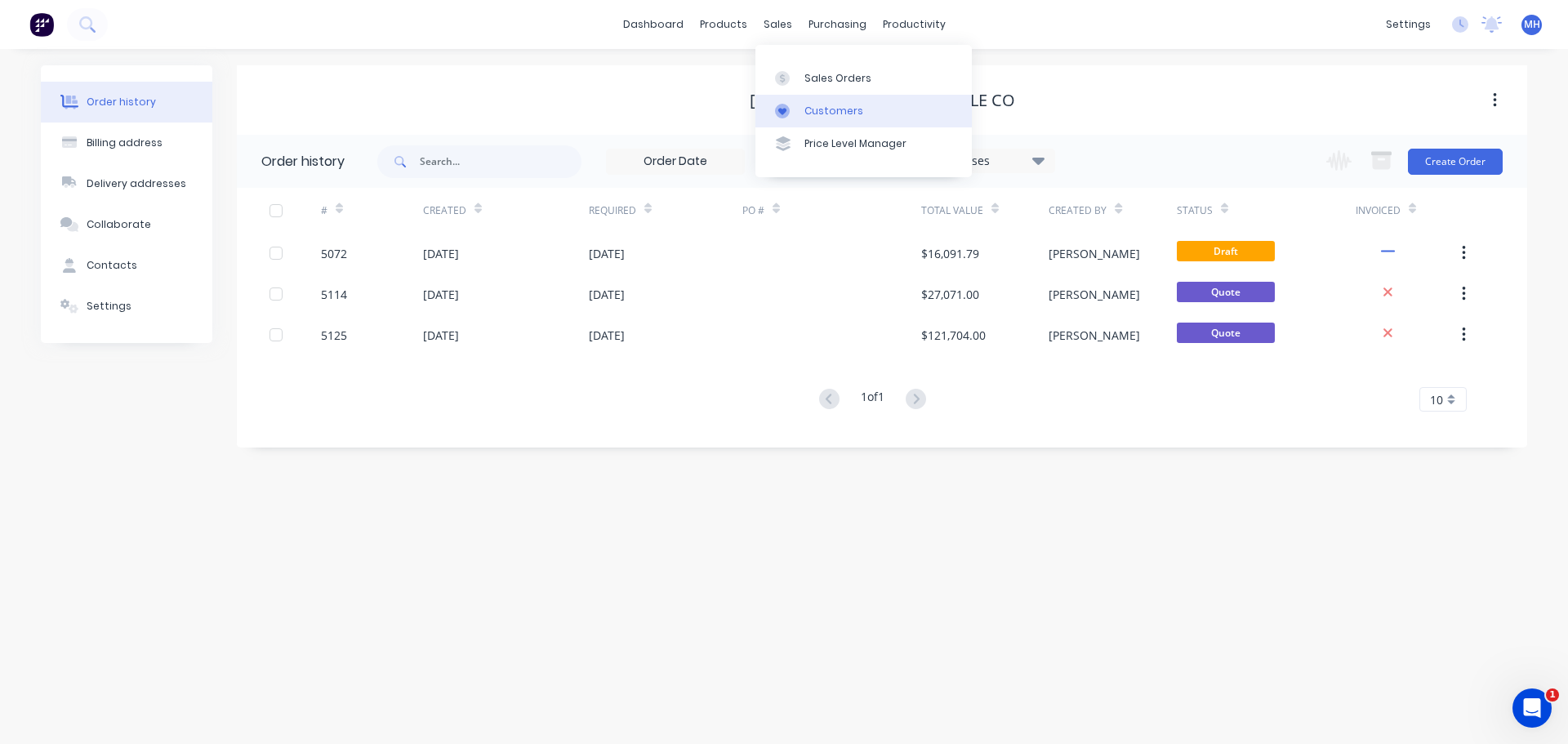
click at [799, 111] on div at bounding box center [788, 112] width 25 height 15
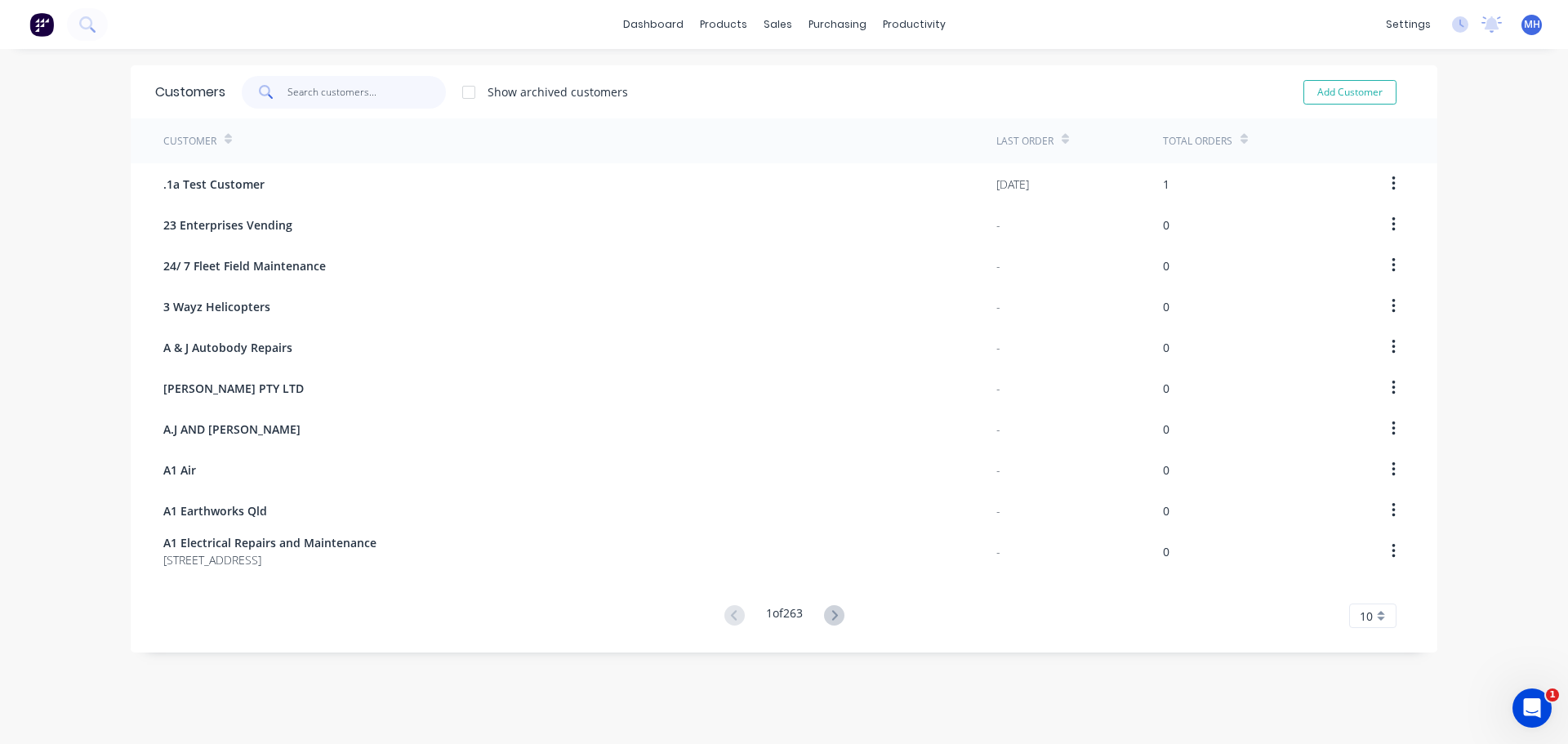
click at [349, 95] on input "text" at bounding box center [367, 92] width 159 height 33
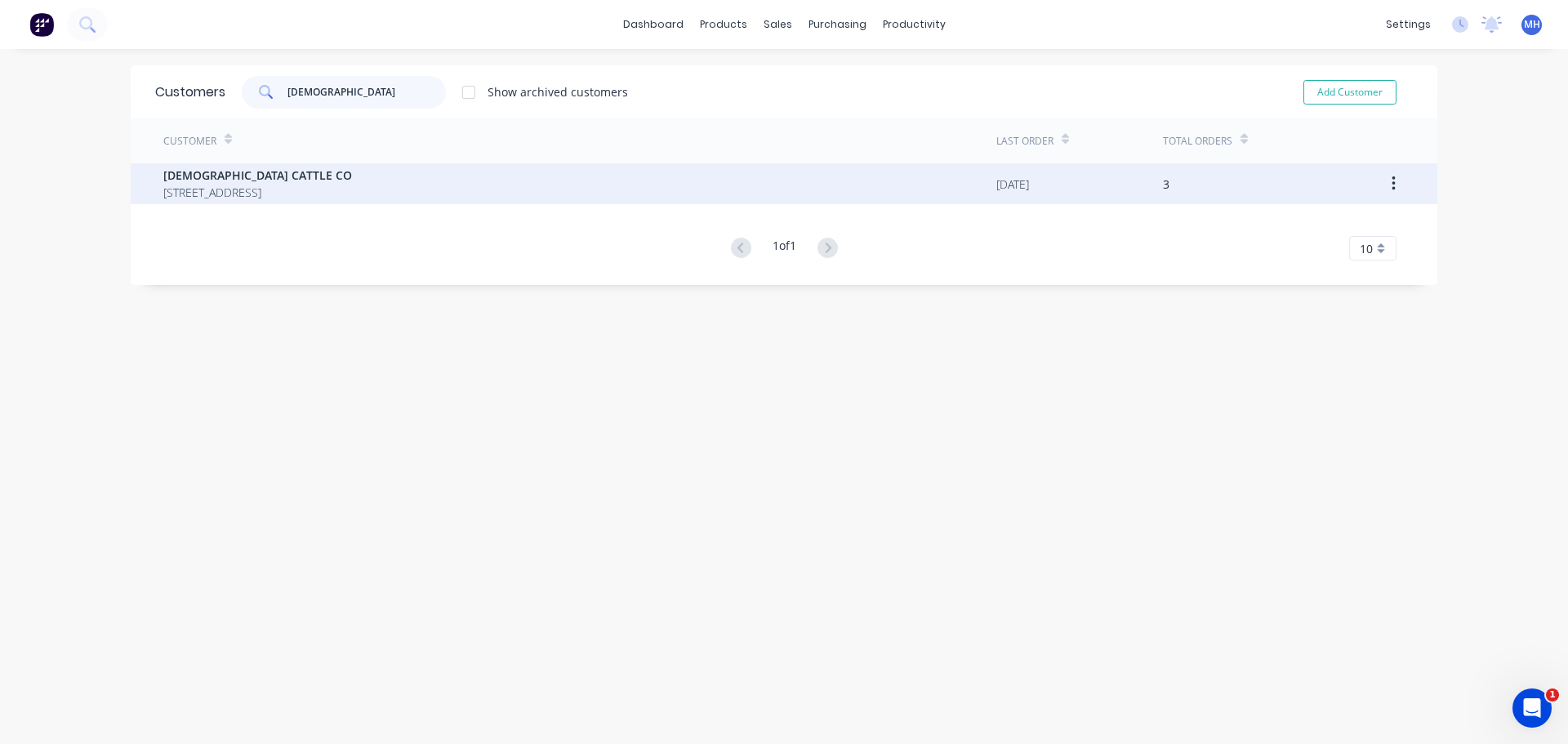
type input "CHRISTIANS"
click at [308, 182] on span "[DEMOGRAPHIC_DATA] CATTLE CO" at bounding box center [257, 175] width 188 height 17
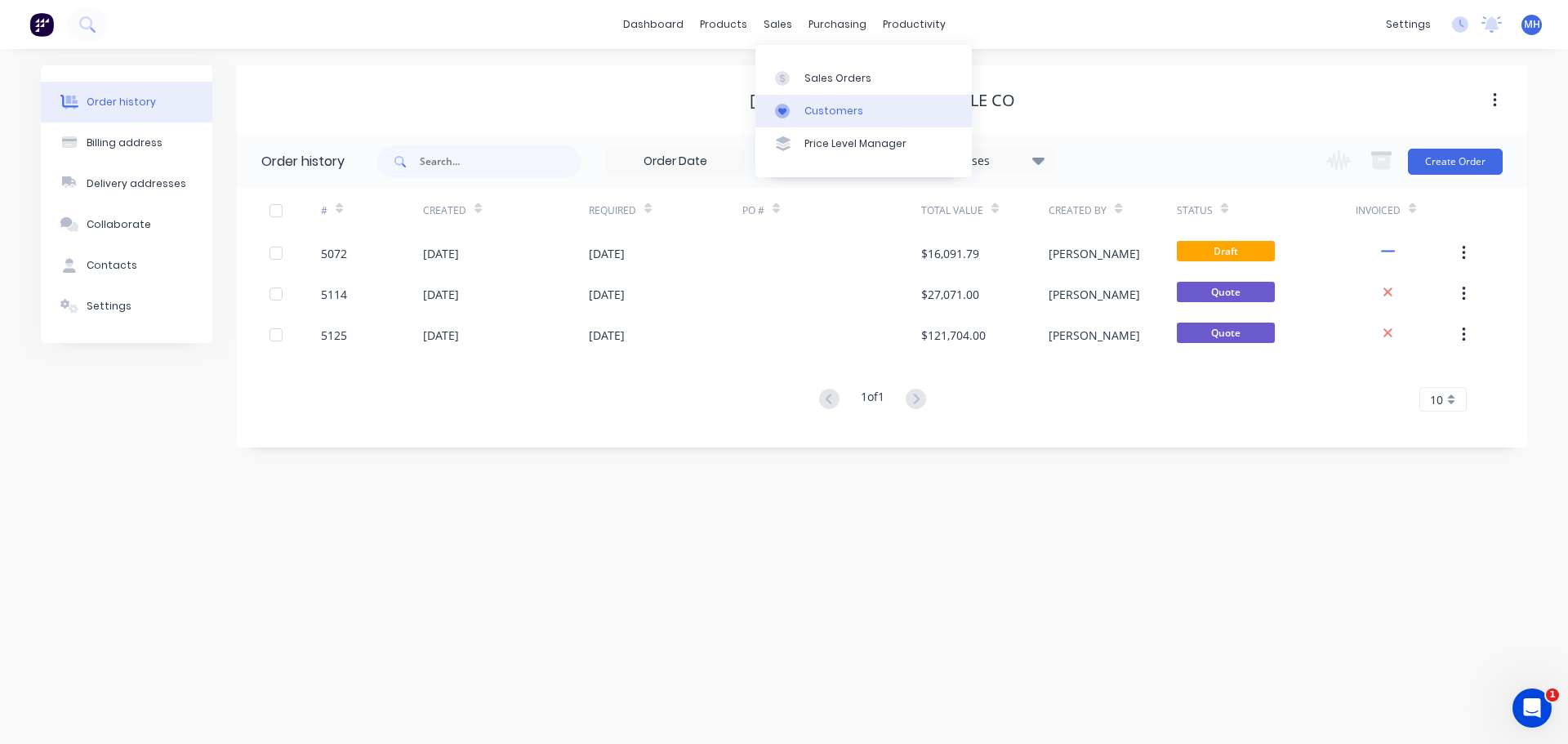
click at [819, 113] on div "Customers" at bounding box center [834, 112] width 59 height 15
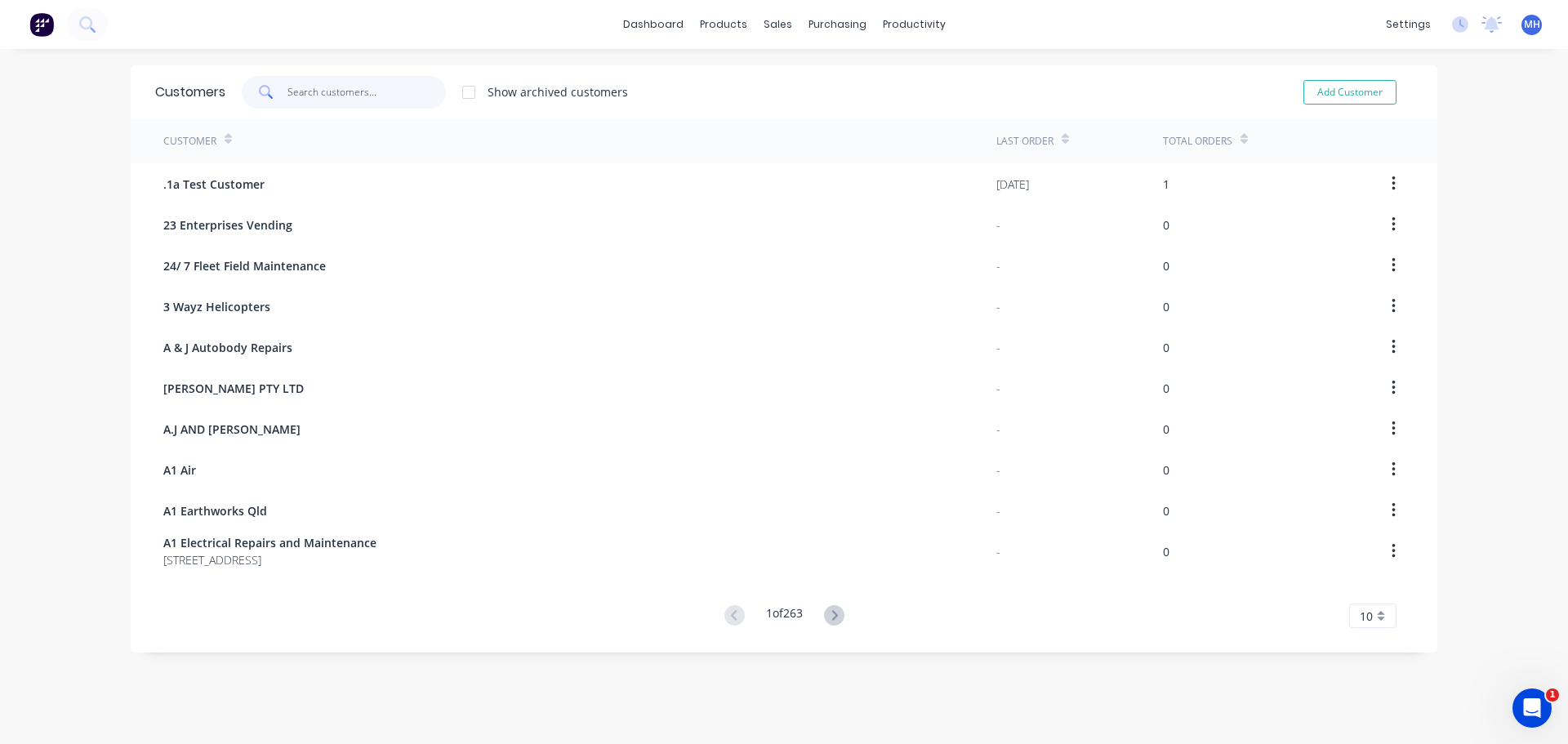
click at [310, 96] on input "text" at bounding box center [367, 92] width 159 height 33
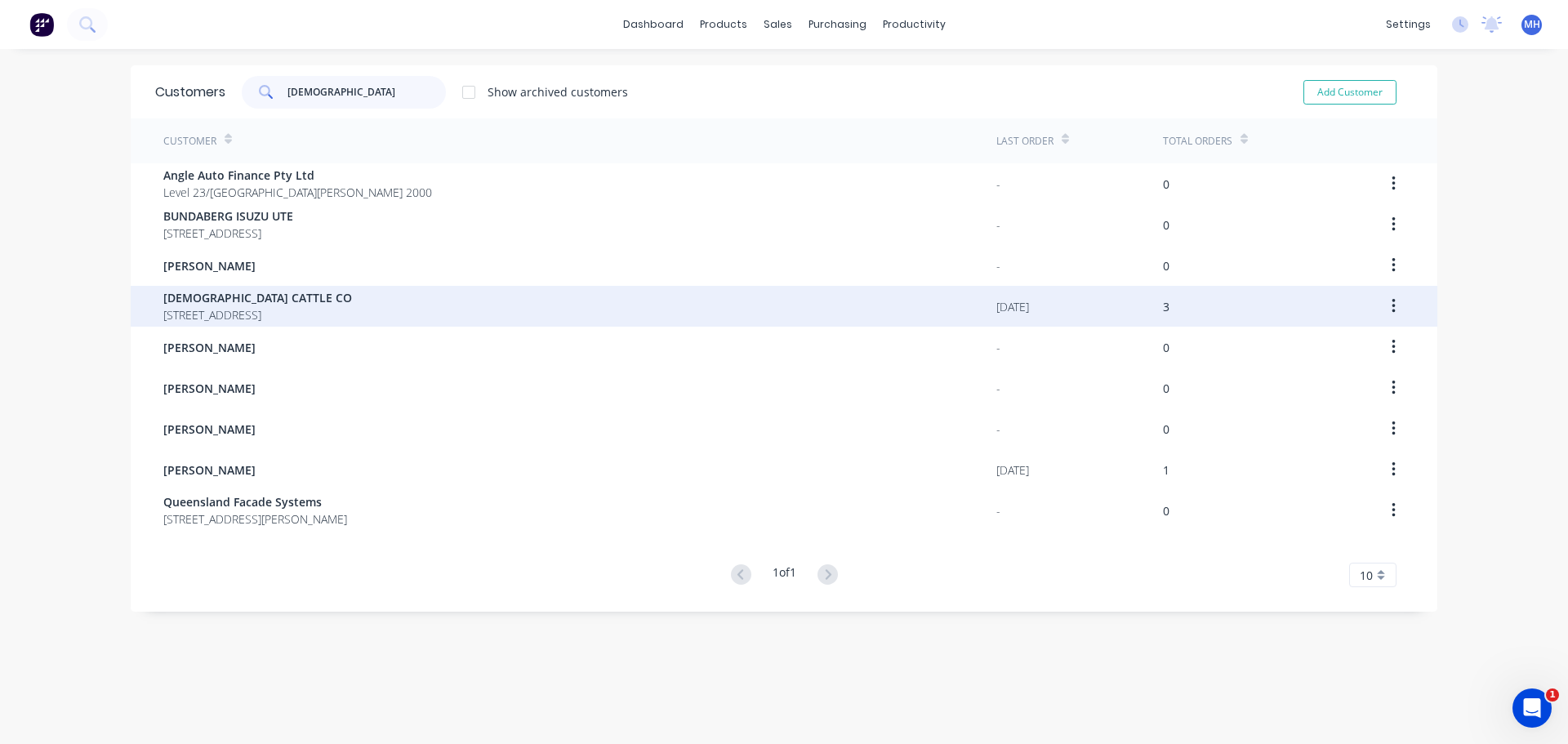
type input "CHRIST"
click at [336, 317] on span "404 MAIDENS ROAD TAROOM Queensland 4420" at bounding box center [257, 315] width 188 height 17
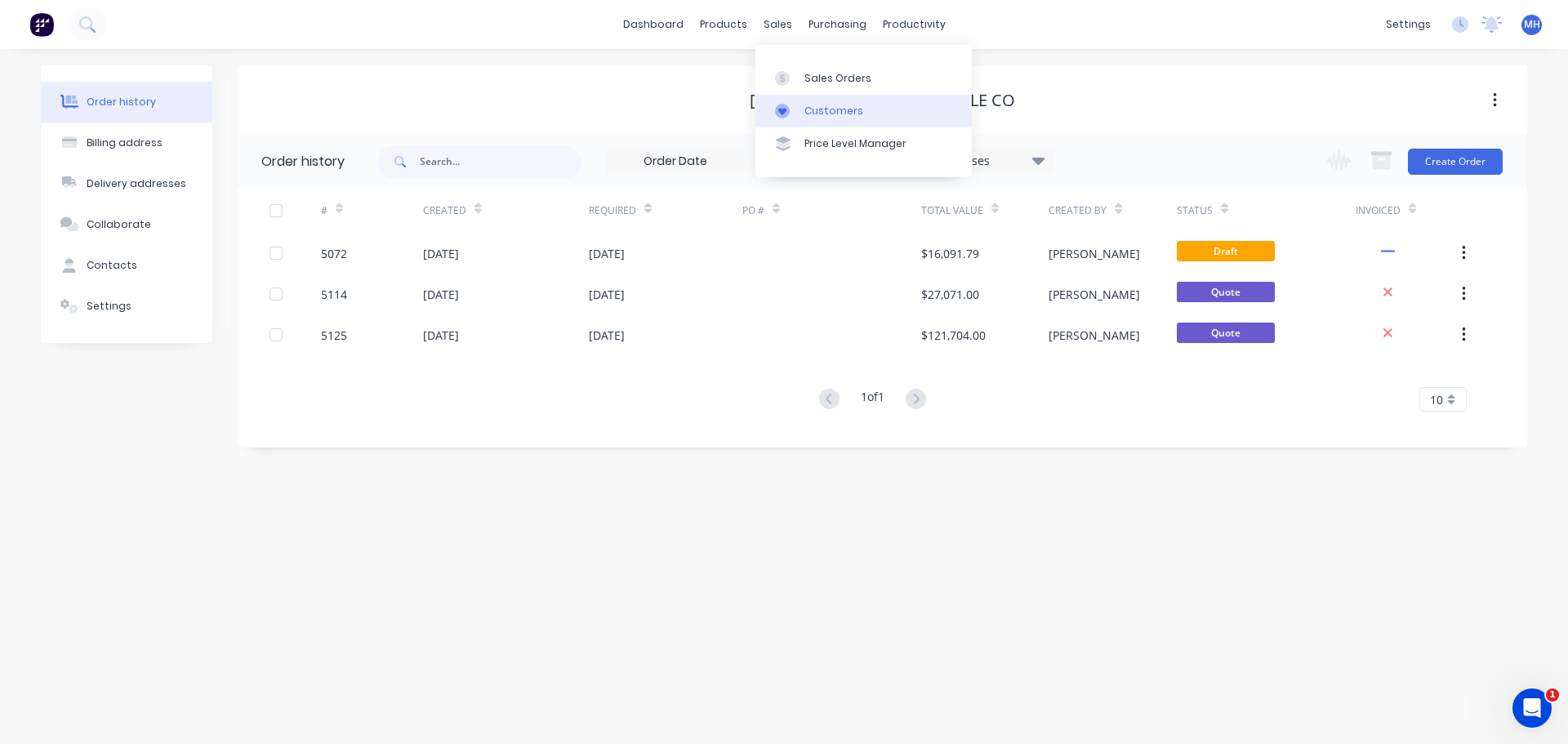
click at [823, 113] on div "Customers" at bounding box center [834, 112] width 59 height 15
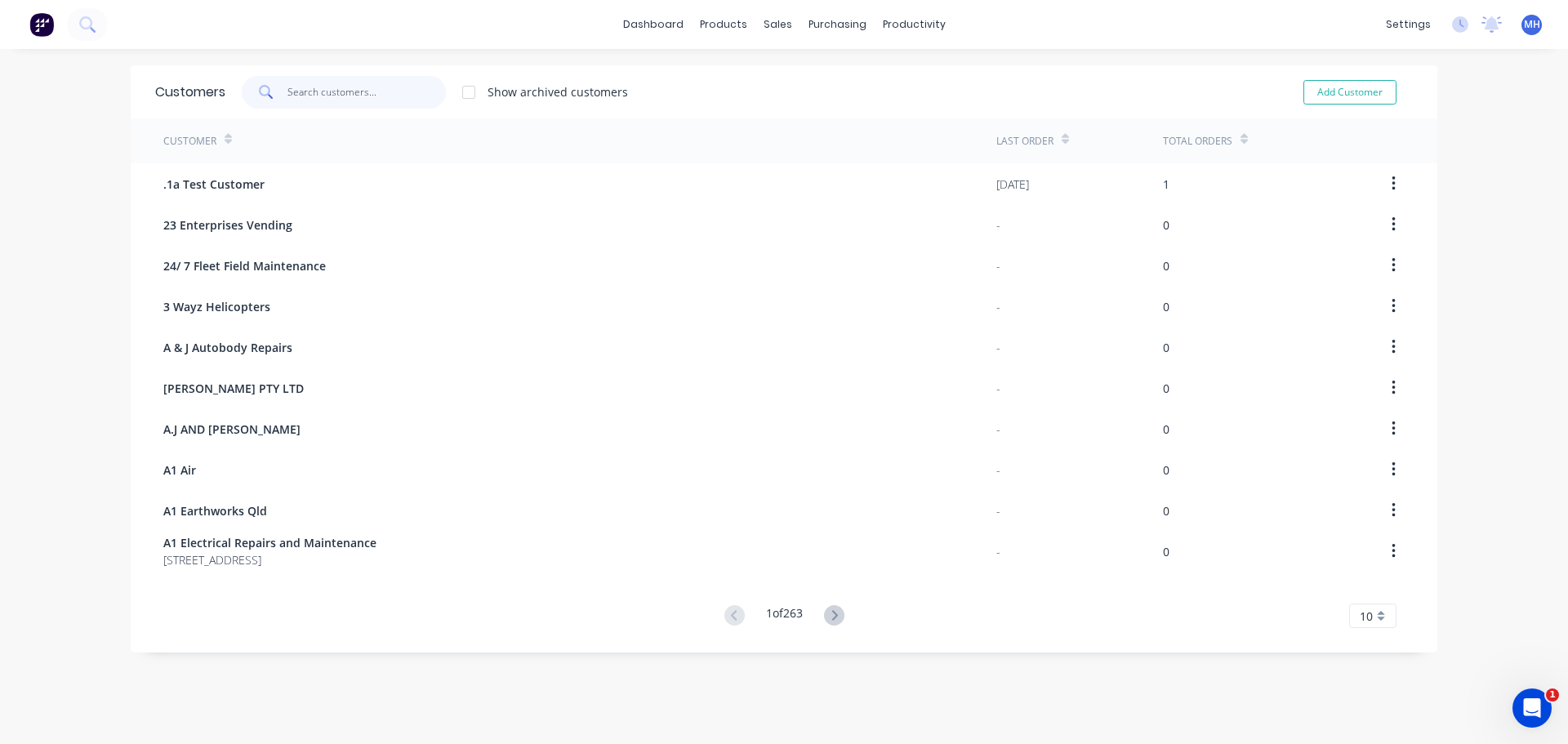
click at [354, 101] on input "text" at bounding box center [367, 92] width 159 height 33
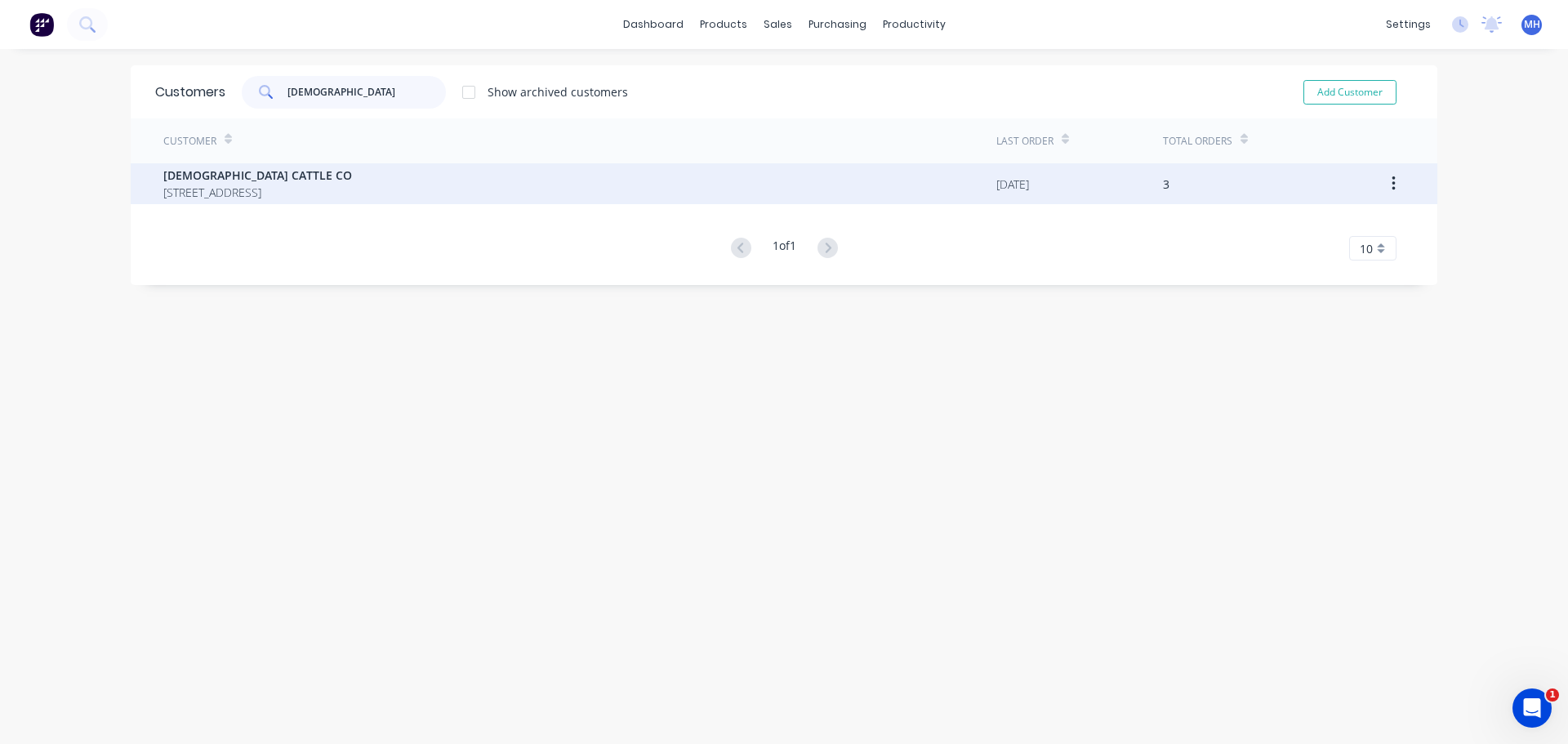
type input "CHRISTI"
click at [352, 192] on span "404 MAIDENS ROAD TAROOM Queensland 4420" at bounding box center [257, 192] width 188 height 17
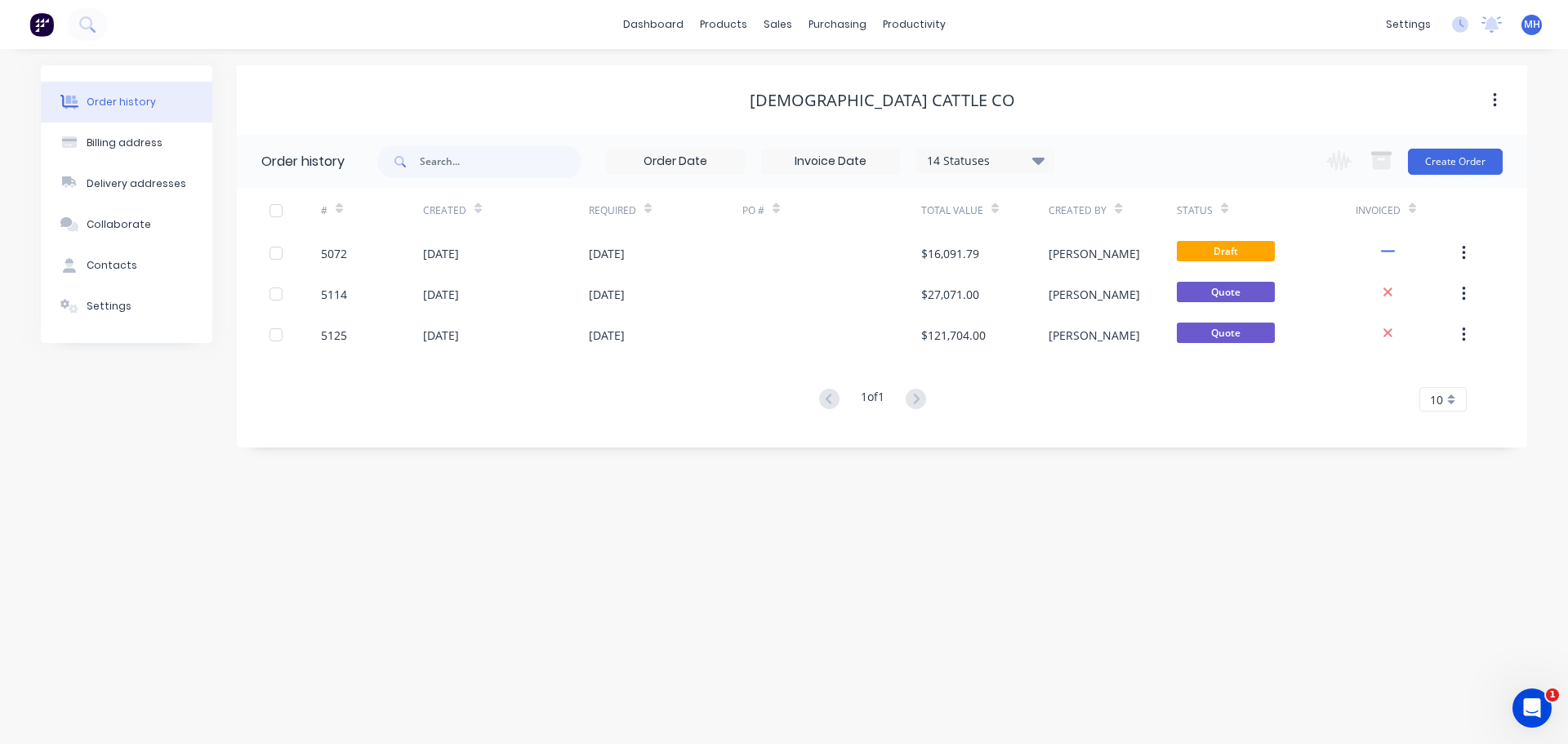
click at [1497, 98] on button "button" at bounding box center [1494, 100] width 39 height 29
click at [1135, 123] on div "CHRISTIANSEN CATTLE CO Archive" at bounding box center [881, 99] width 1290 height 69
click at [828, 114] on div "Customers" at bounding box center [834, 112] width 59 height 15
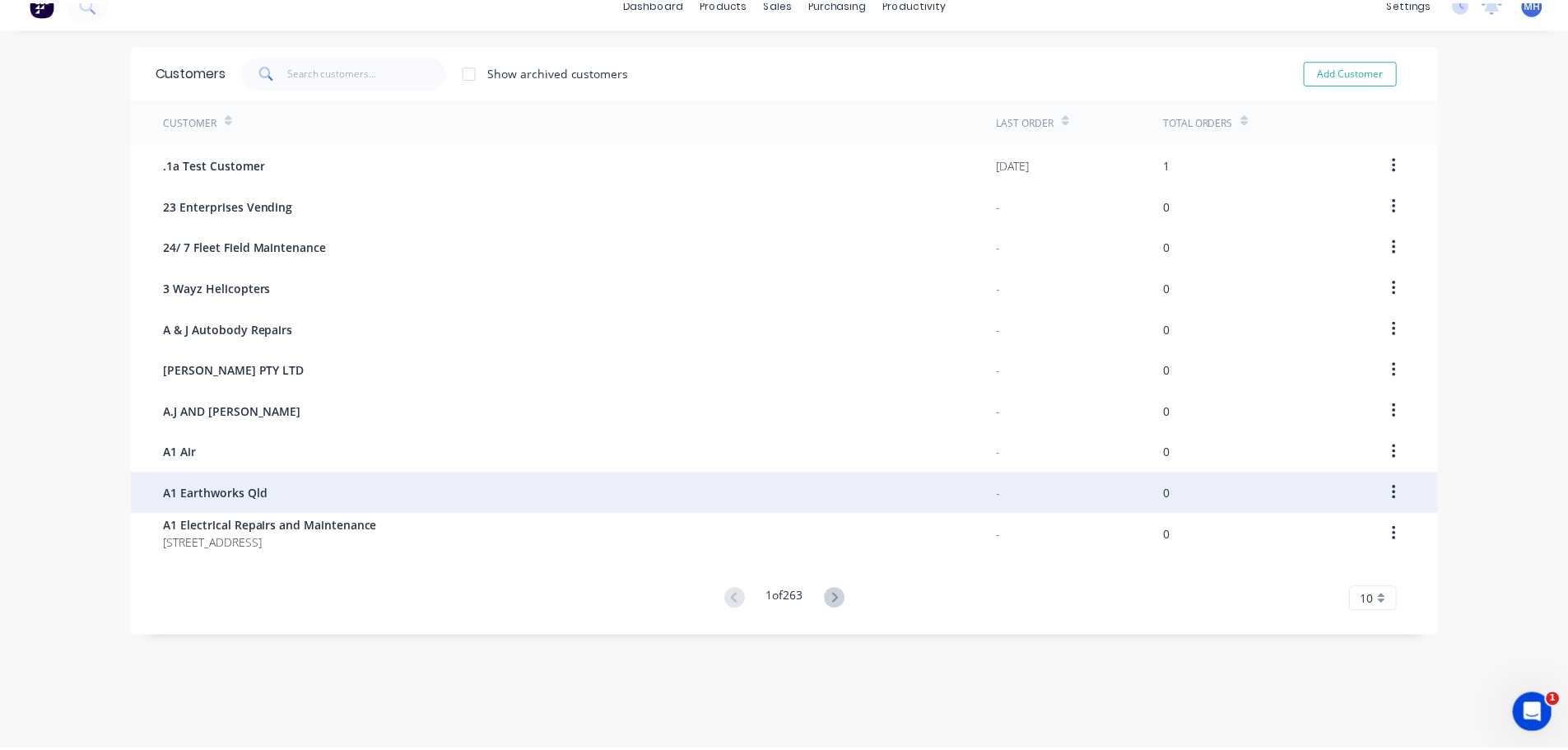
scroll to position [33, 0]
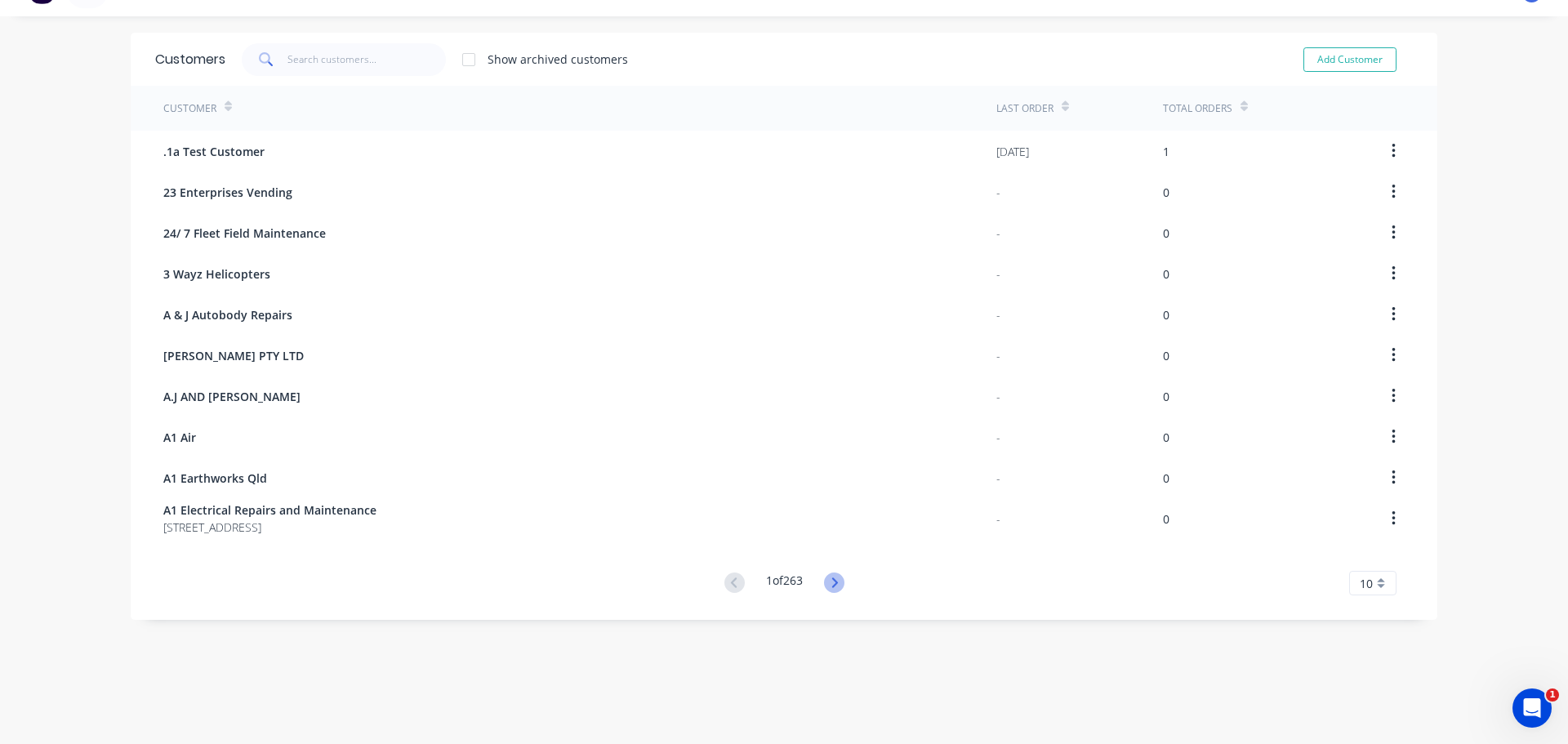
click at [830, 582] on icon at bounding box center [834, 582] width 21 height 21
click at [328, 61] on input "text" at bounding box center [367, 60] width 159 height 33
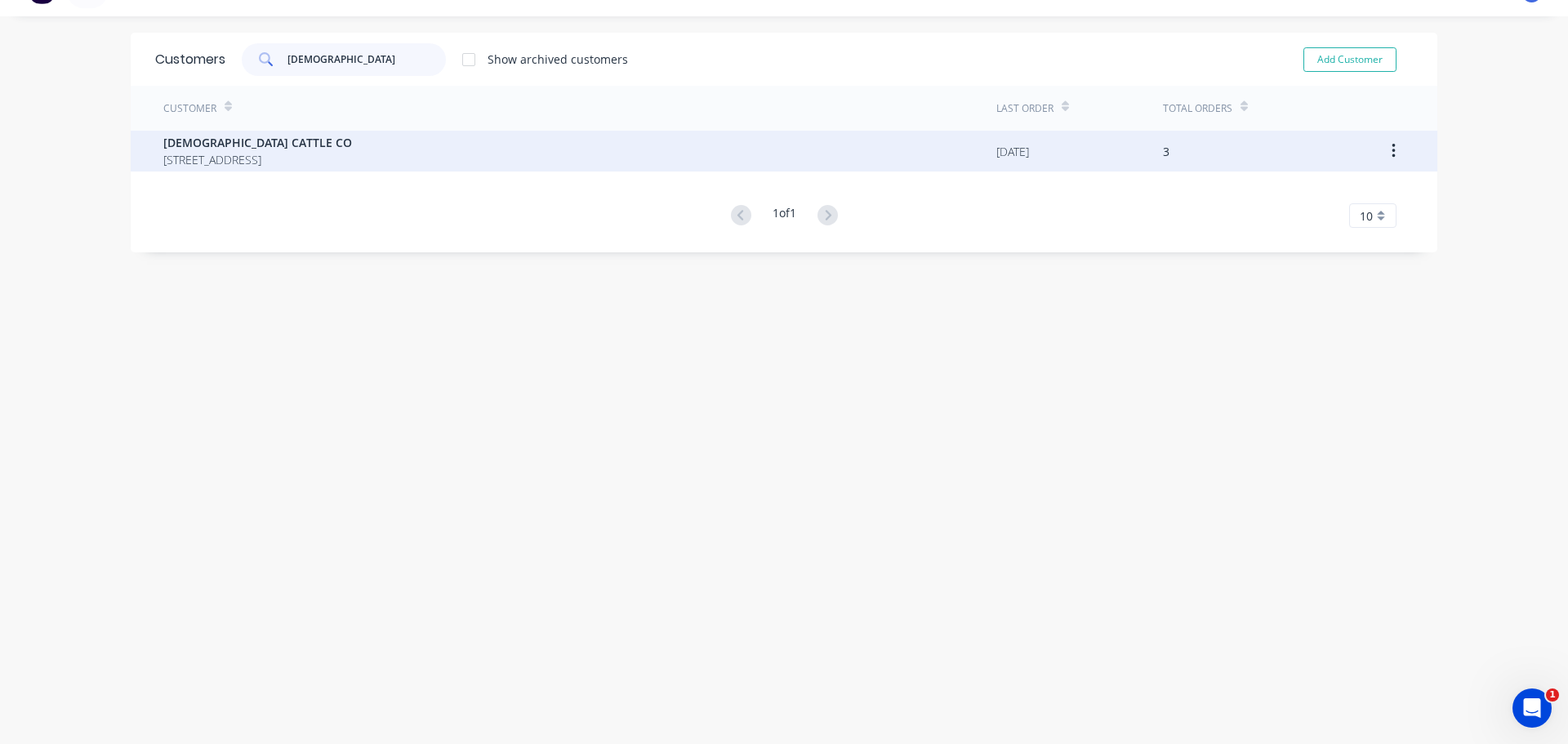
type input "CHRISTIAN"
click at [215, 150] on span "[DEMOGRAPHIC_DATA] CATTLE CO" at bounding box center [257, 143] width 188 height 17
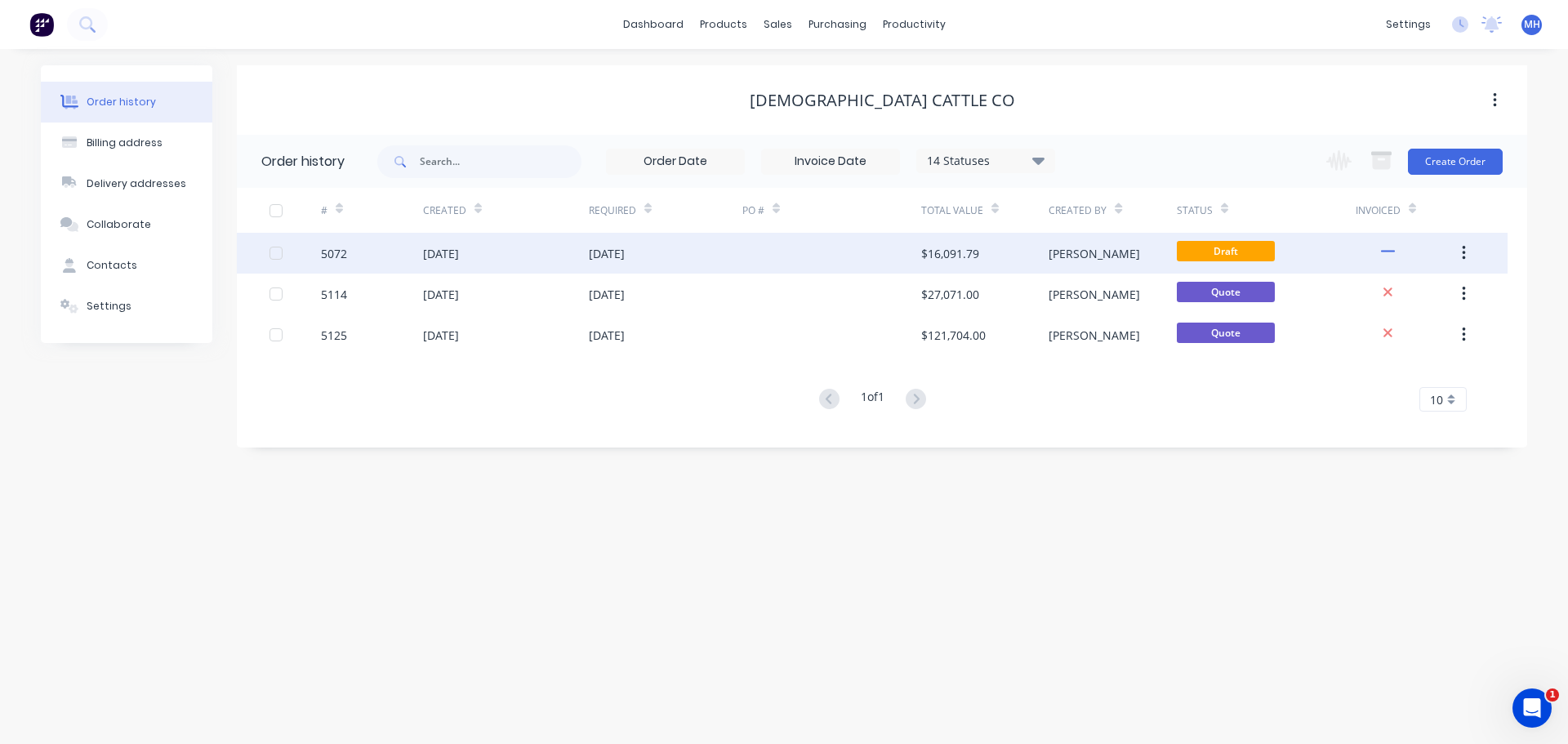
click at [579, 257] on div "05 Sep 2025" at bounding box center [505, 252] width 166 height 41
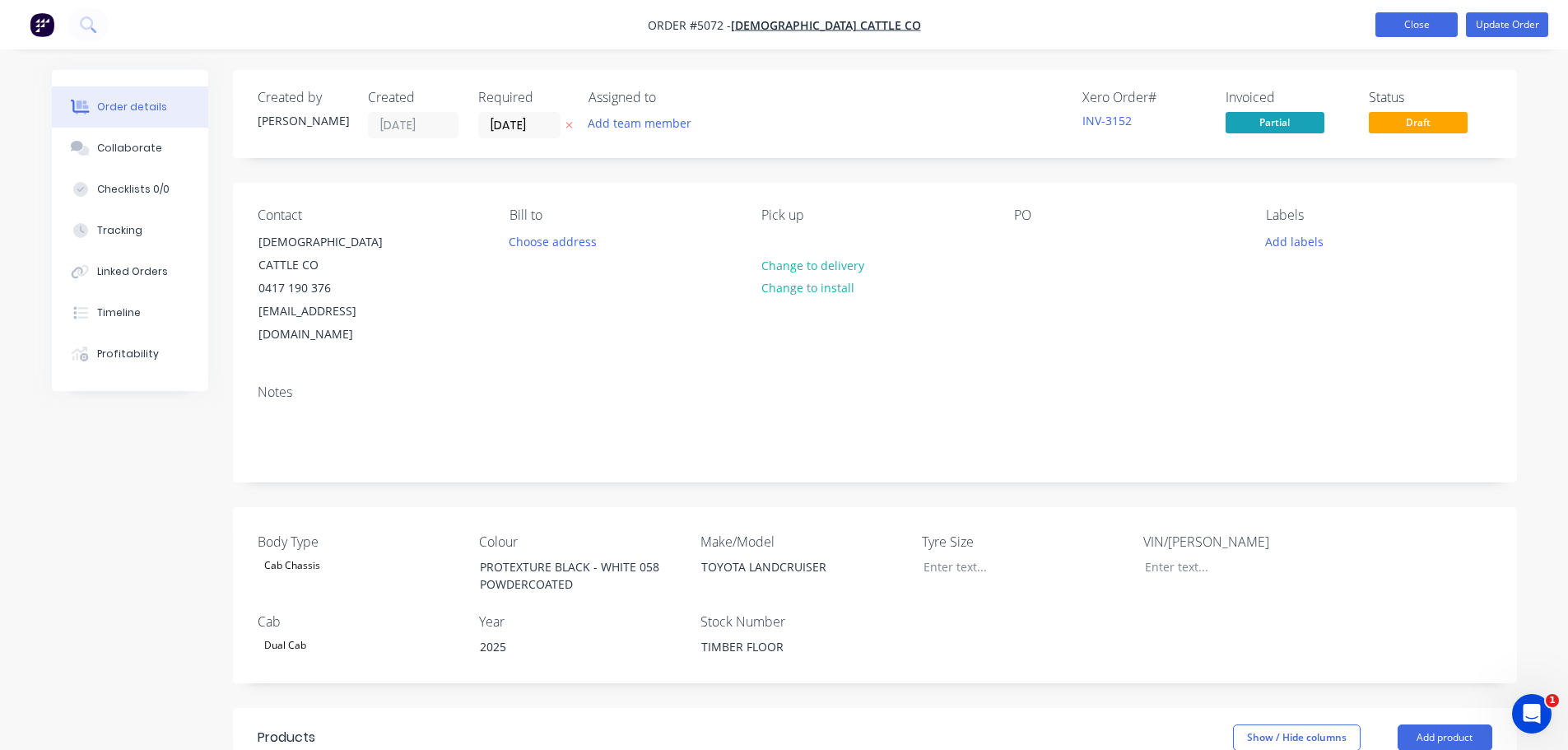
click at [1411, 29] on button "Close" at bounding box center [1416, 25] width 82 height 25
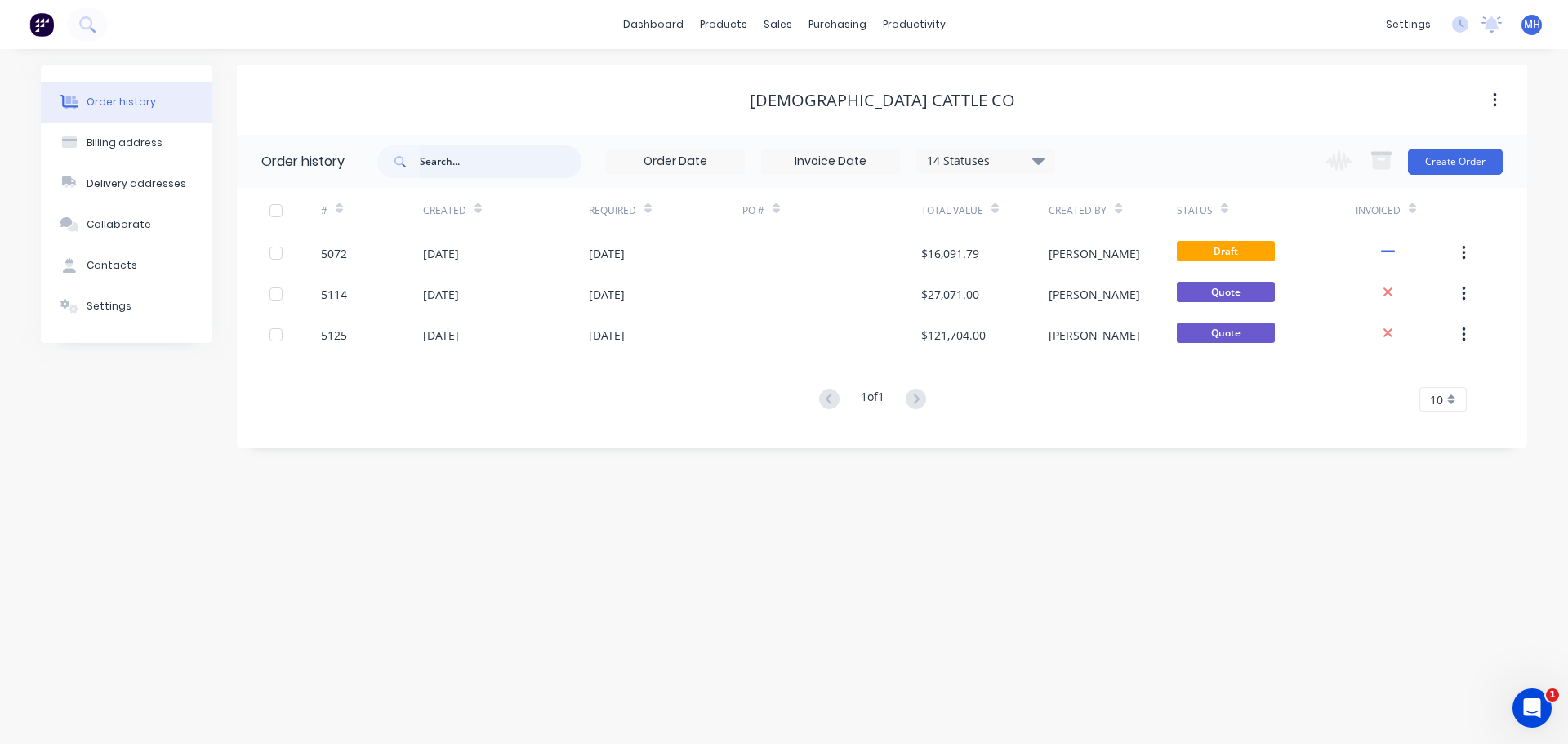
click at [494, 165] on input "text" at bounding box center [500, 162] width 162 height 33
type input "GLOBAL"
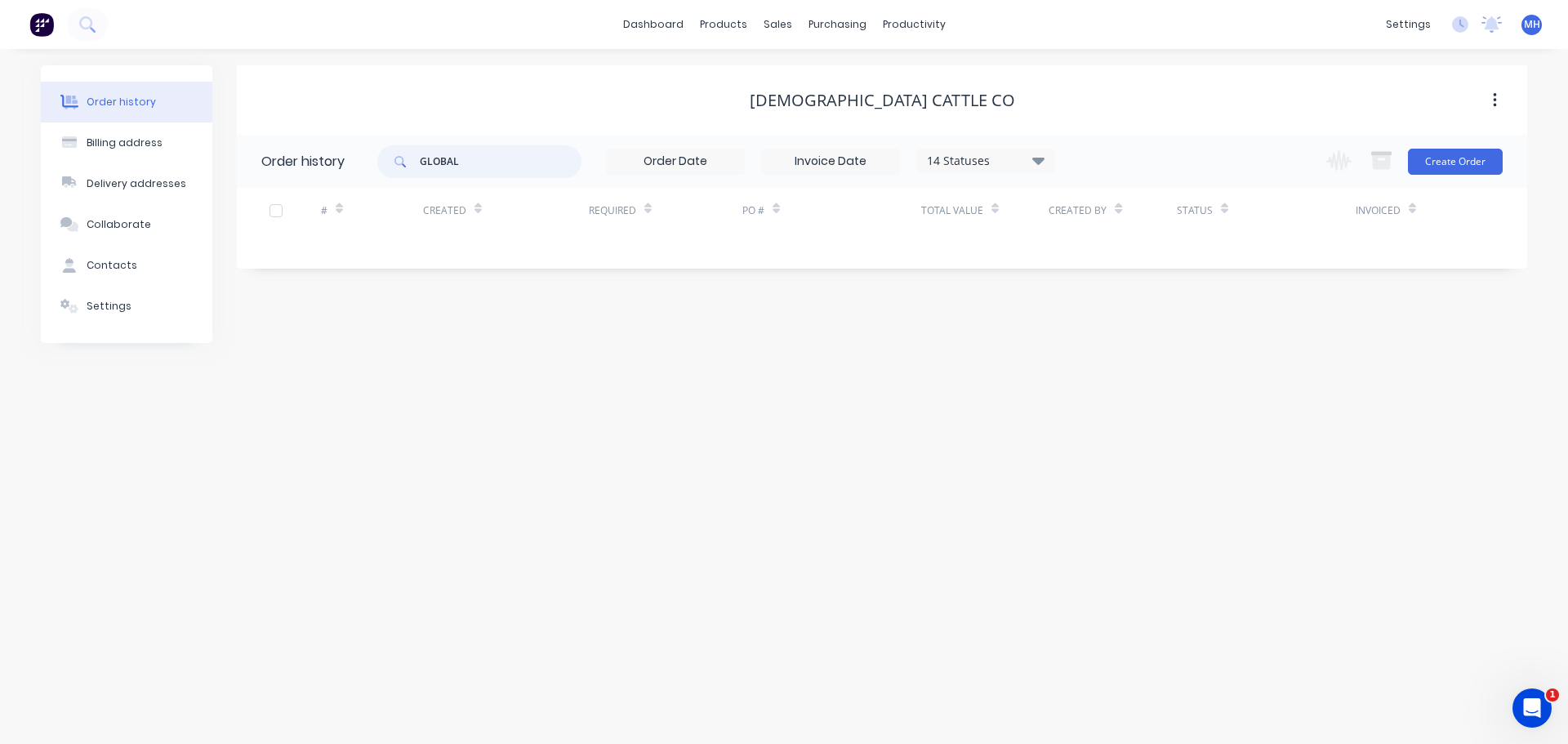
drag, startPoint x: 485, startPoint y: 166, endPoint x: 382, endPoint y: 181, distance: 104.1
click at [382, 181] on div "GLOBAL 14 Statuses Invoice Status Invoiced Not Invoiced Partial Order Status Al…" at bounding box center [716, 161] width 678 height 53
type input "jones"
click at [495, 164] on input "jones" at bounding box center [500, 162] width 162 height 33
drag, startPoint x: 503, startPoint y: 169, endPoint x: 335, endPoint y: 174, distance: 168.1
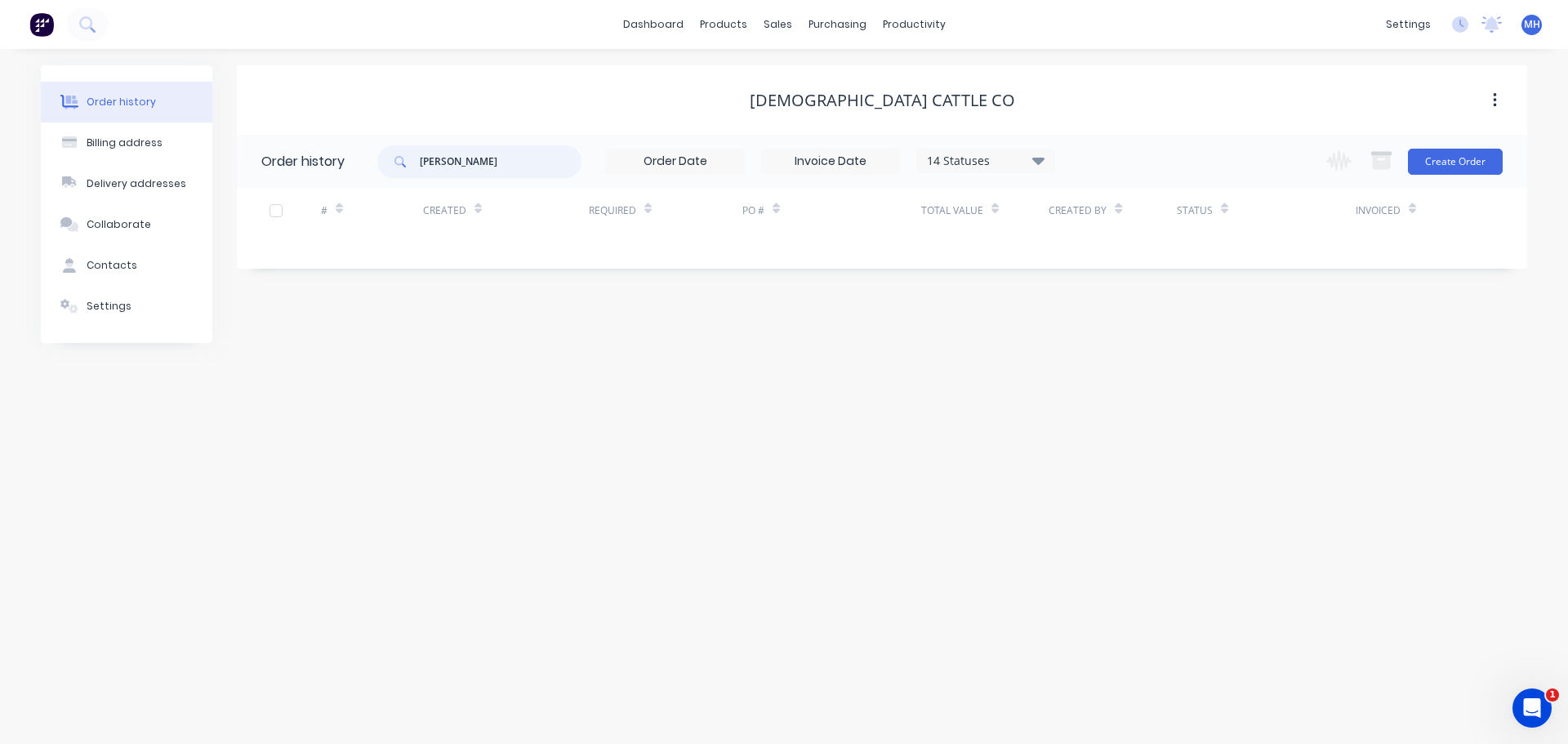
click at [335, 174] on header "Order history jones 14 Statuses Invoice Status Invoiced Not Invoiced Partial Or…" at bounding box center [881, 161] width 1290 height 53
type input "sharkey"
click at [1459, 167] on button "Create Order" at bounding box center [1455, 162] width 95 height 26
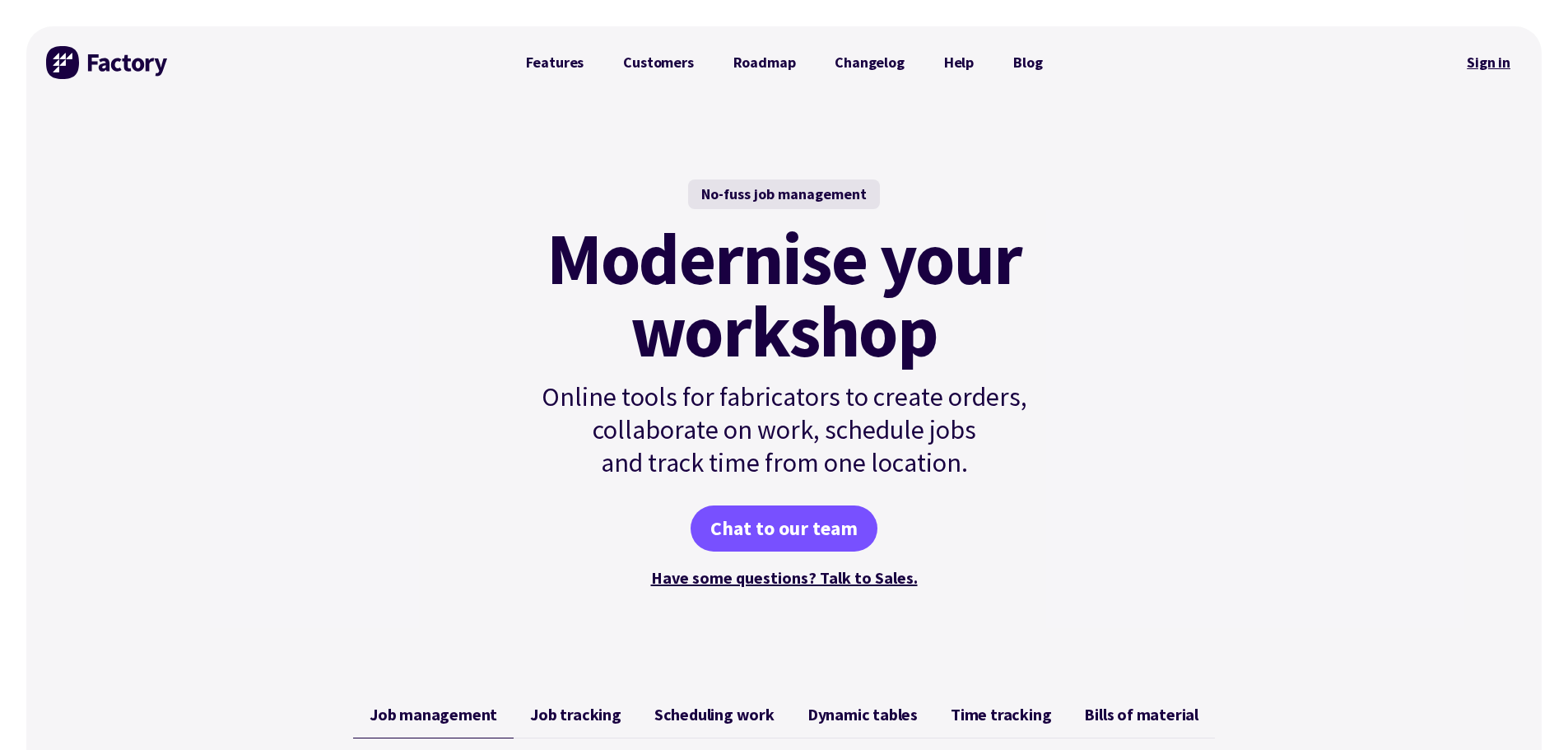
click at [1491, 64] on link "Sign in" at bounding box center [1489, 63] width 67 height 38
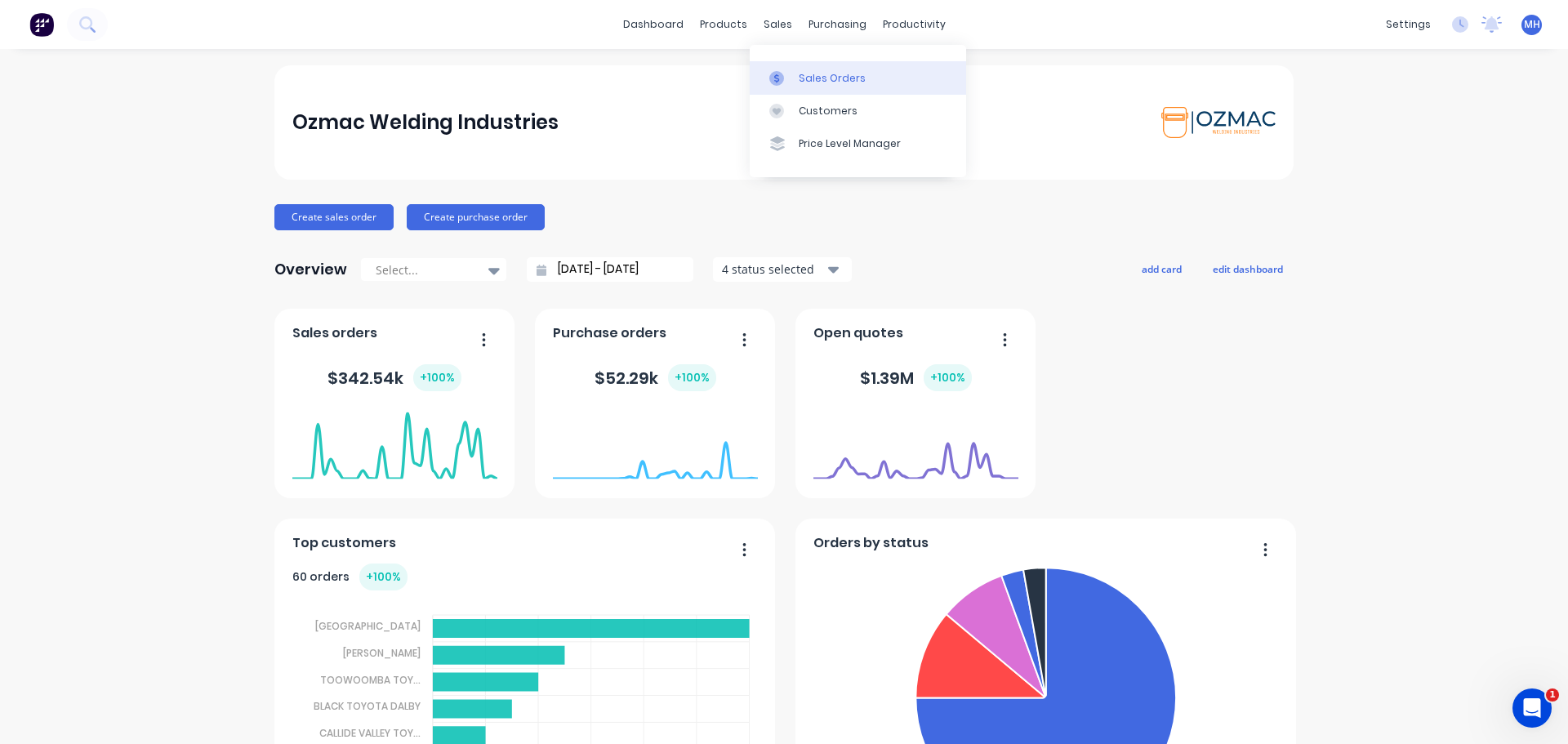
click at [824, 76] on div "Sales Orders" at bounding box center [832, 78] width 67 height 15
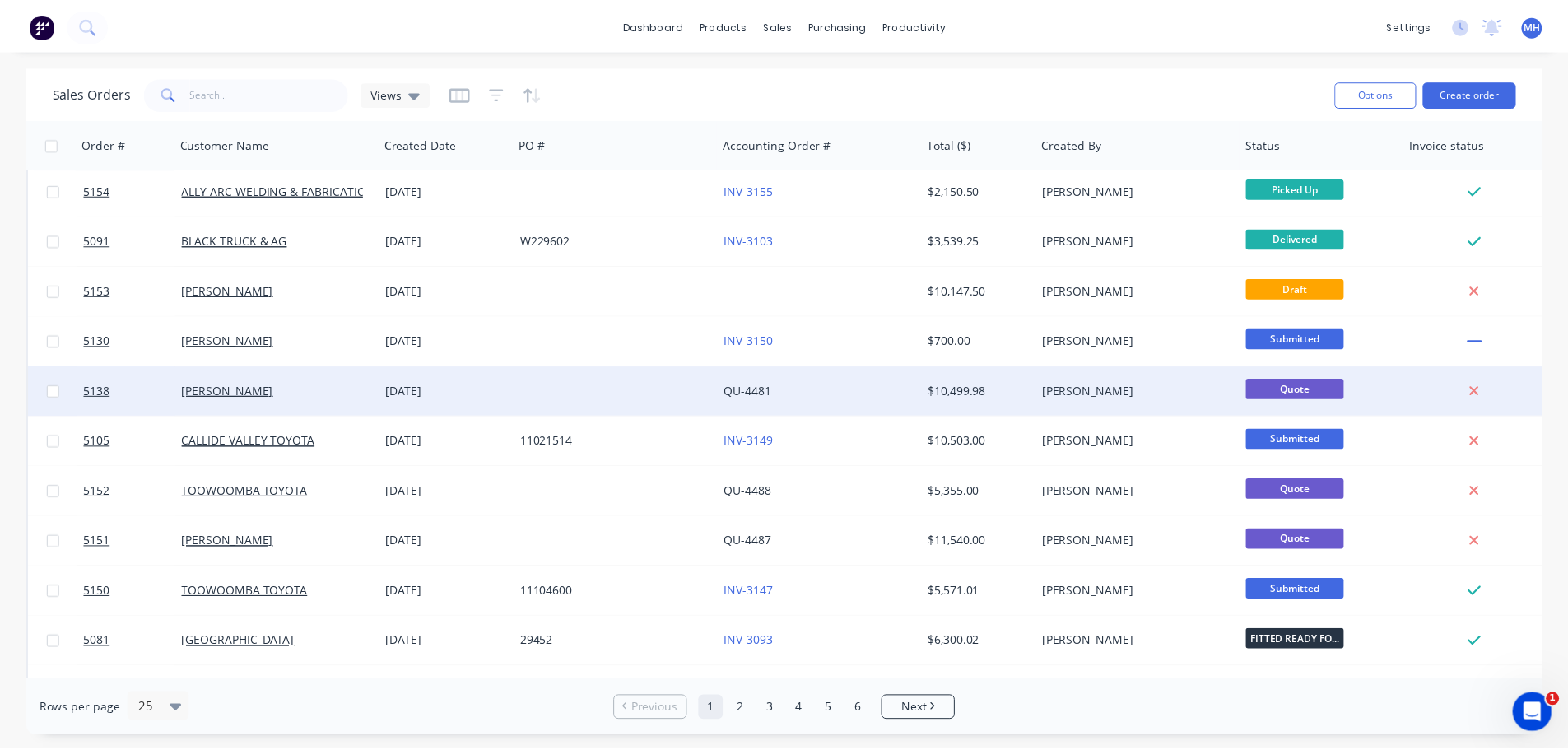
scroll to position [82, 0]
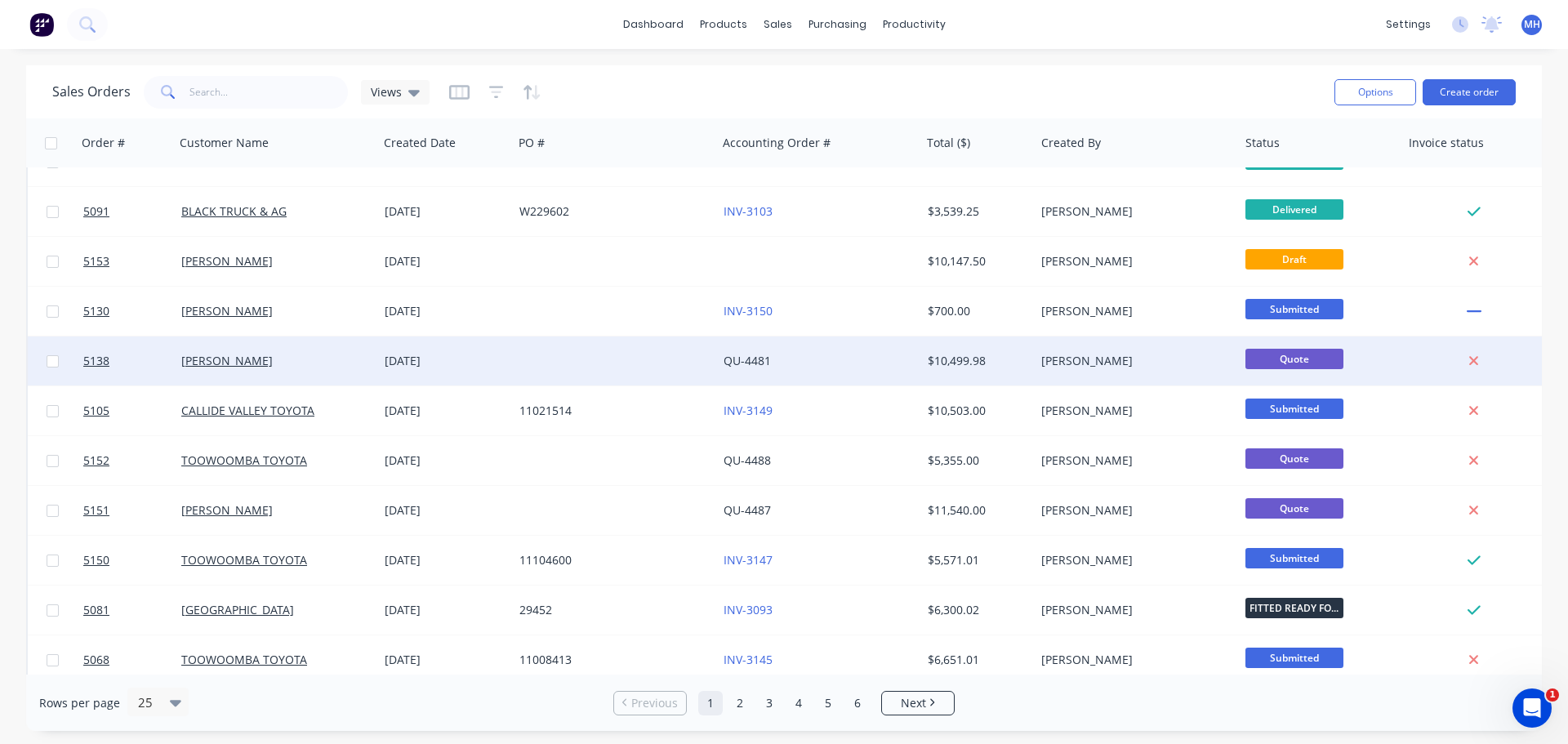
click at [260, 368] on div "[PERSON_NAME]" at bounding box center [272, 360] width 182 height 16
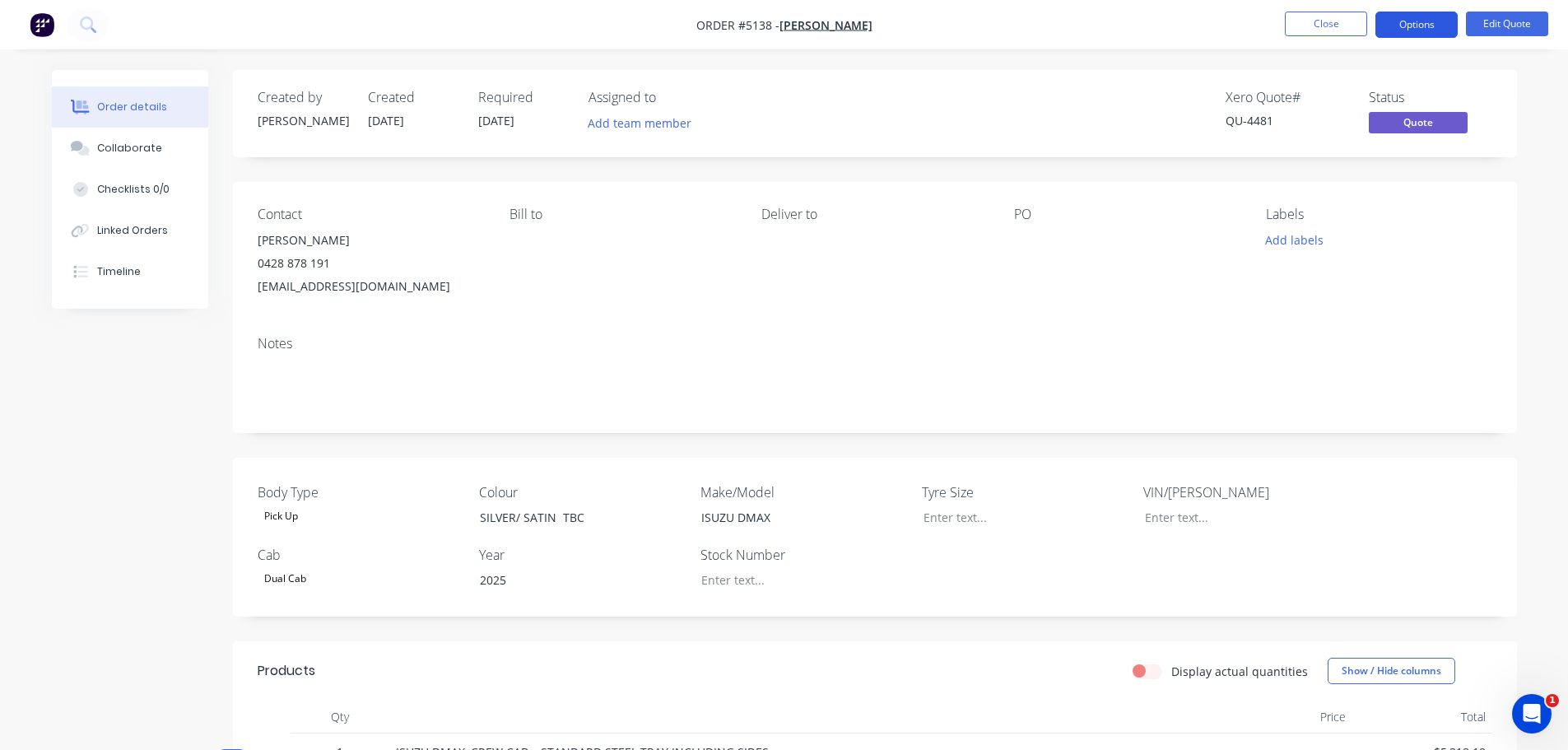
click at [1433, 18] on button "Options" at bounding box center [1416, 25] width 82 height 27
click at [1114, 240] on div at bounding box center [1117, 240] width 206 height 23
click at [1419, 21] on button "Options" at bounding box center [1416, 25] width 82 height 27
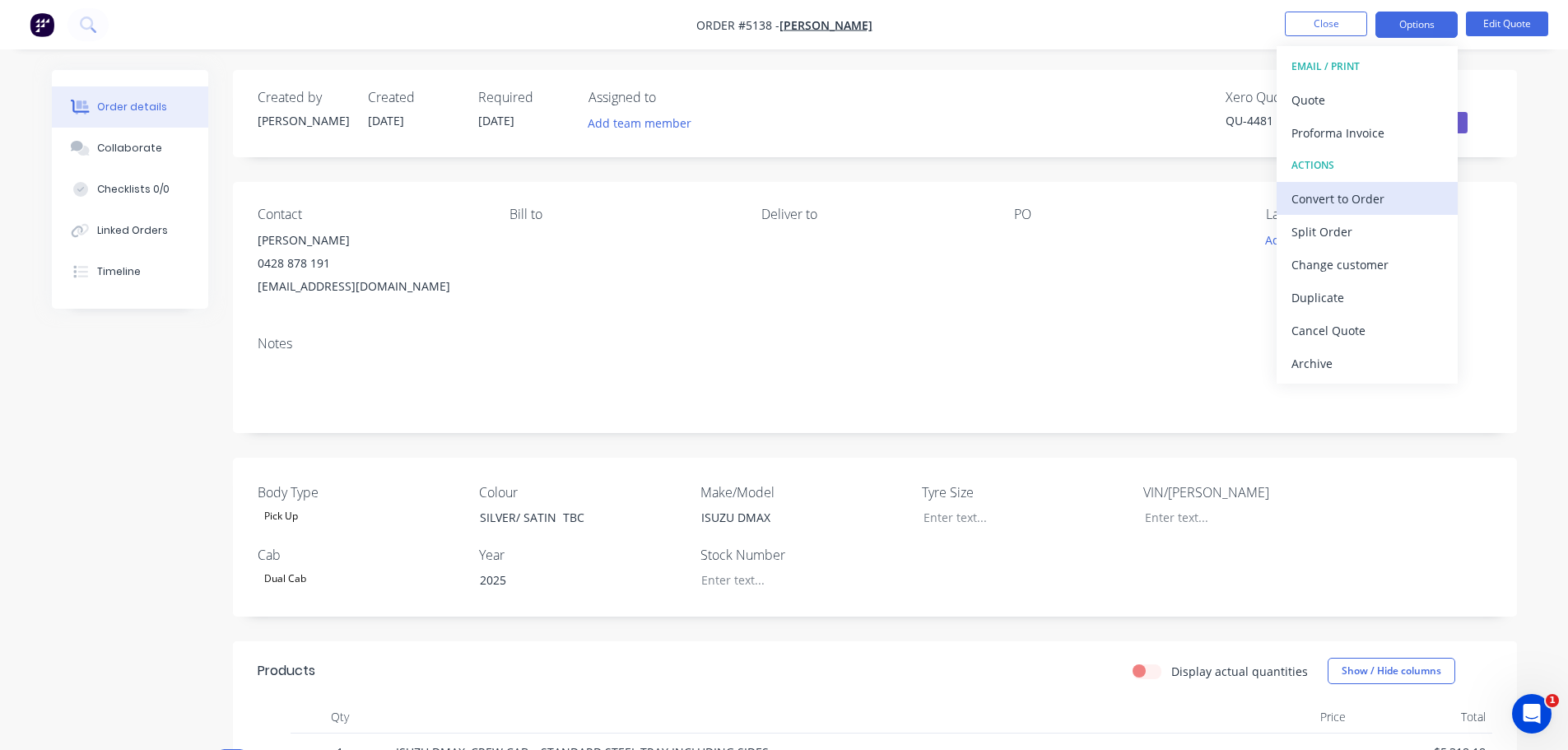
click at [1336, 204] on div "Convert to Order" at bounding box center [1367, 198] width 152 height 24
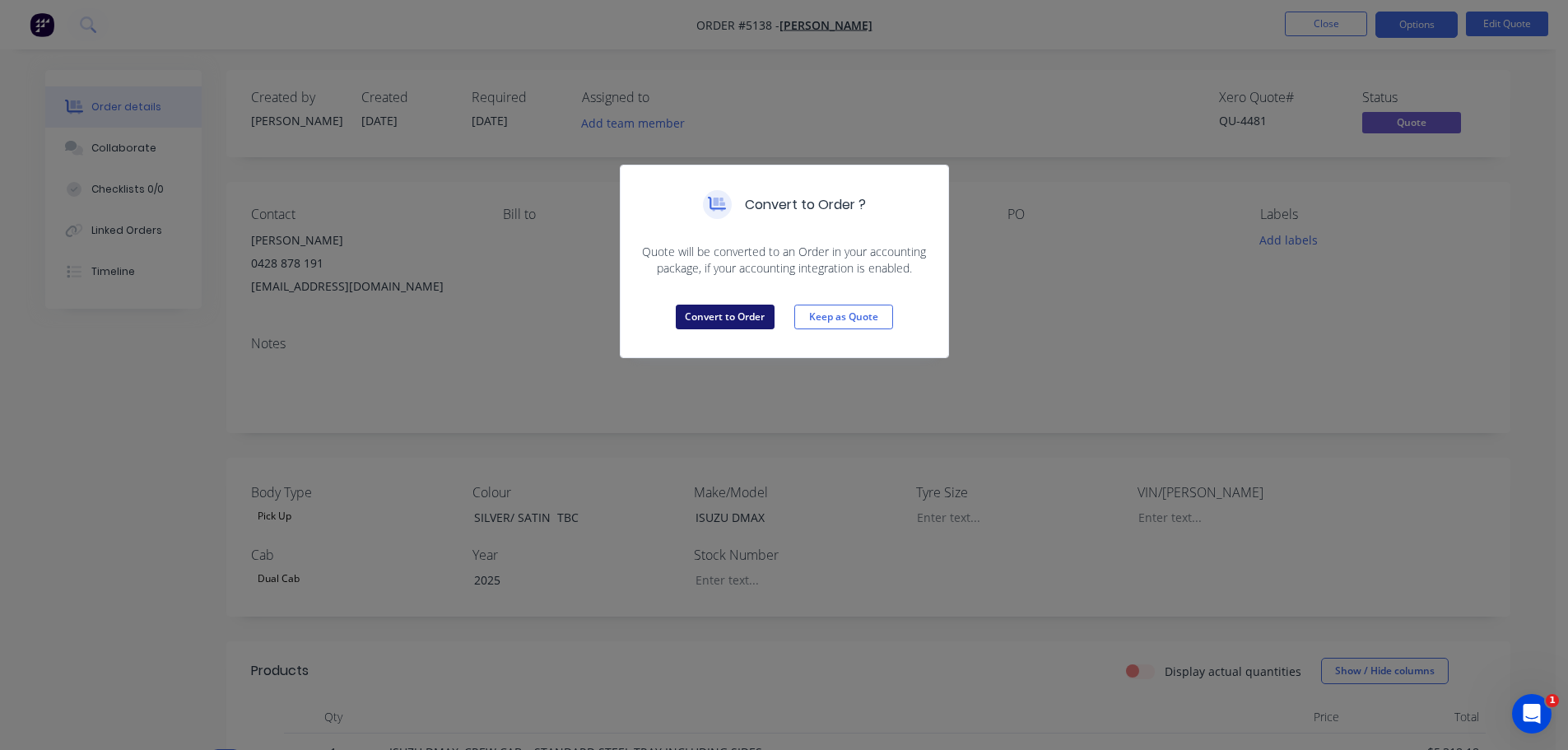
click at [721, 322] on button "Convert to Order" at bounding box center [725, 317] width 99 height 25
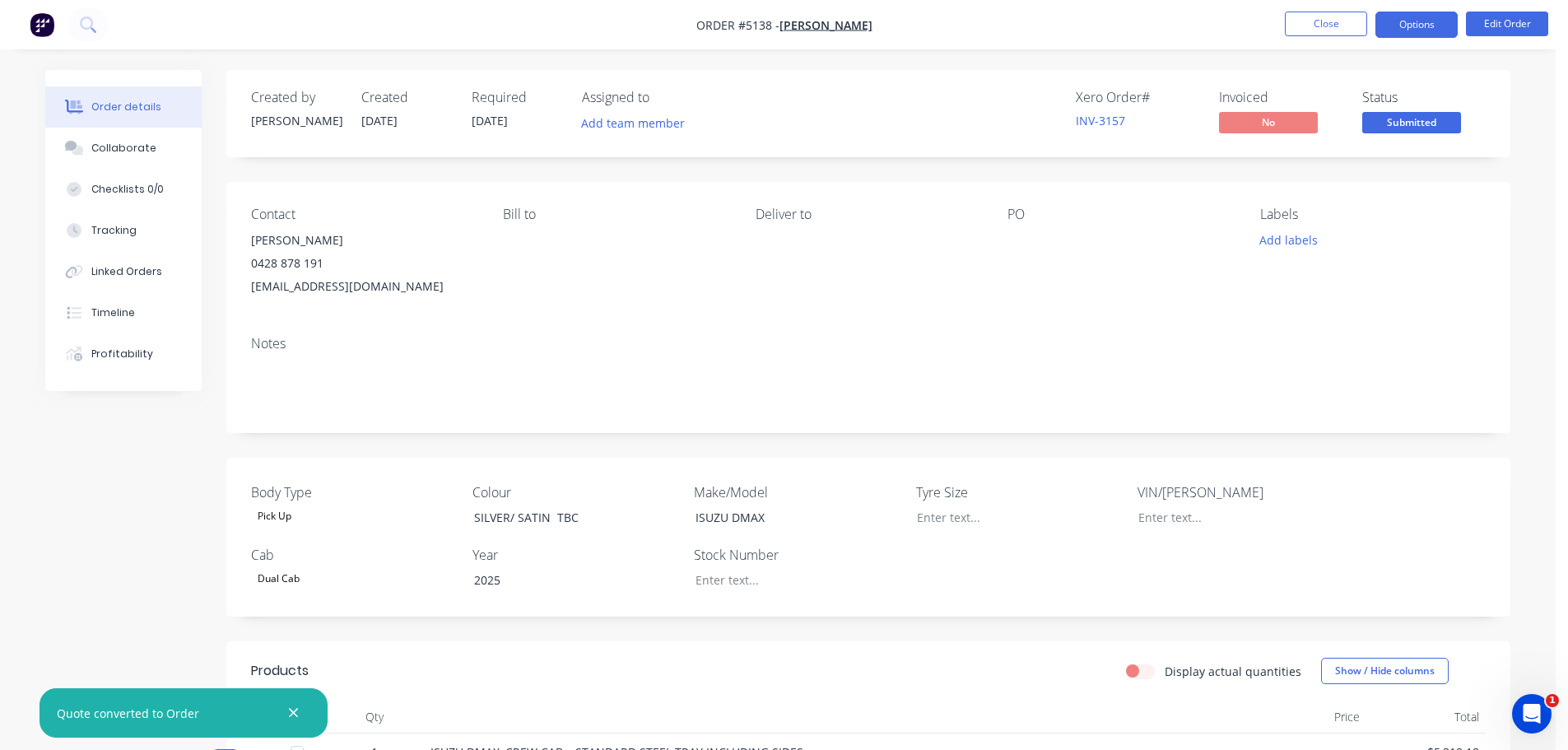
click at [1416, 21] on button "Options" at bounding box center [1416, 25] width 82 height 27
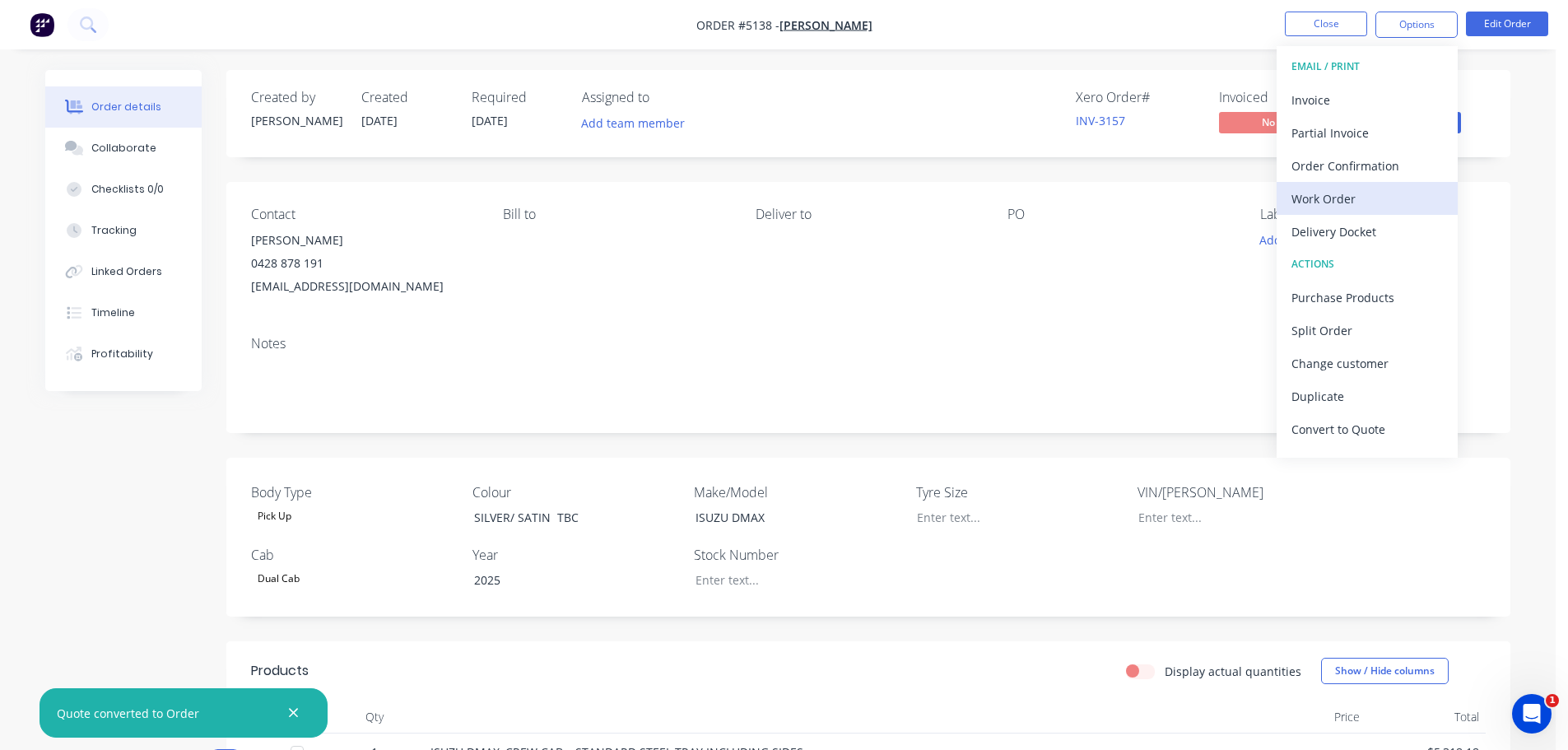
click at [1345, 192] on div "Work Order" at bounding box center [1367, 198] width 152 height 24
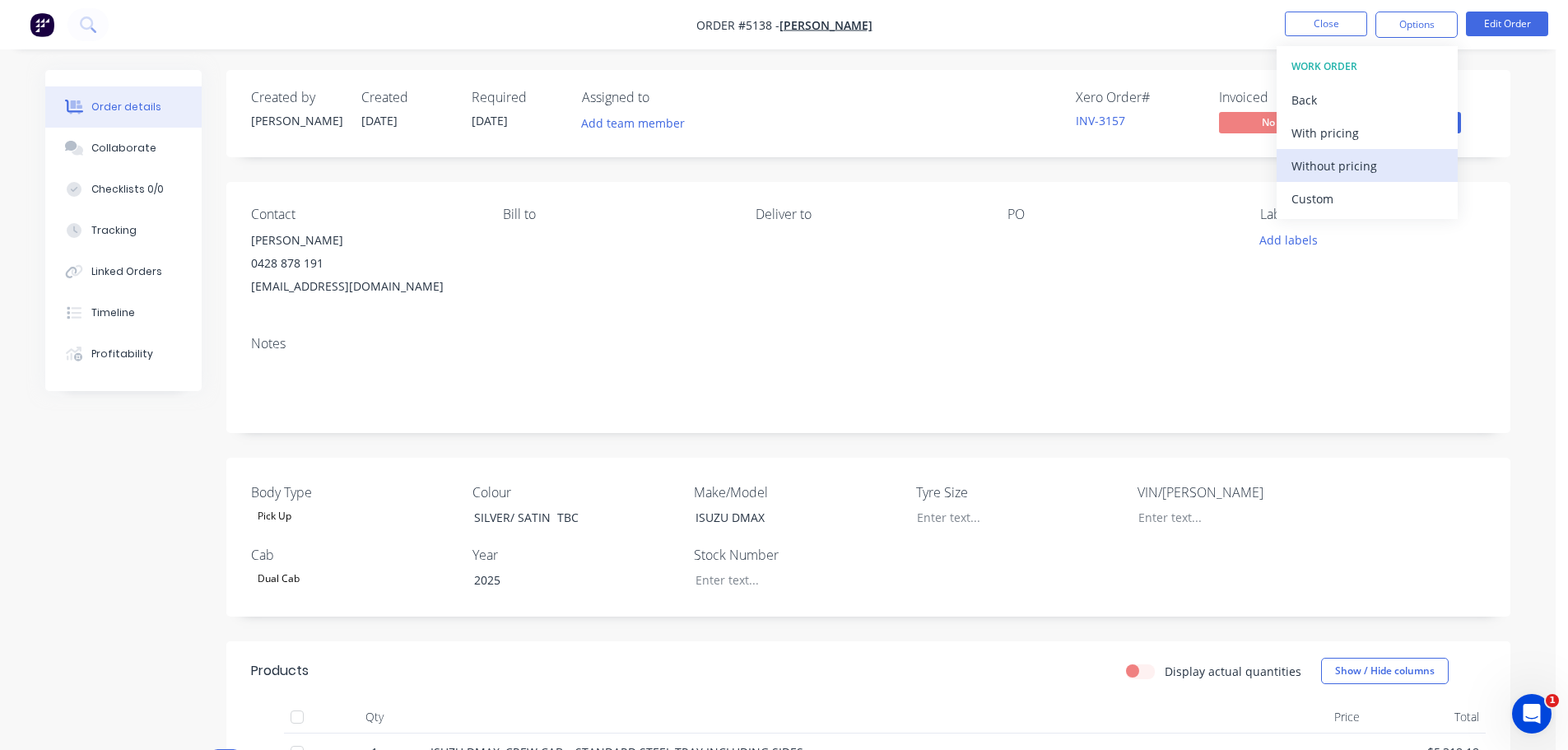
click at [1334, 157] on div "Without pricing" at bounding box center [1367, 165] width 152 height 24
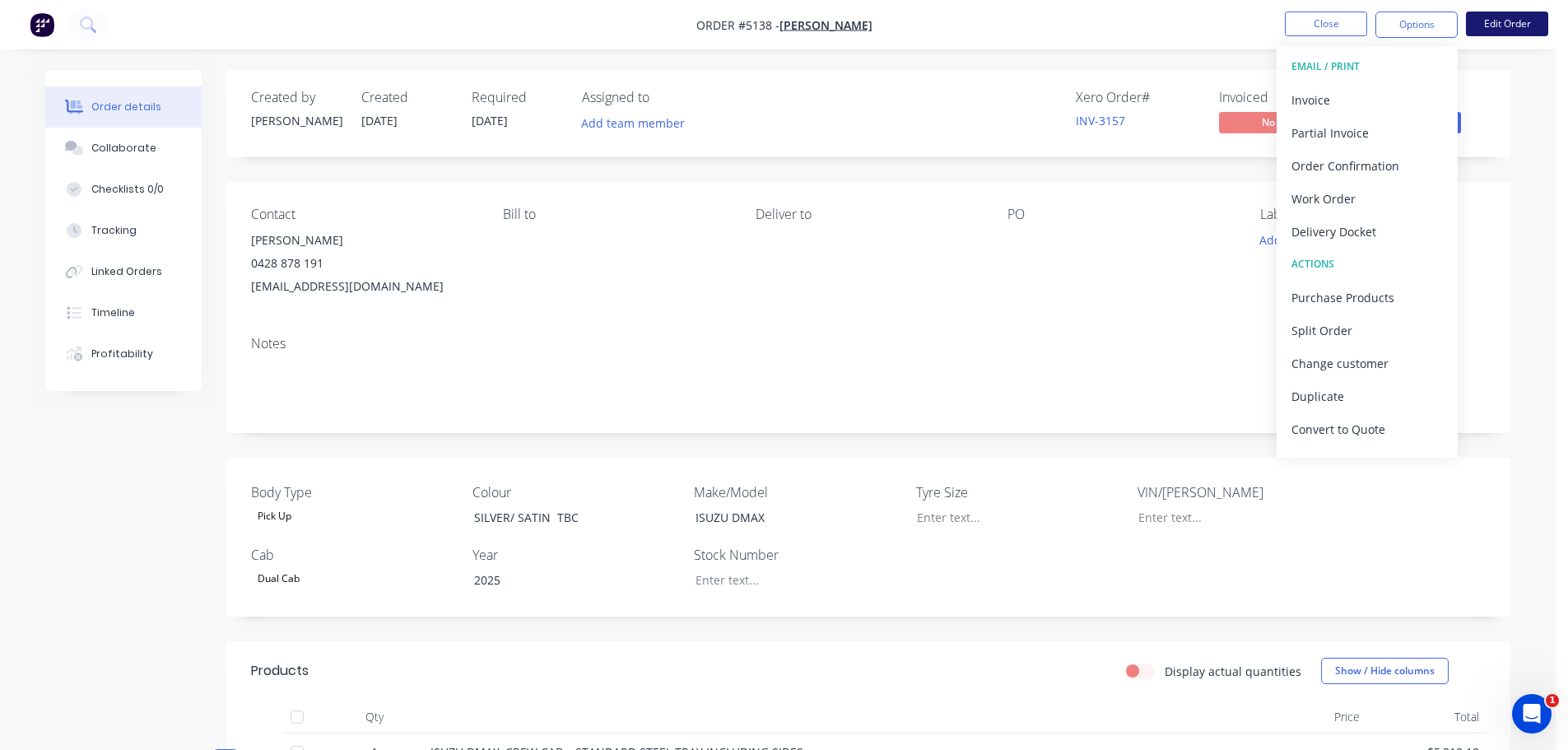
click at [1511, 22] on button "Edit Order" at bounding box center [1507, 24] width 82 height 25
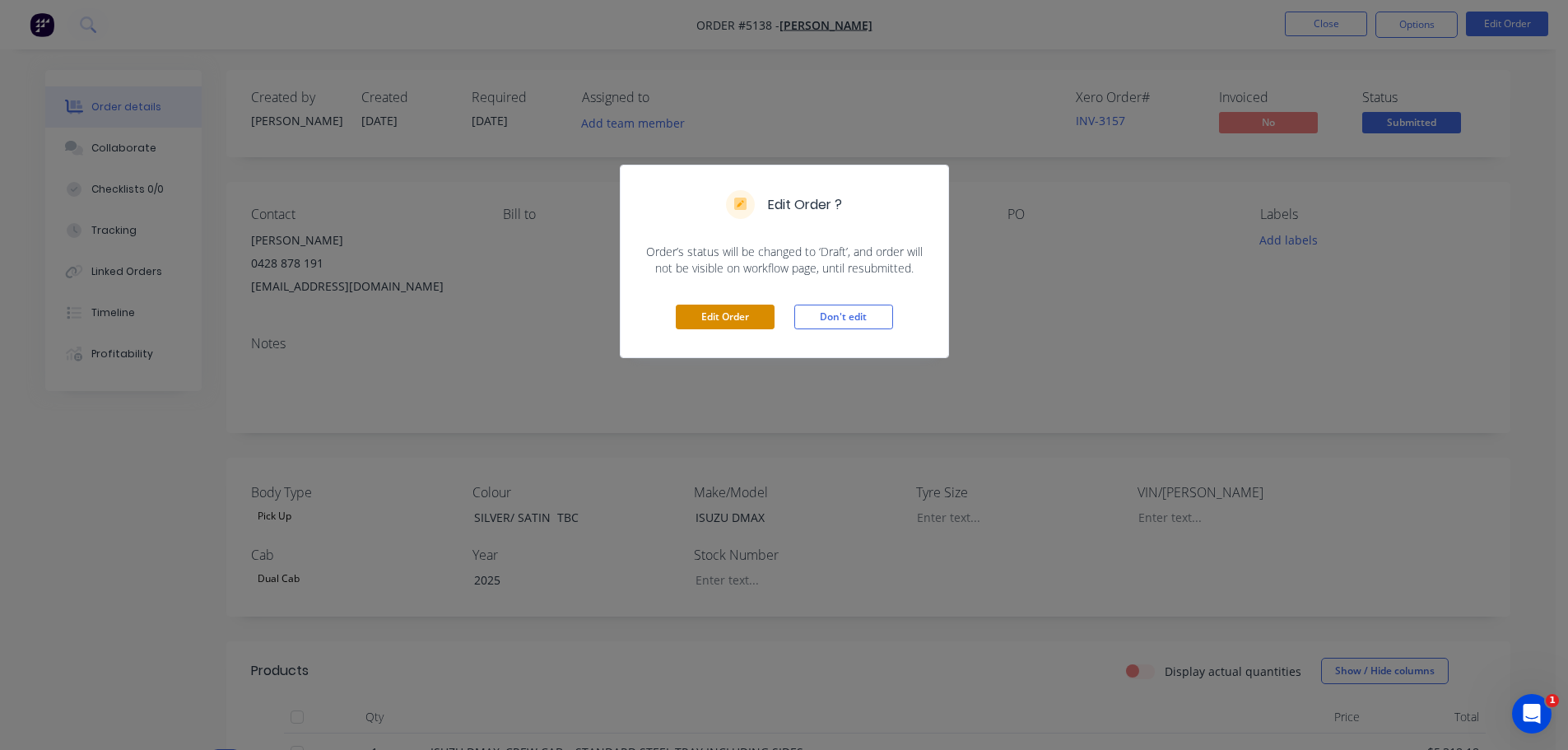
click at [699, 313] on button "Edit Order" at bounding box center [725, 317] width 99 height 25
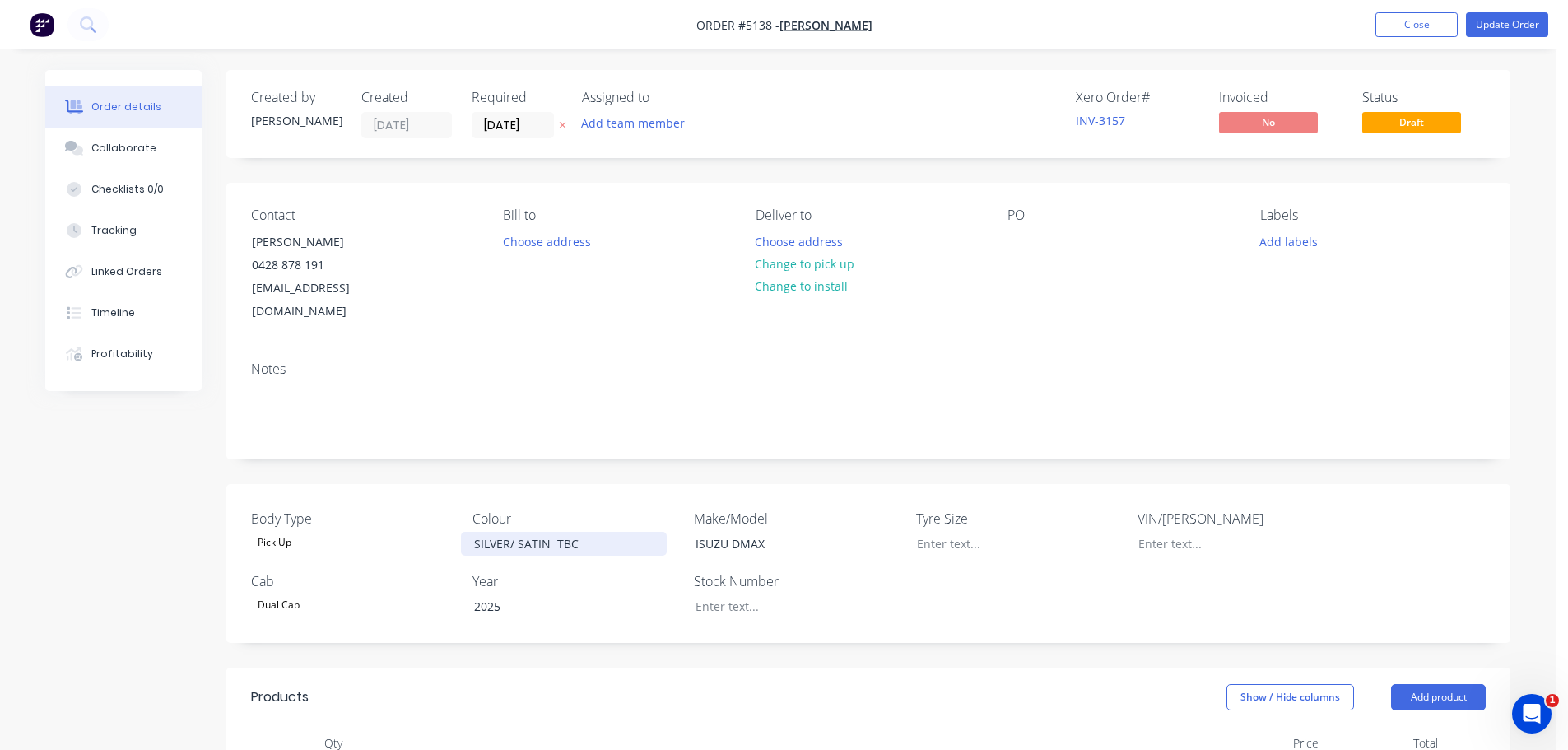
click at [577, 532] on div "SILVER/ SATIN TBC" at bounding box center [564, 543] width 206 height 24
click at [1524, 23] on button "Update Order" at bounding box center [1507, 25] width 82 height 25
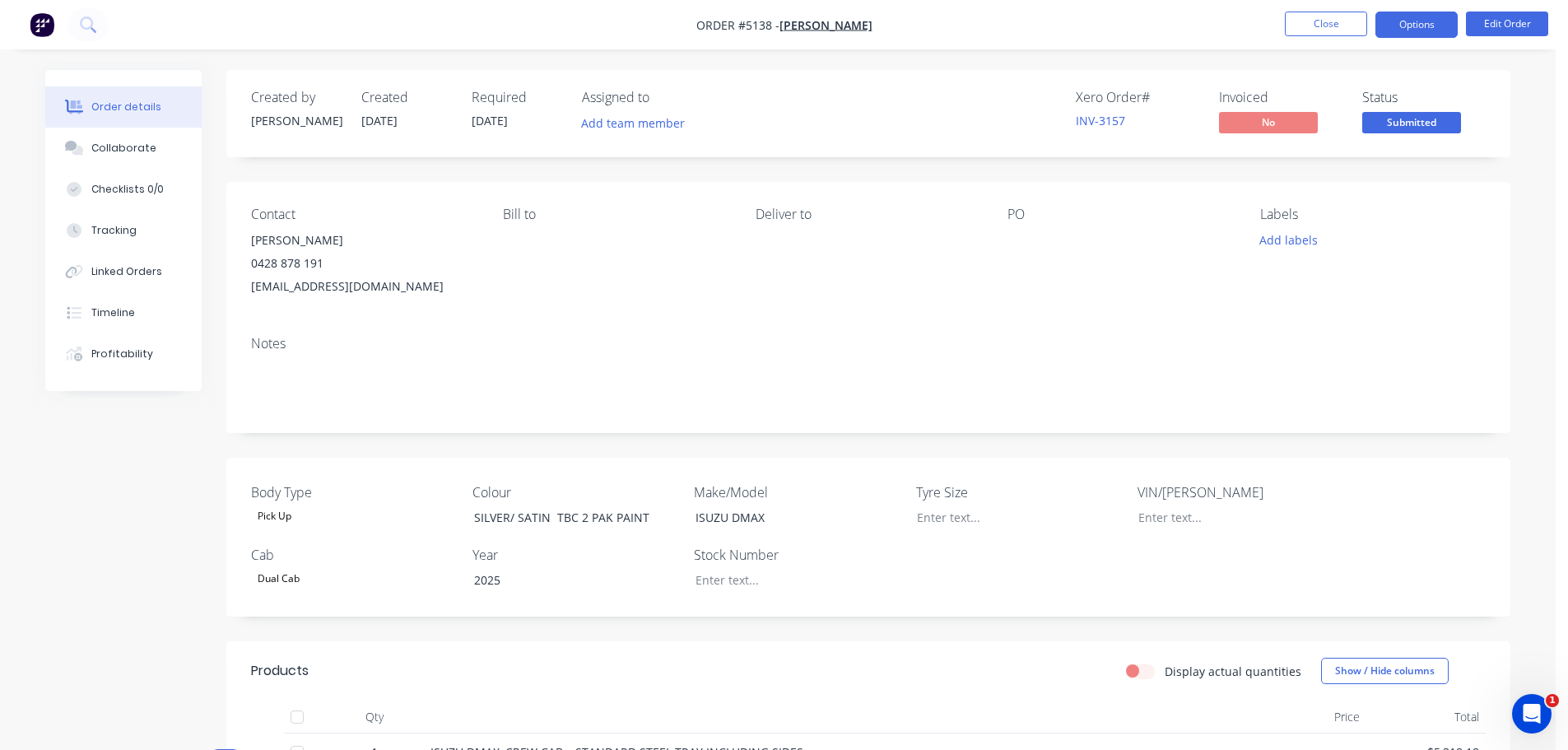
click at [1400, 27] on button "Options" at bounding box center [1416, 25] width 82 height 27
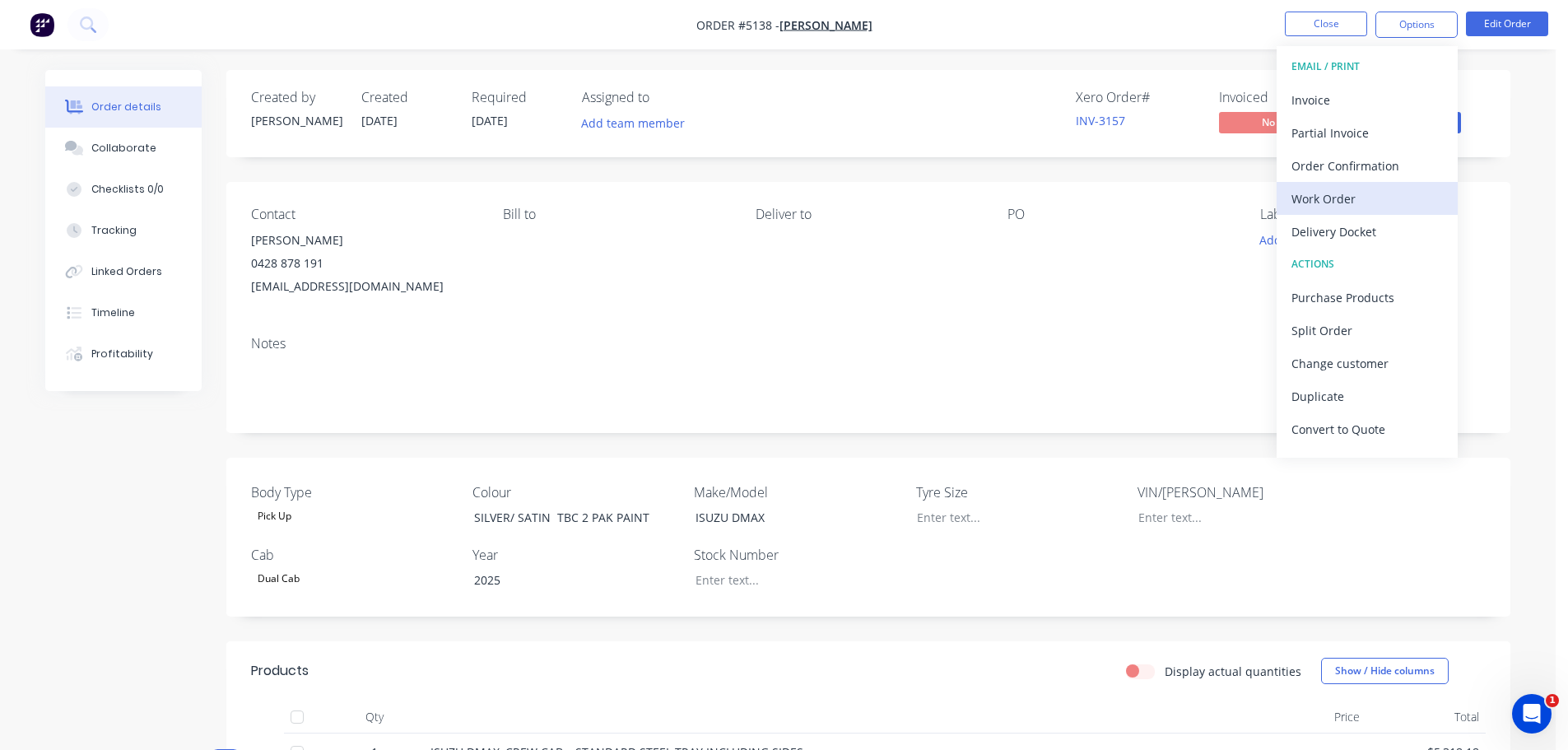
click at [1359, 201] on div "Work Order" at bounding box center [1367, 198] width 152 height 24
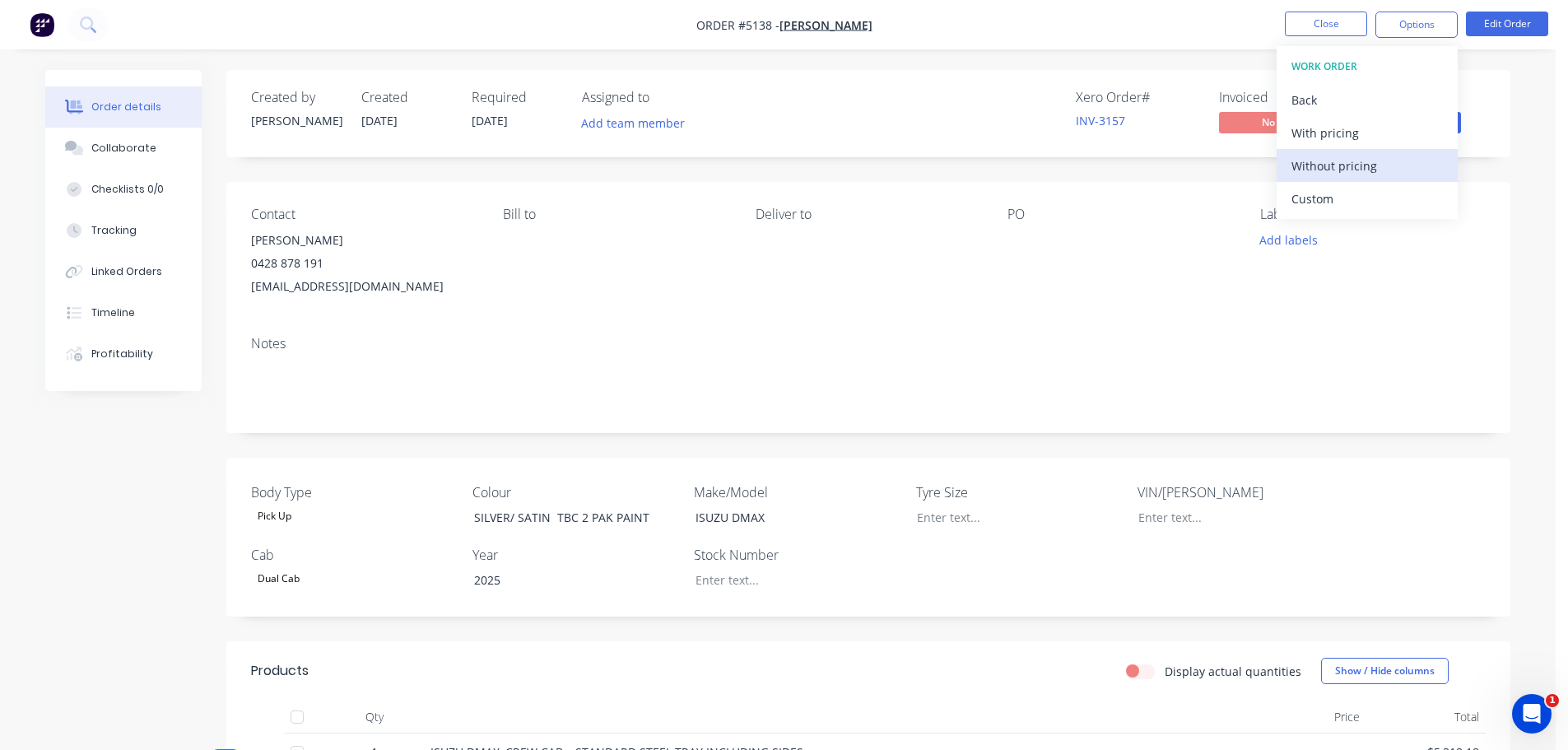
click at [1323, 166] on div "Without pricing" at bounding box center [1367, 165] width 152 height 24
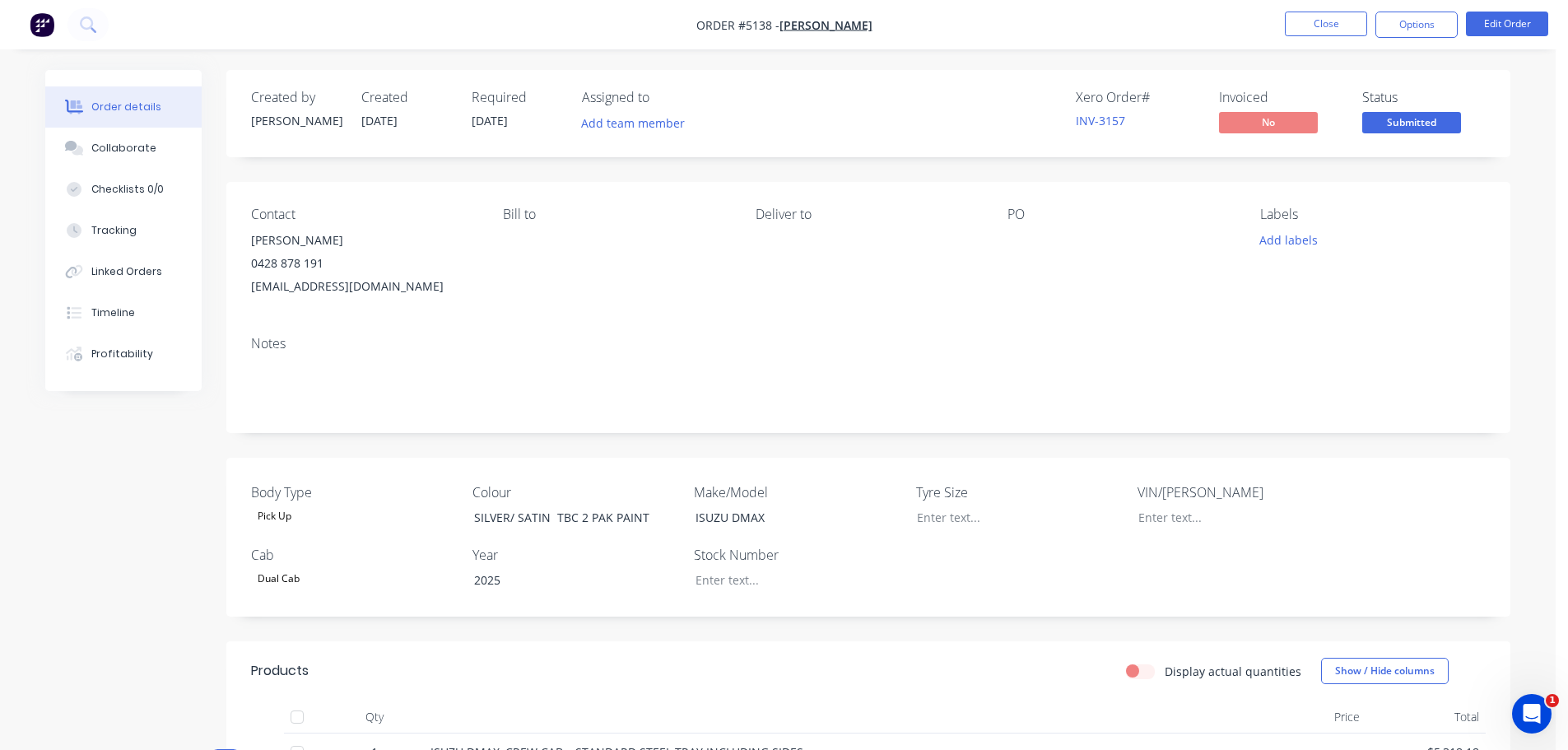
click at [730, 288] on div "Contact John Sharkey 0428 878 191 johnsharkey17@gmail.com Bill to Deliver to PO…" at bounding box center [867, 253] width 1284 height 141
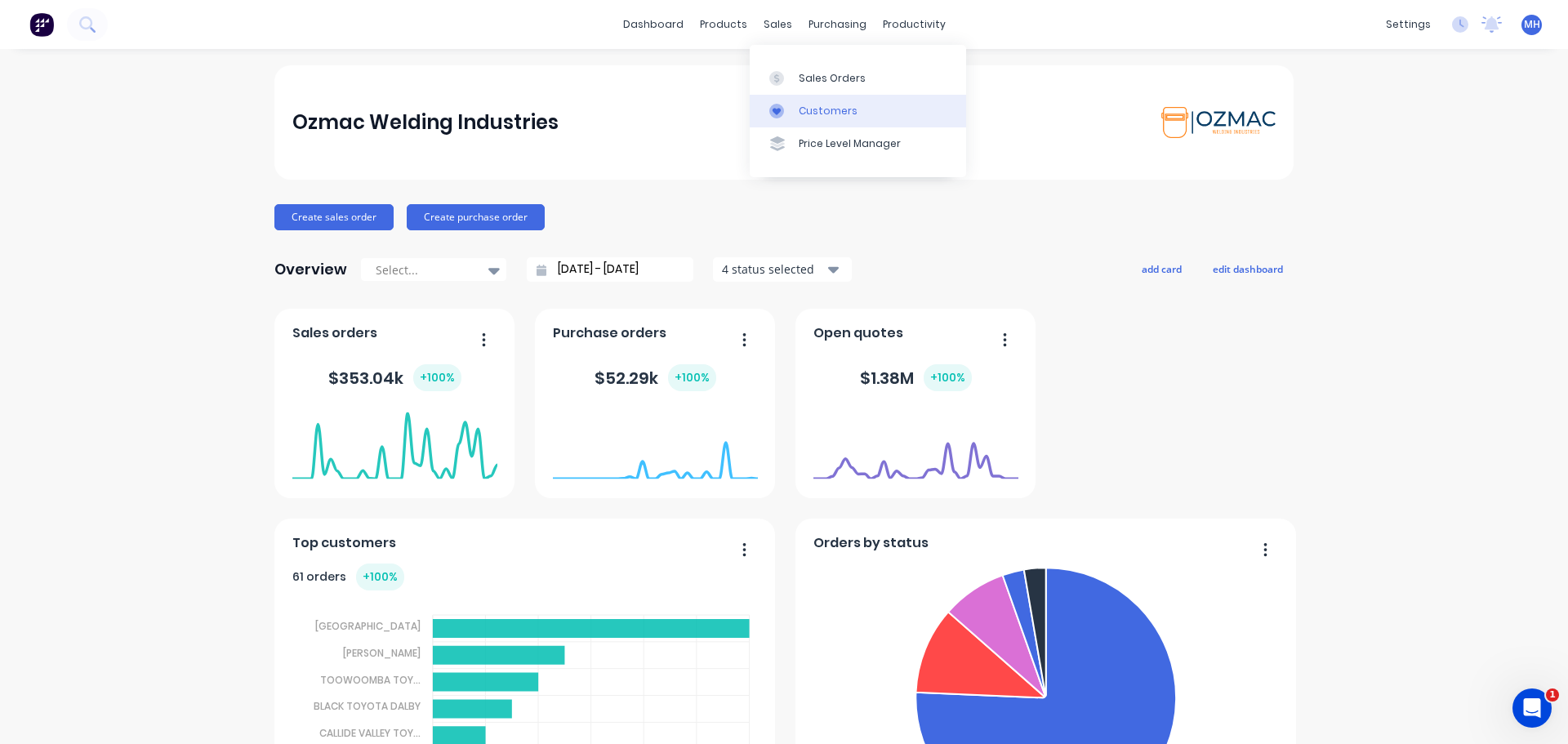
click at [838, 116] on div "Customers" at bounding box center [828, 112] width 59 height 15
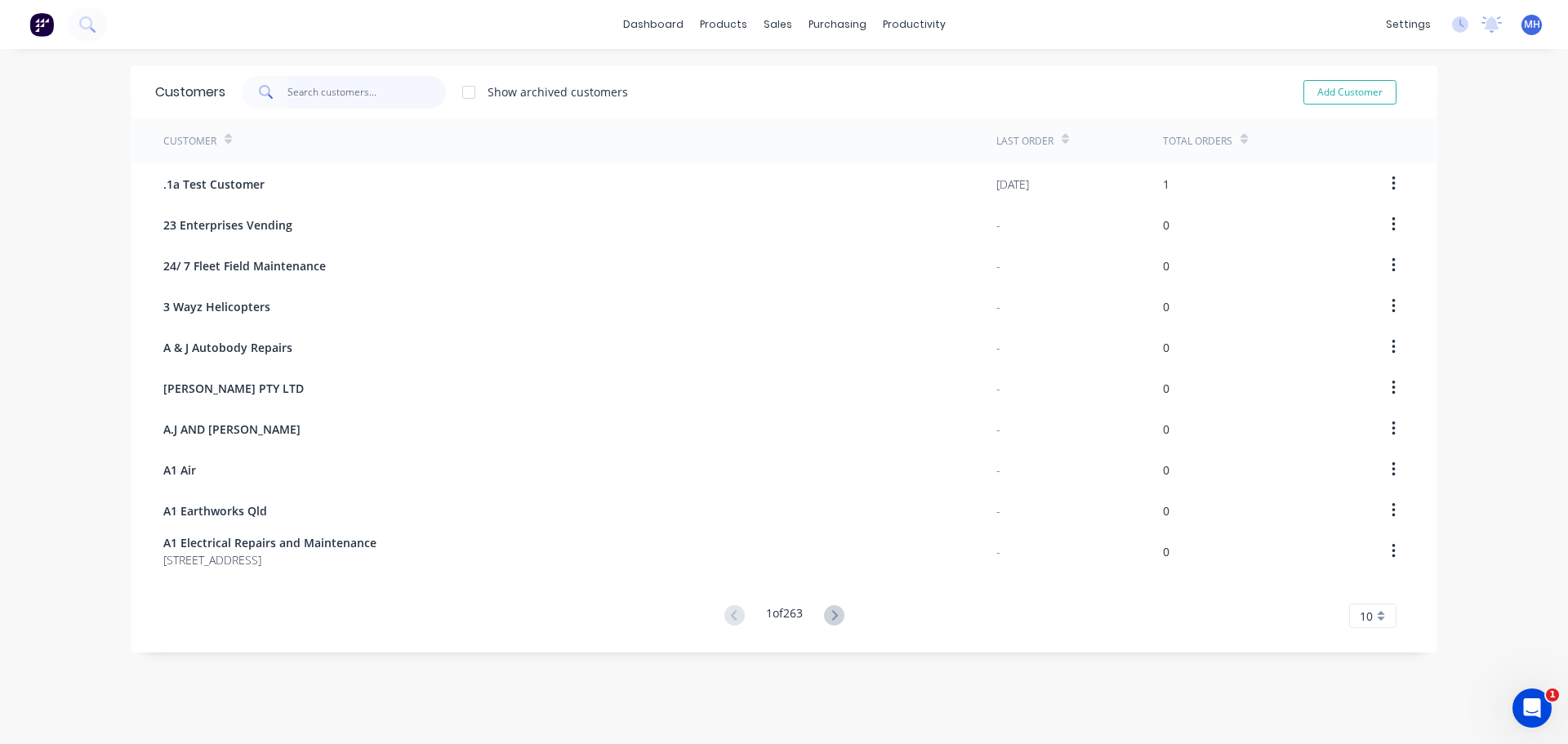
click at [354, 90] on input "text" at bounding box center [367, 92] width 159 height 33
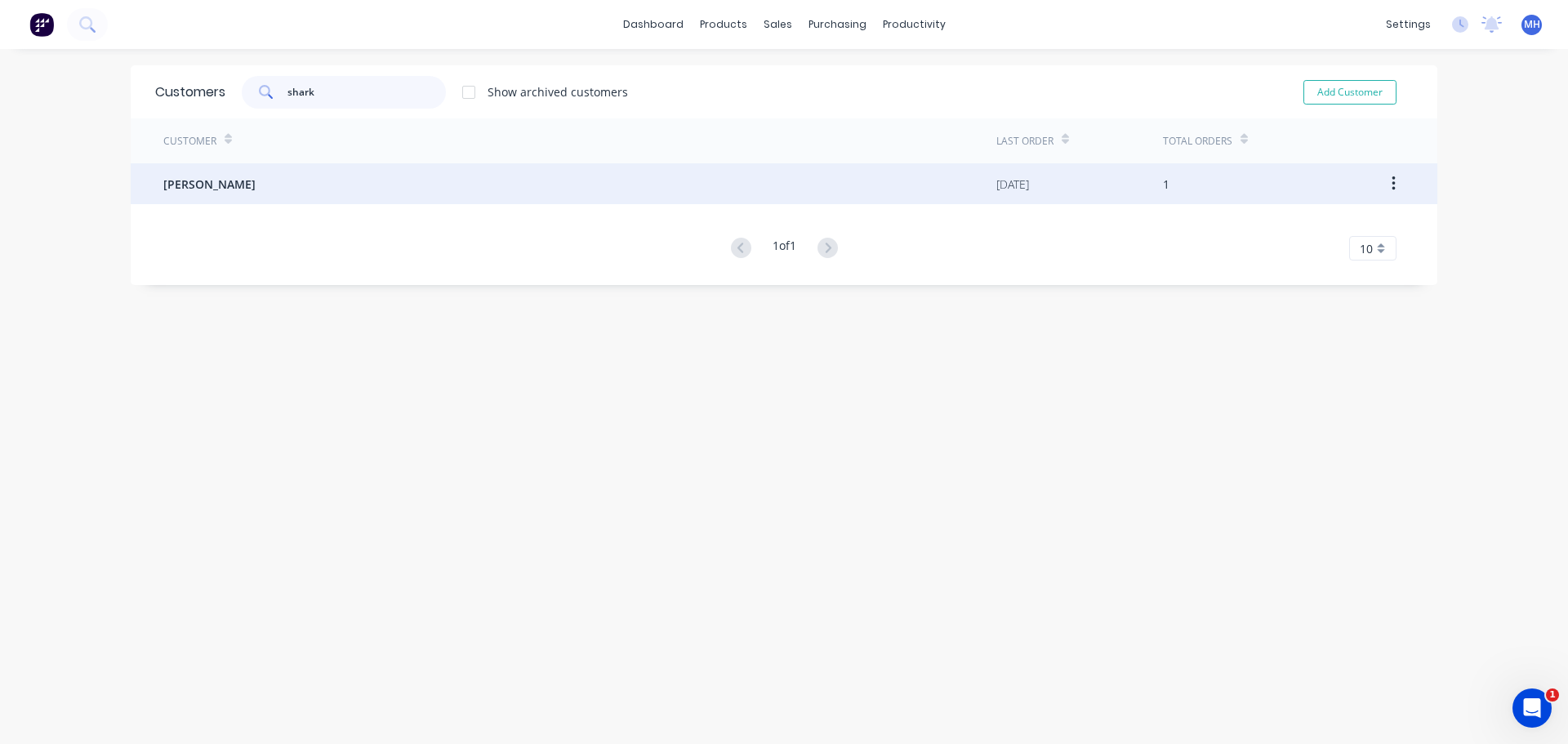
type input "shark"
click at [253, 176] on div "[PERSON_NAME]" at bounding box center [580, 183] width 833 height 41
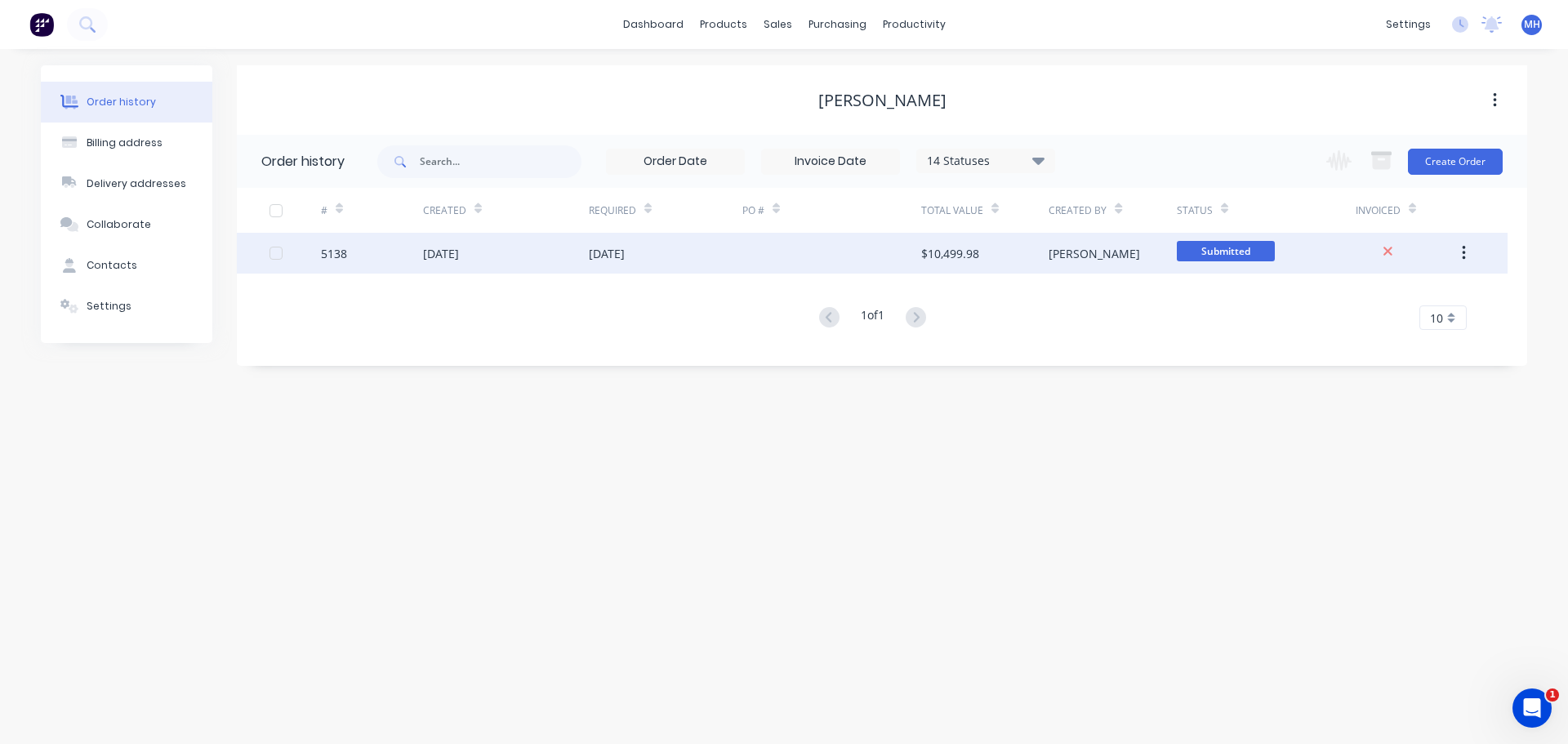
click at [490, 252] on div "[DATE]" at bounding box center [505, 252] width 166 height 41
